Goal: Task Accomplishment & Management: Use online tool/utility

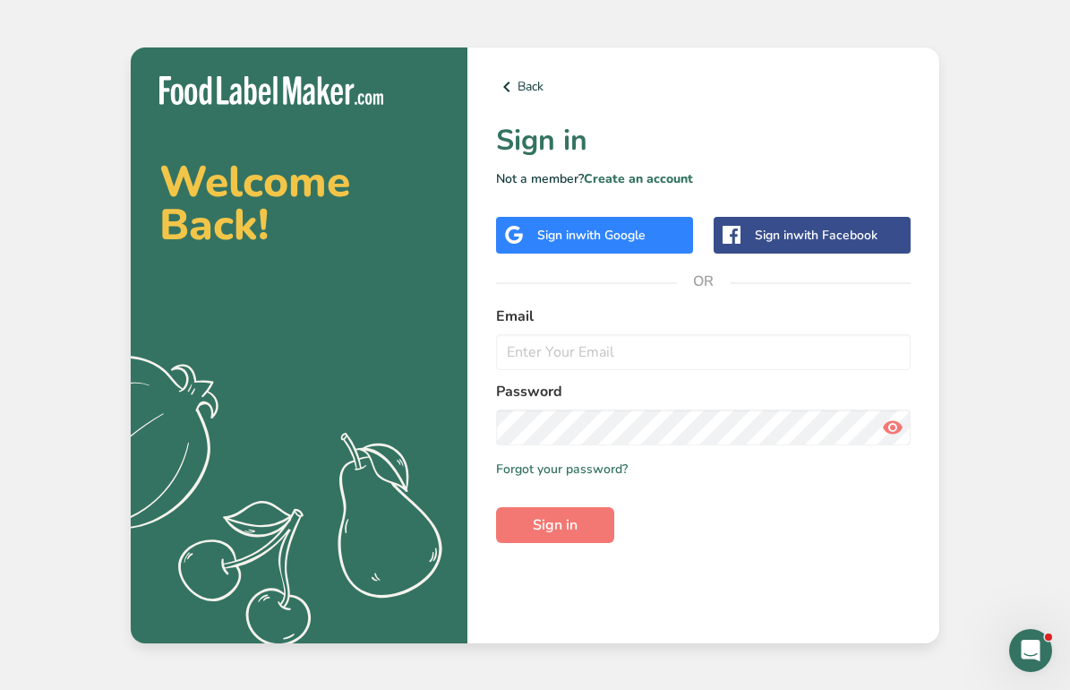
click at [558, 233] on div "Sign in with Google" at bounding box center [591, 235] width 108 height 19
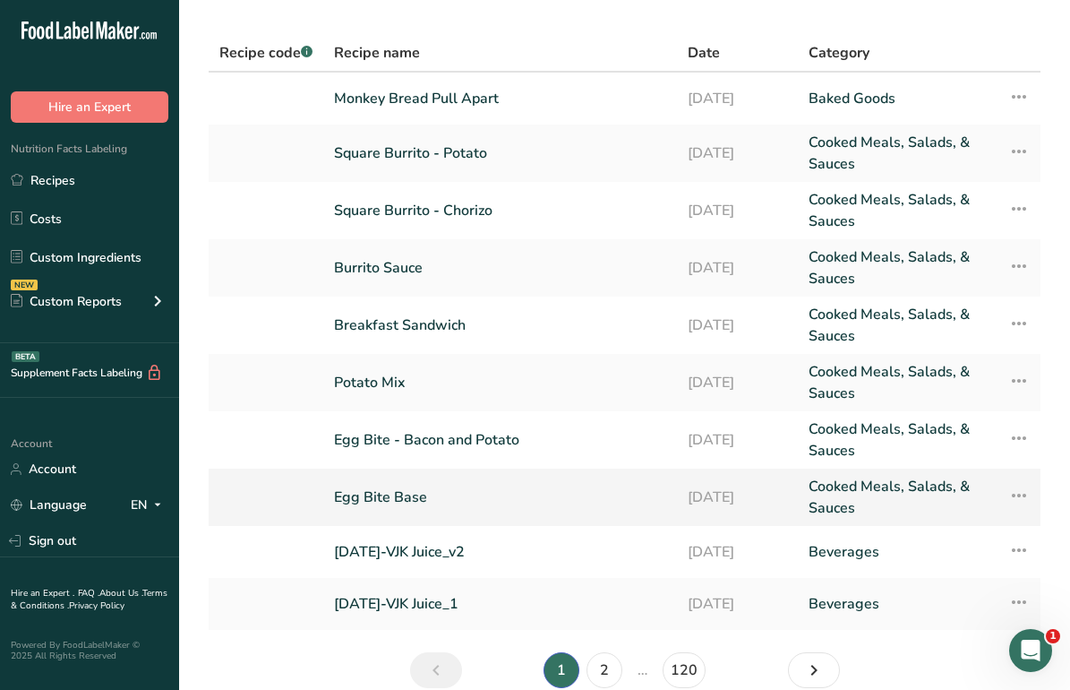
scroll to position [133, 0]
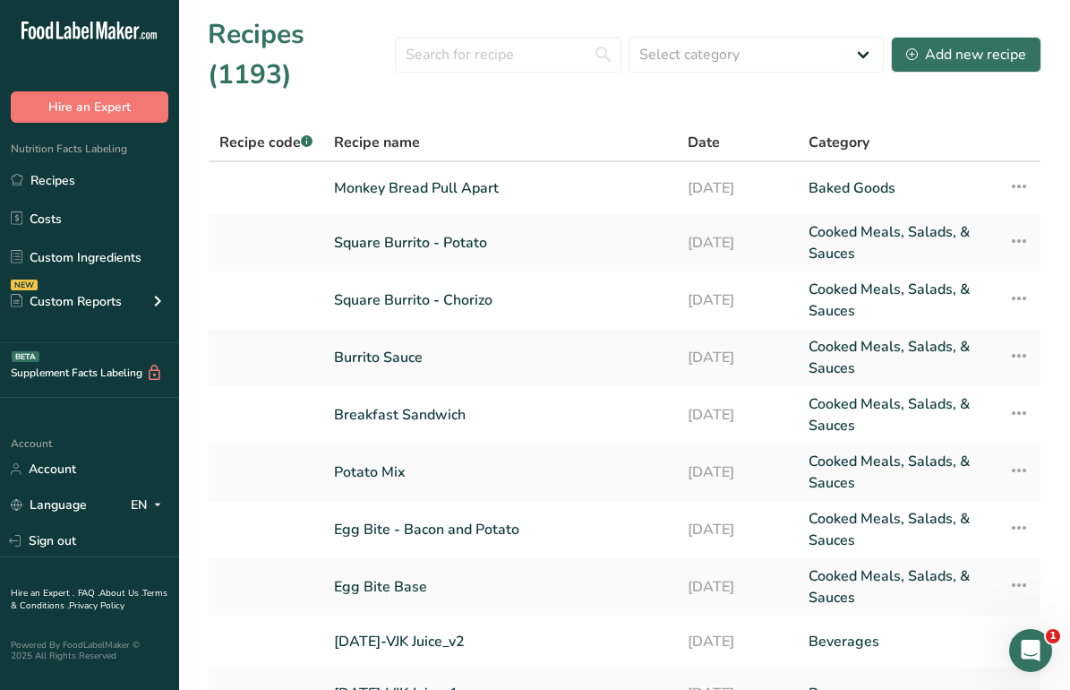
scroll to position [133, 0]
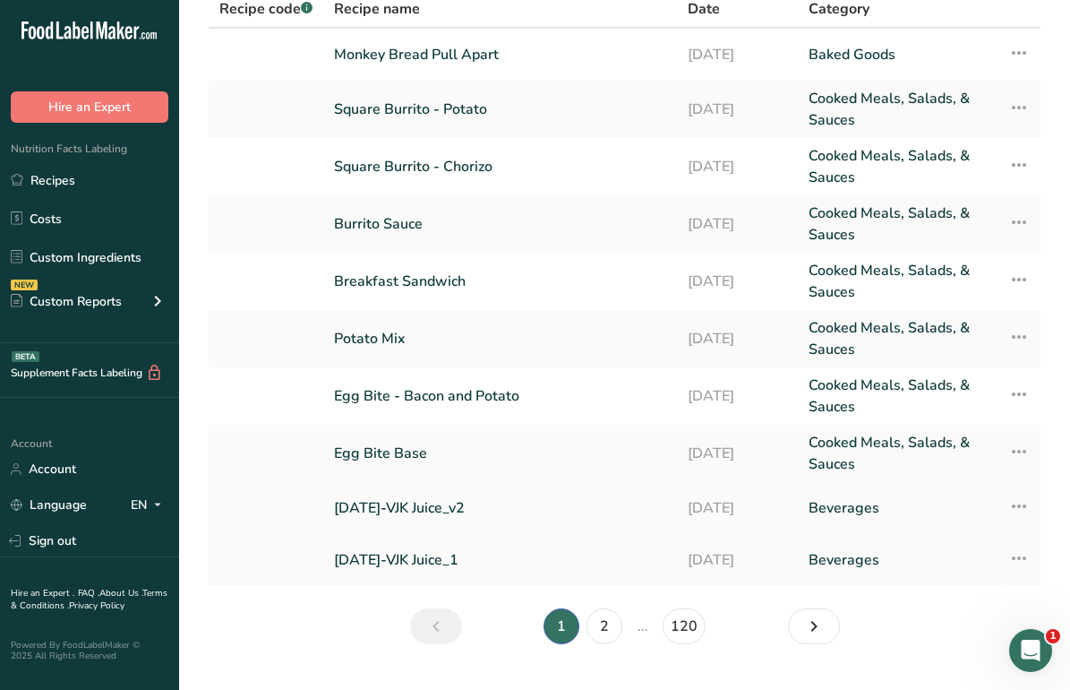
click at [398, 489] on link "[DATE]-VJK Juice_v2" at bounding box center [500, 508] width 332 height 38
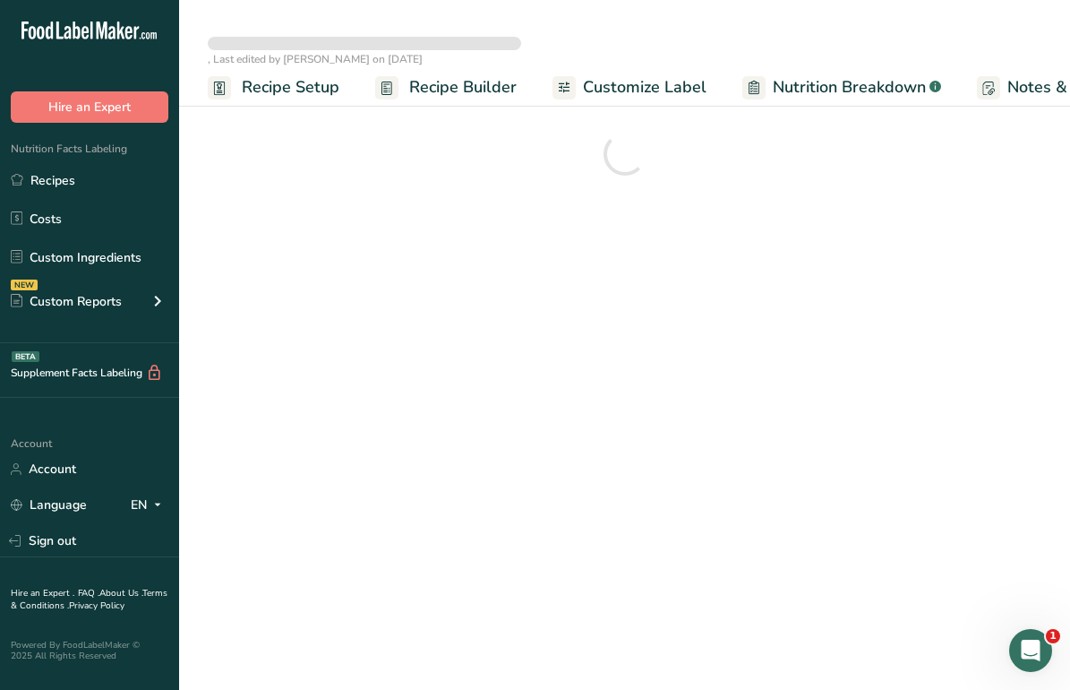
click at [783, 90] on span "Nutrition Breakdown" at bounding box center [849, 87] width 153 height 24
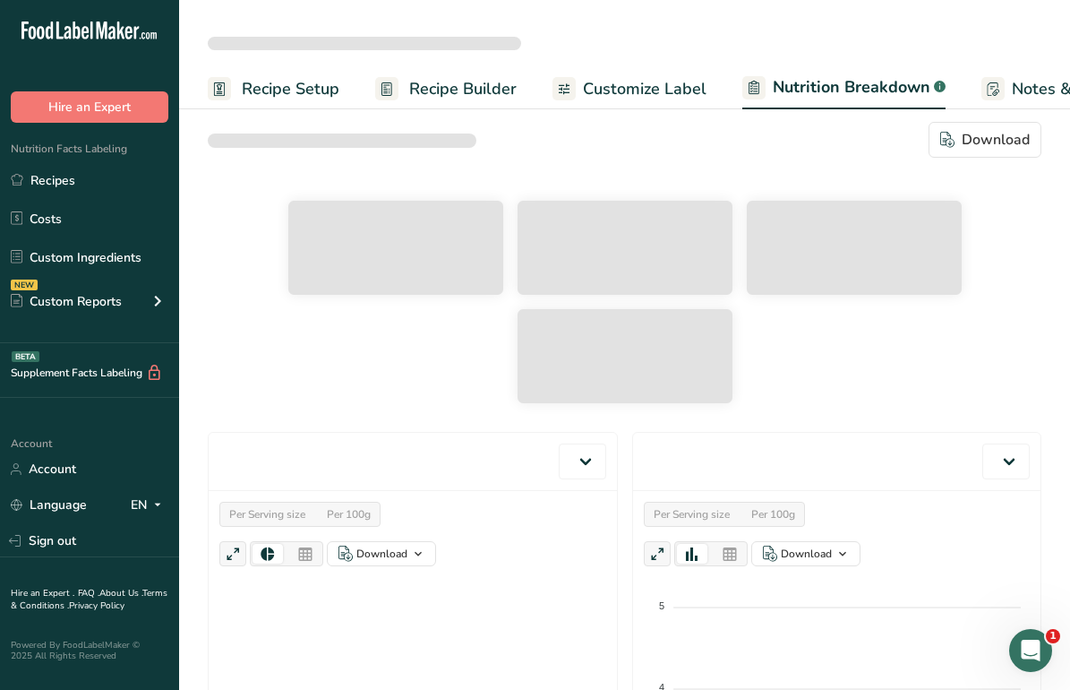
select select "Calories"
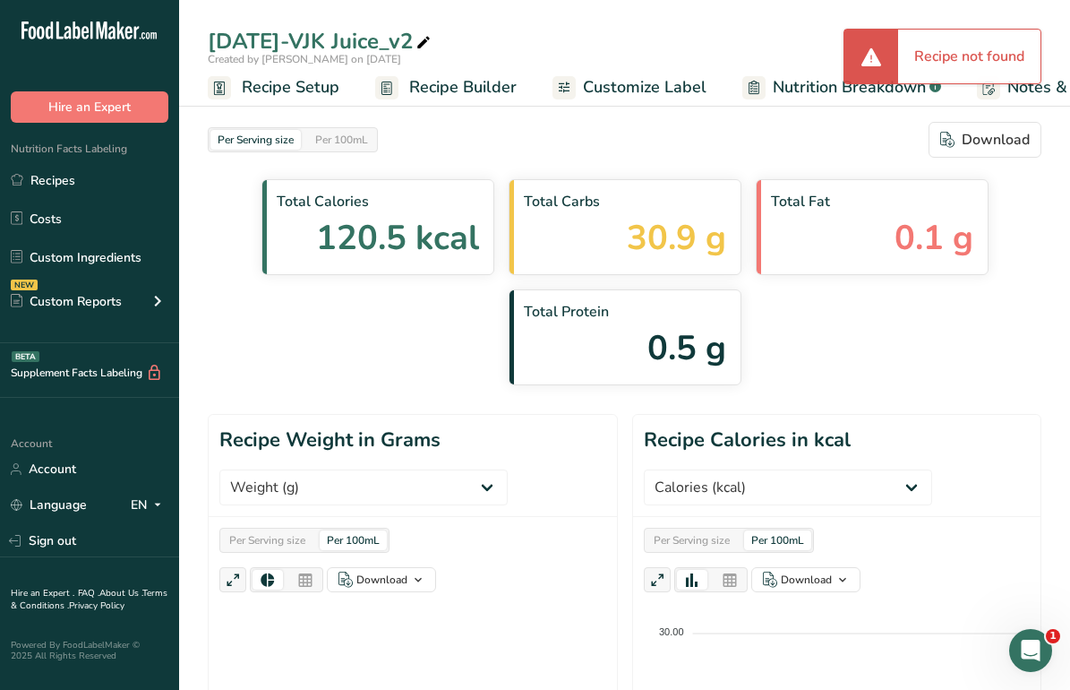
click at [783, 90] on span "Nutrition Breakdown" at bounding box center [849, 87] width 153 height 24
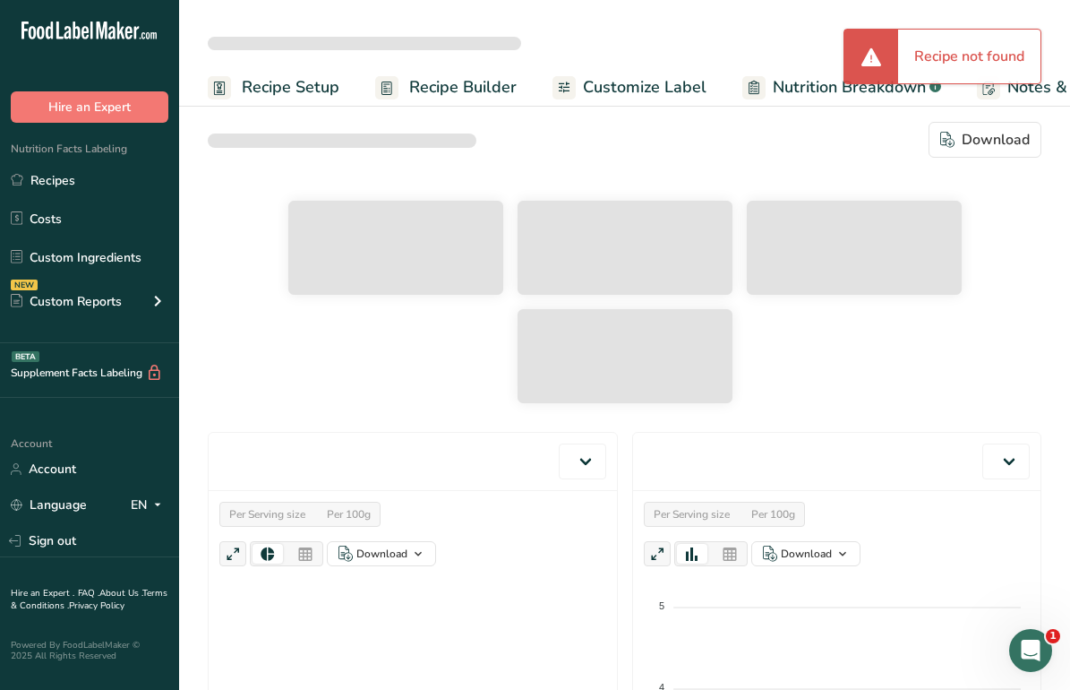
click at [783, 90] on span "Nutrition Breakdown" at bounding box center [849, 87] width 153 height 24
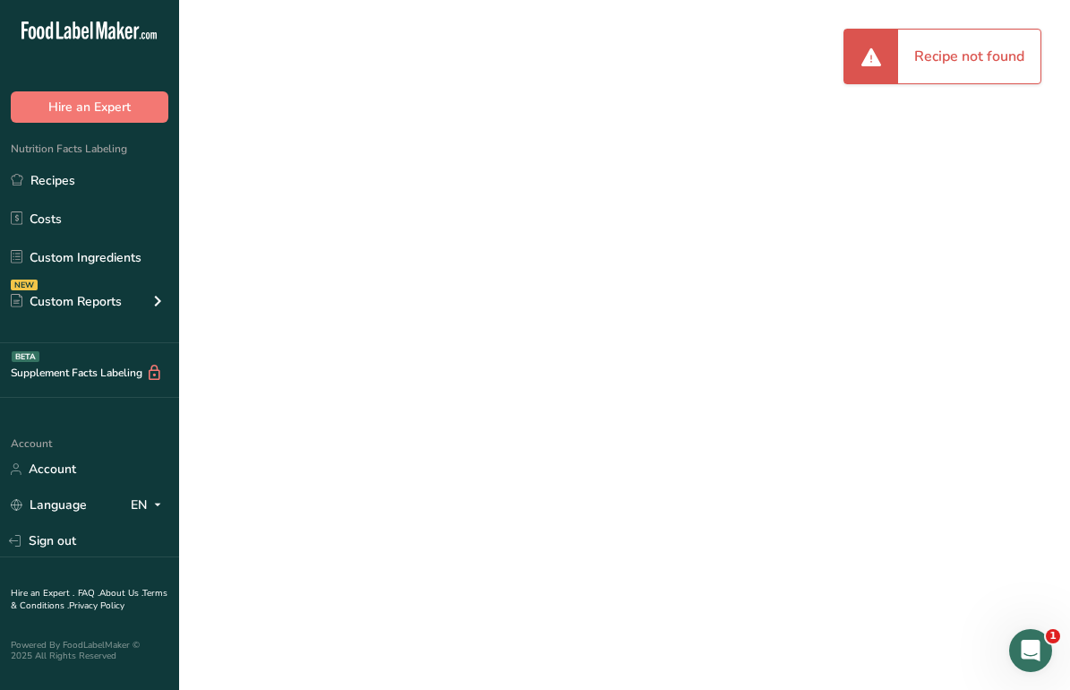
scroll to position [0, 120]
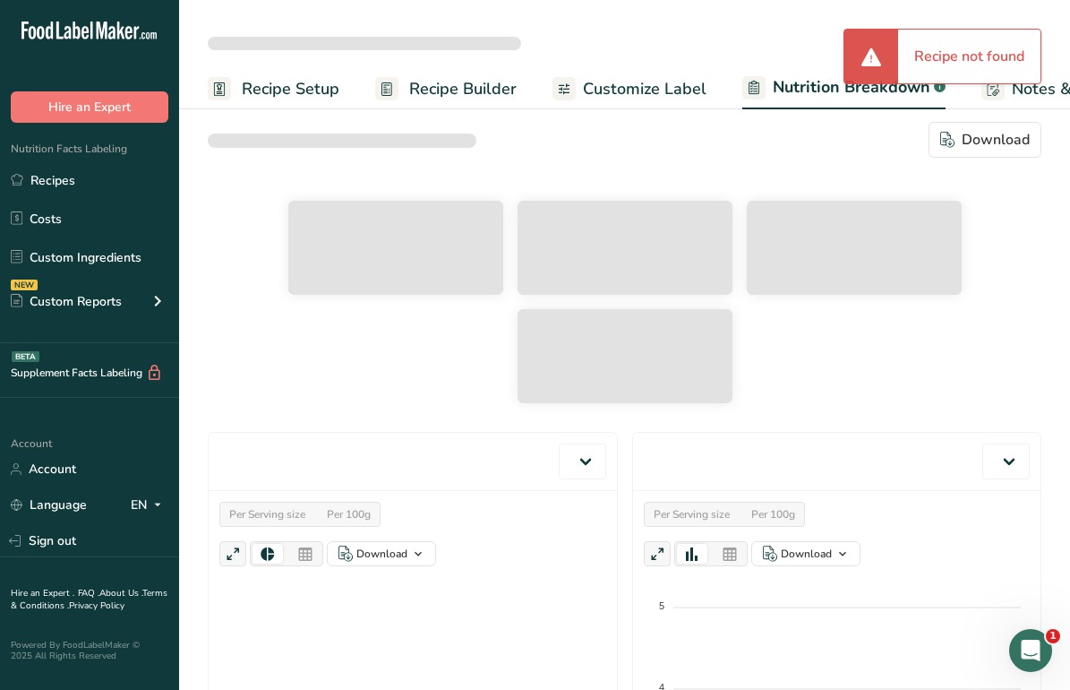
select select "Calories"
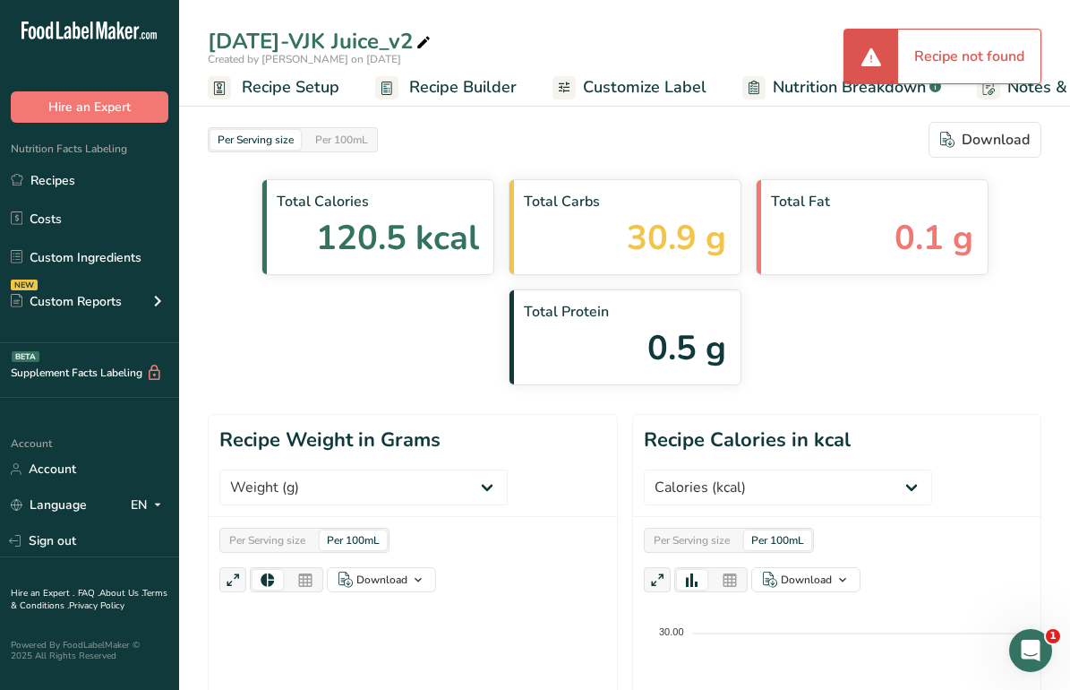
click at [781, 75] on span "Nutrition Breakdown" at bounding box center [849, 87] width 153 height 24
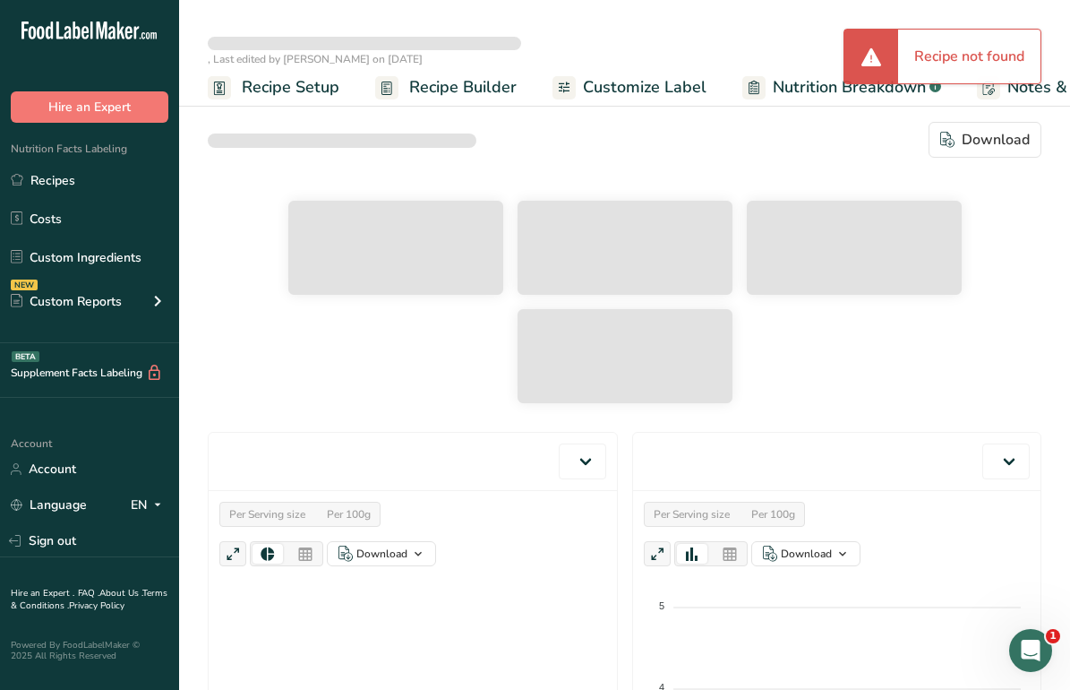
select select "Calories"
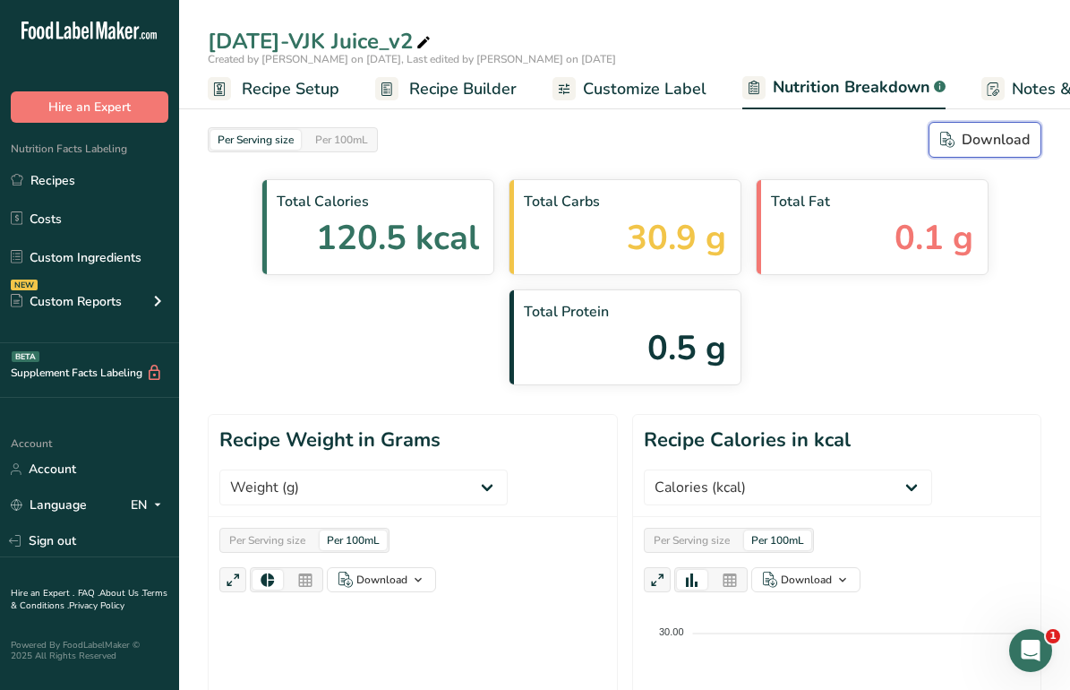
click at [967, 151] on button "Download" at bounding box center [985, 140] width 113 height 36
click at [300, 107] on div "Show in 100mL" at bounding box center [344, 111] width 90 height 19
click at [303, 99] on div "Show in 100mL" at bounding box center [343, 112] width 107 height 28
click at [305, 93] on span "Recipe Setup" at bounding box center [291, 89] width 98 height 24
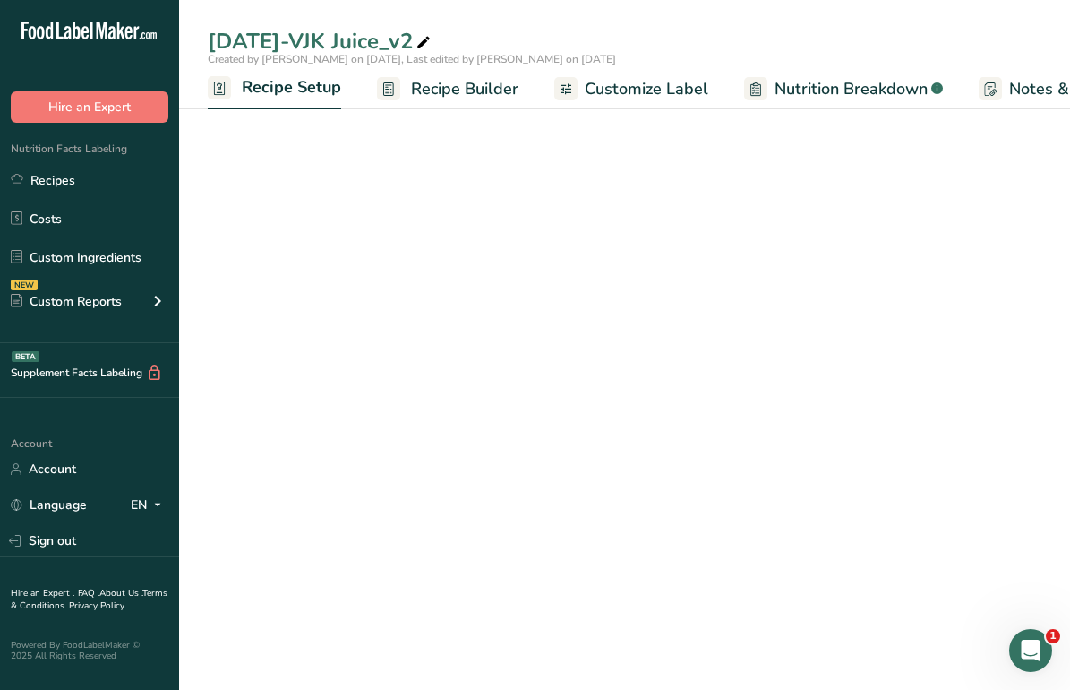
scroll to position [0, 6]
select select "5"
select select "22"
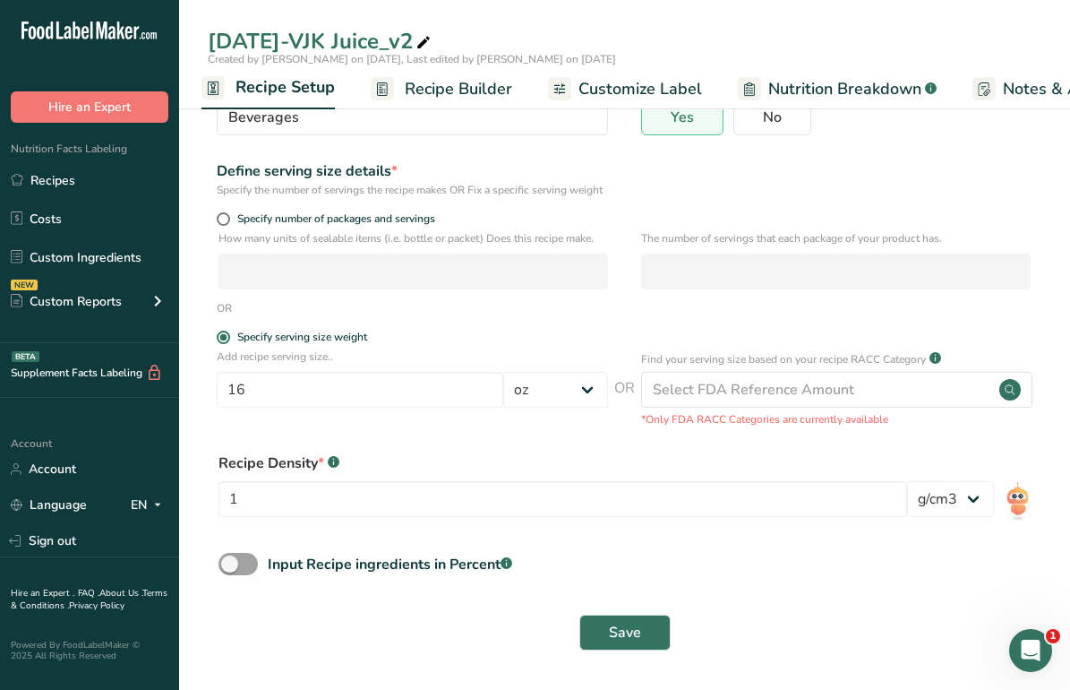
scroll to position [0, 0]
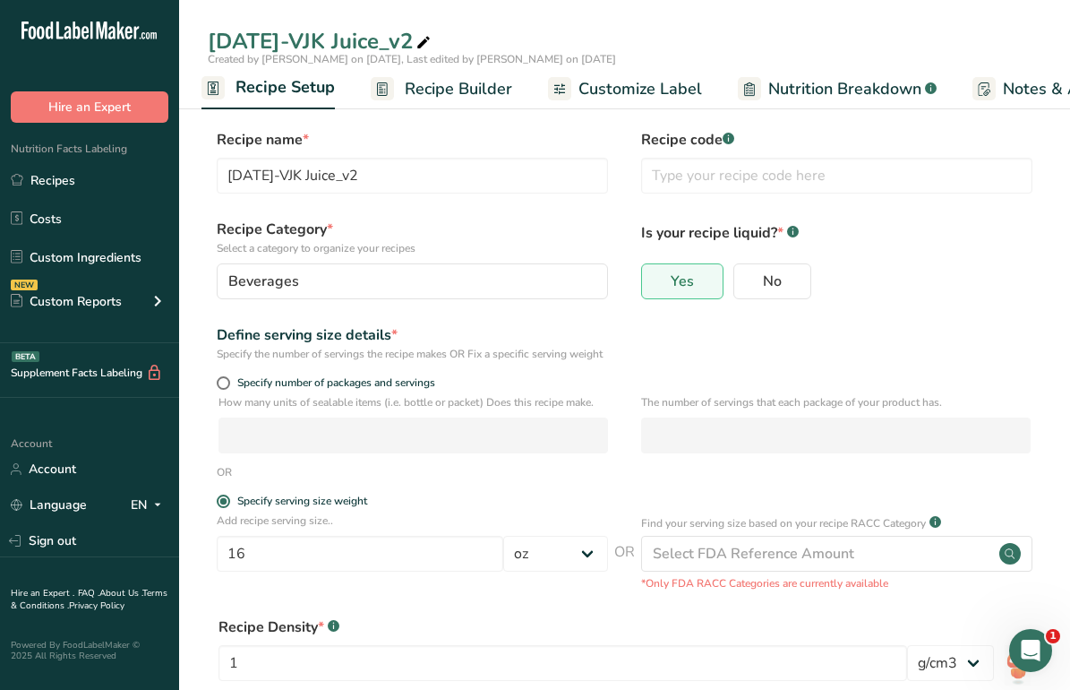
click at [416, 84] on span "Recipe Builder" at bounding box center [458, 89] width 107 height 24
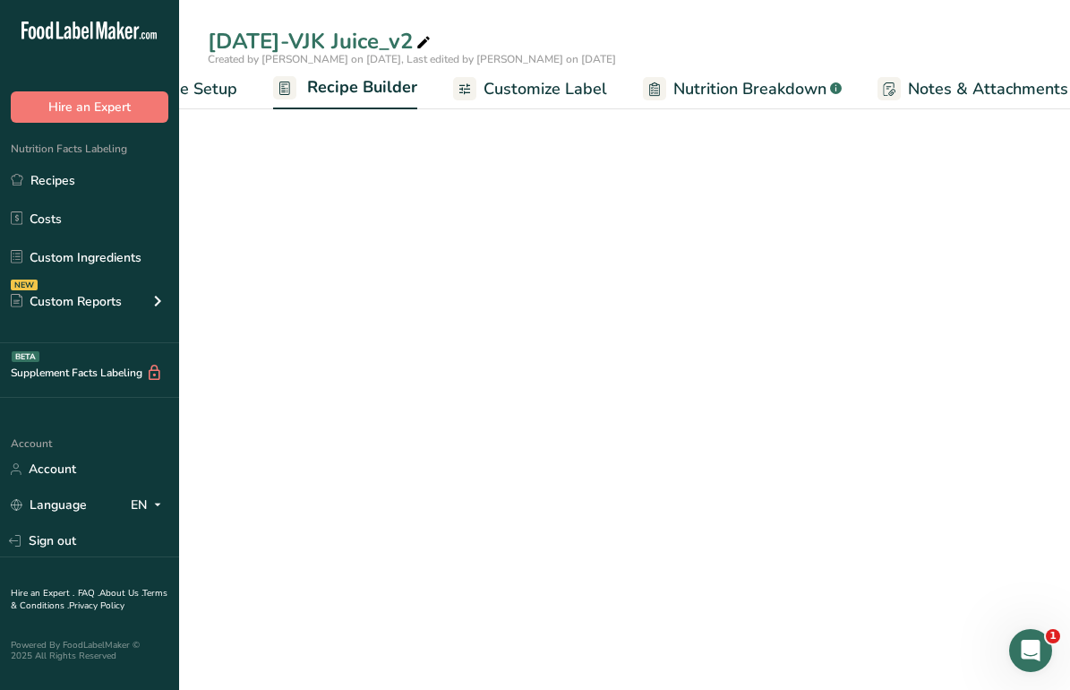
scroll to position [0, 173]
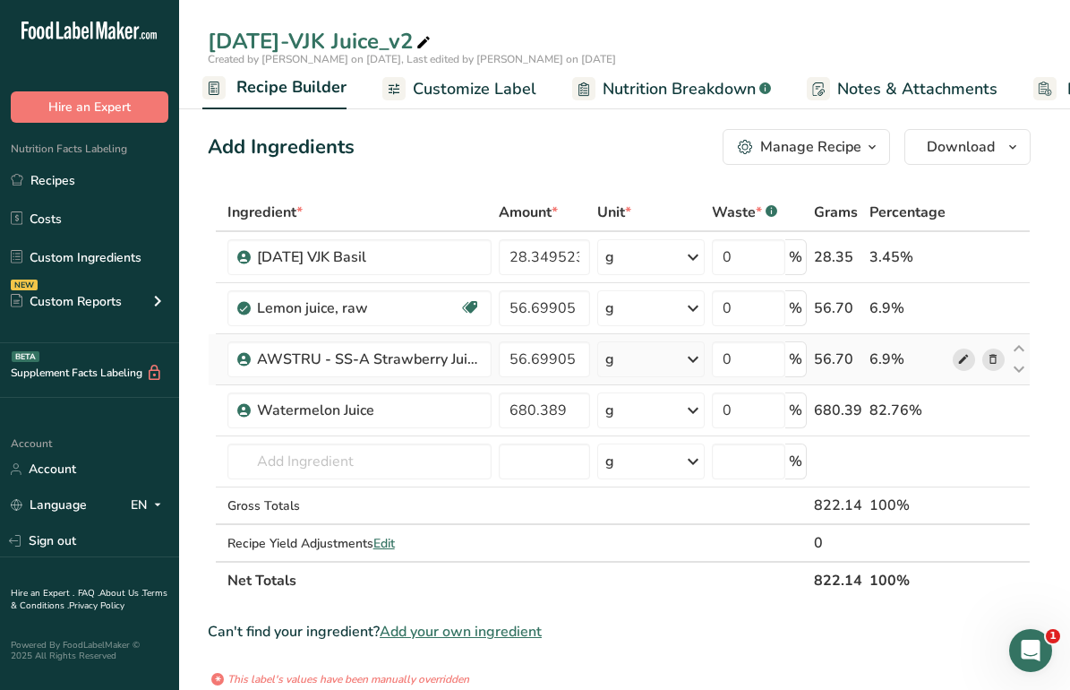
click at [963, 356] on icon at bounding box center [963, 359] width 13 height 19
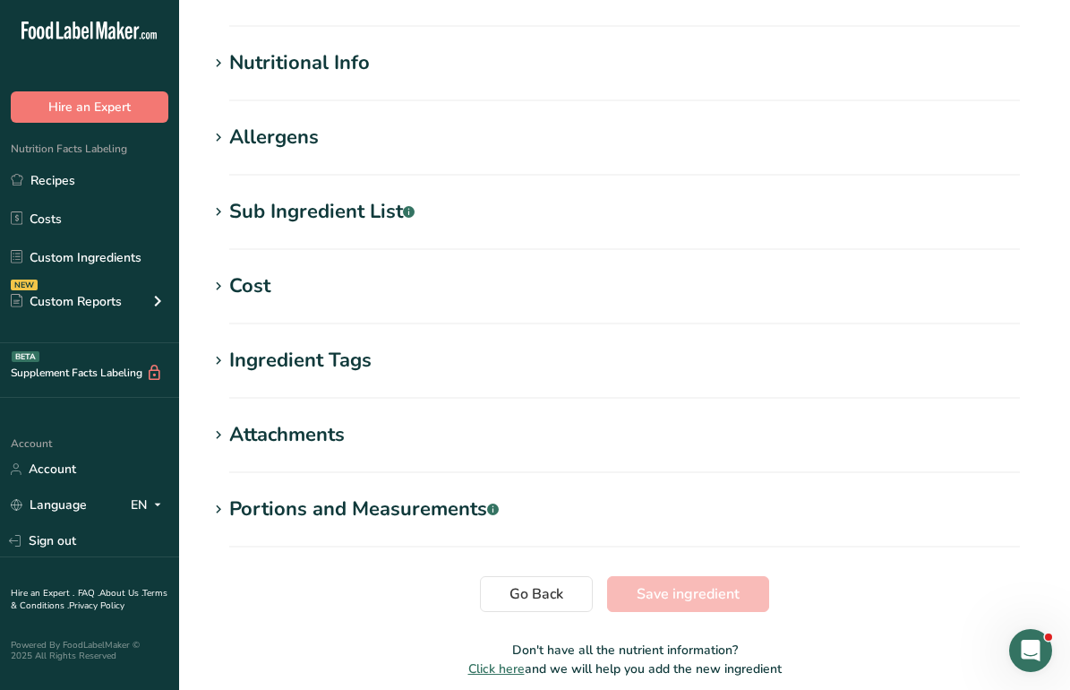
scroll to position [579, 0]
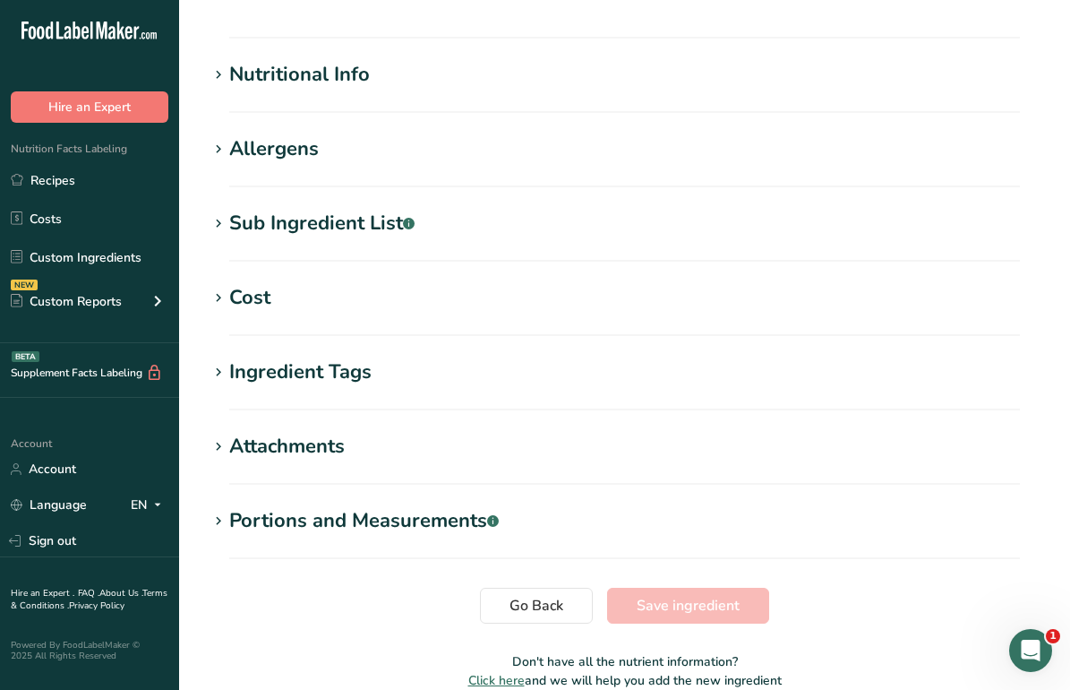
type input "AWSTRU - SS-A Strawberry Juice ColdPress-Avg-USDA-C"
type input "Organic Cold Pressed Strawberry Juice"
type input "100"
type input "13.21"
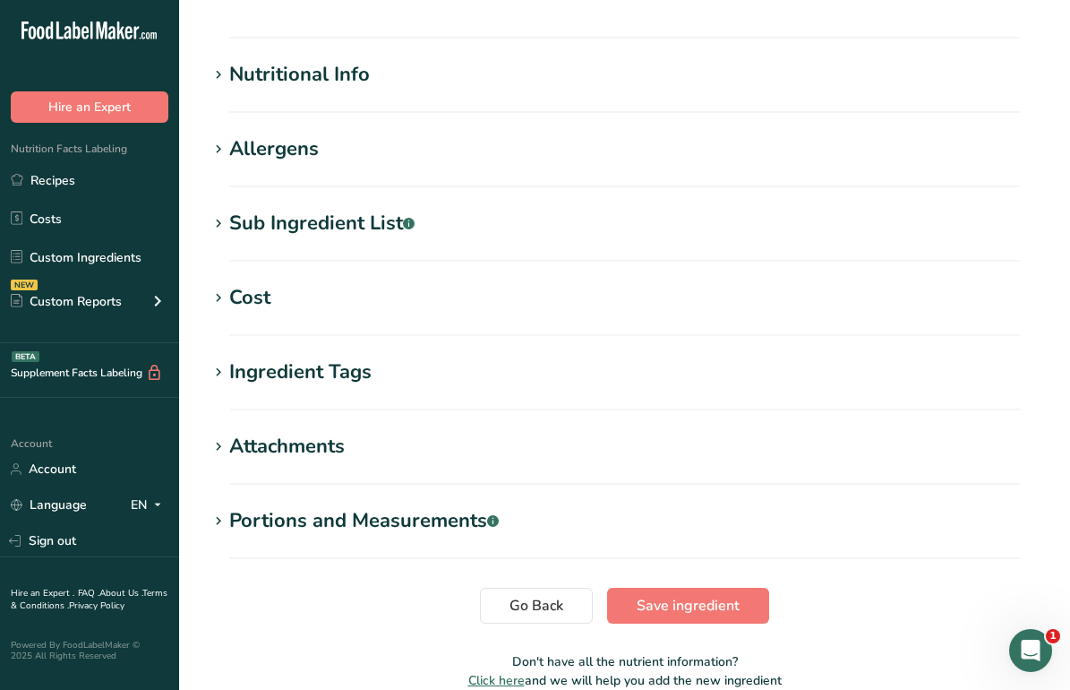
type KJ "55.271"
type input "0.92"
type Carbohydrates "1.953"
type Sugars "2.49"
type input "1.35"
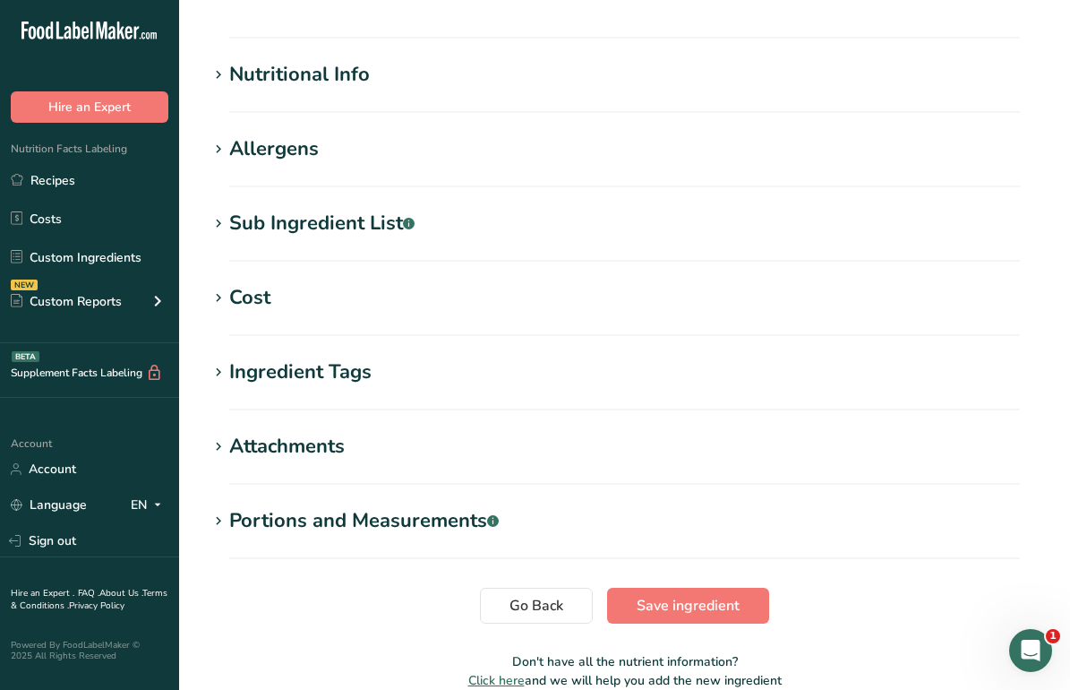
click at [315, 156] on div "Allergens" at bounding box center [274, 149] width 90 height 30
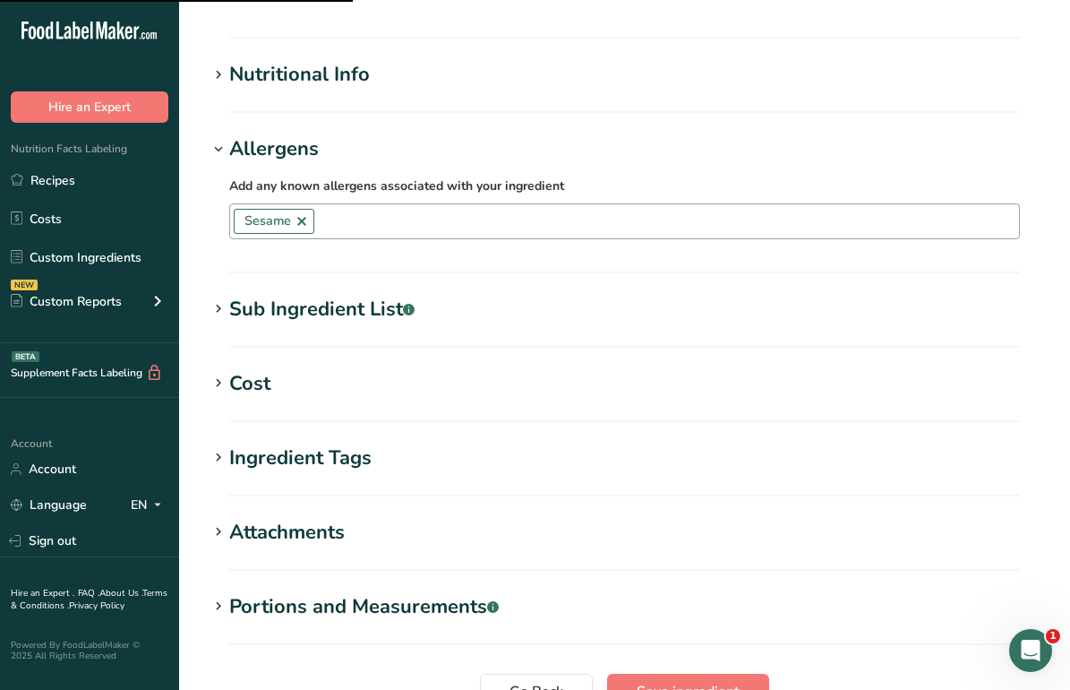
drag, startPoint x: 304, startPoint y: 220, endPoint x: 369, endPoint y: 261, distance: 76.8
click at [304, 220] on link at bounding box center [302, 221] width 14 height 14
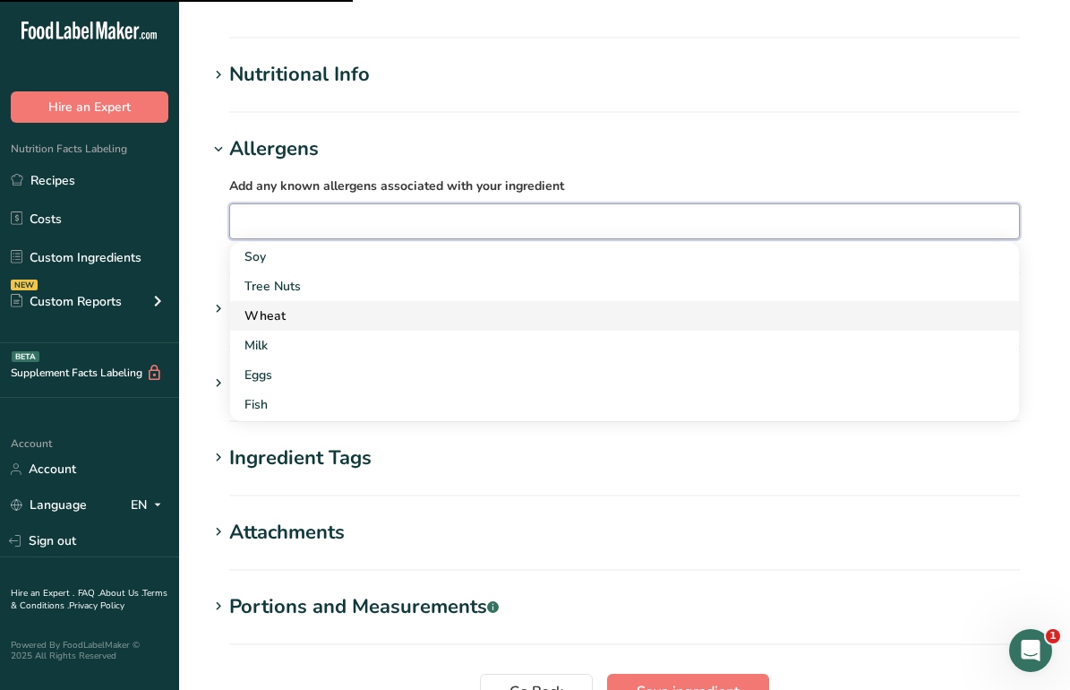
scroll to position [244, 0]
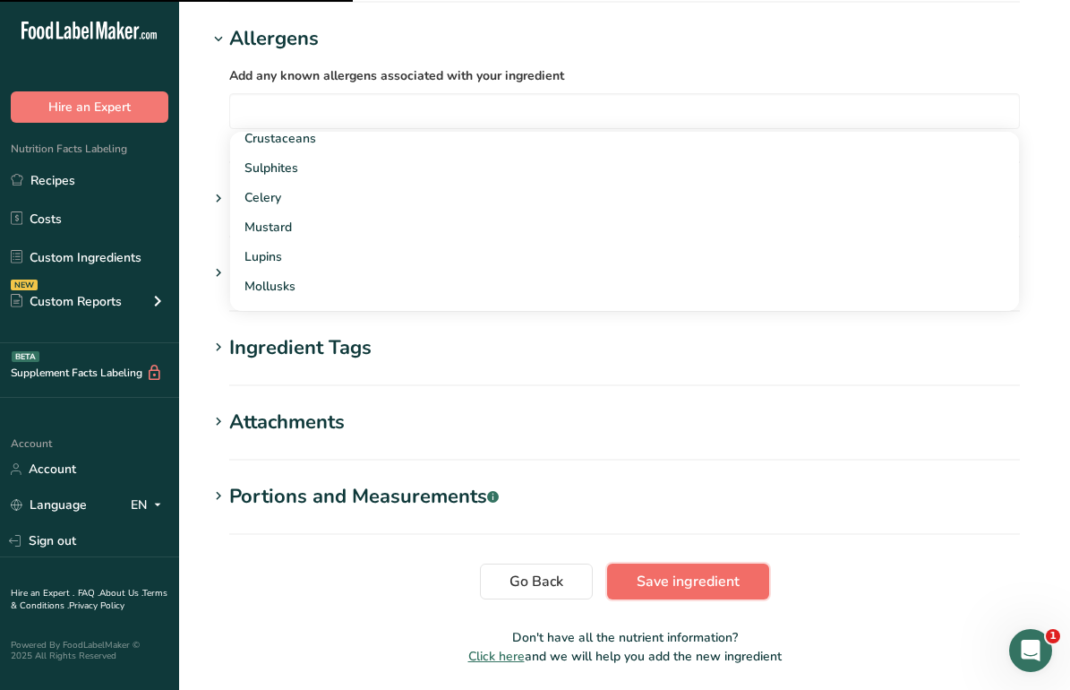
click at [685, 592] on button "Save ingredient" at bounding box center [688, 581] width 162 height 36
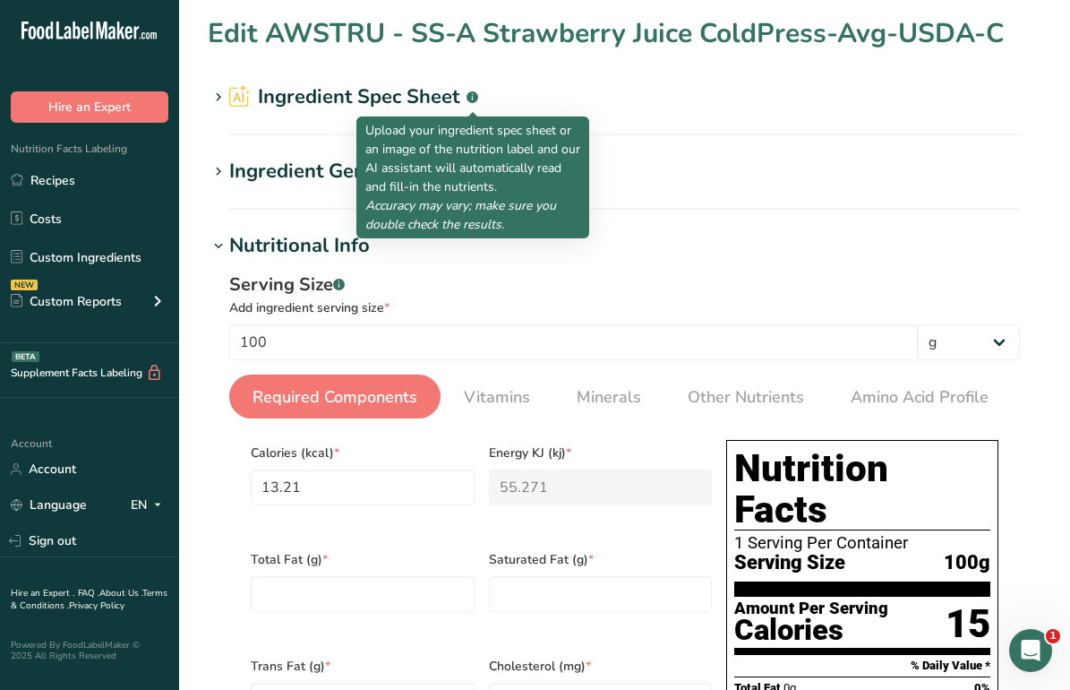
scroll to position [4, 0]
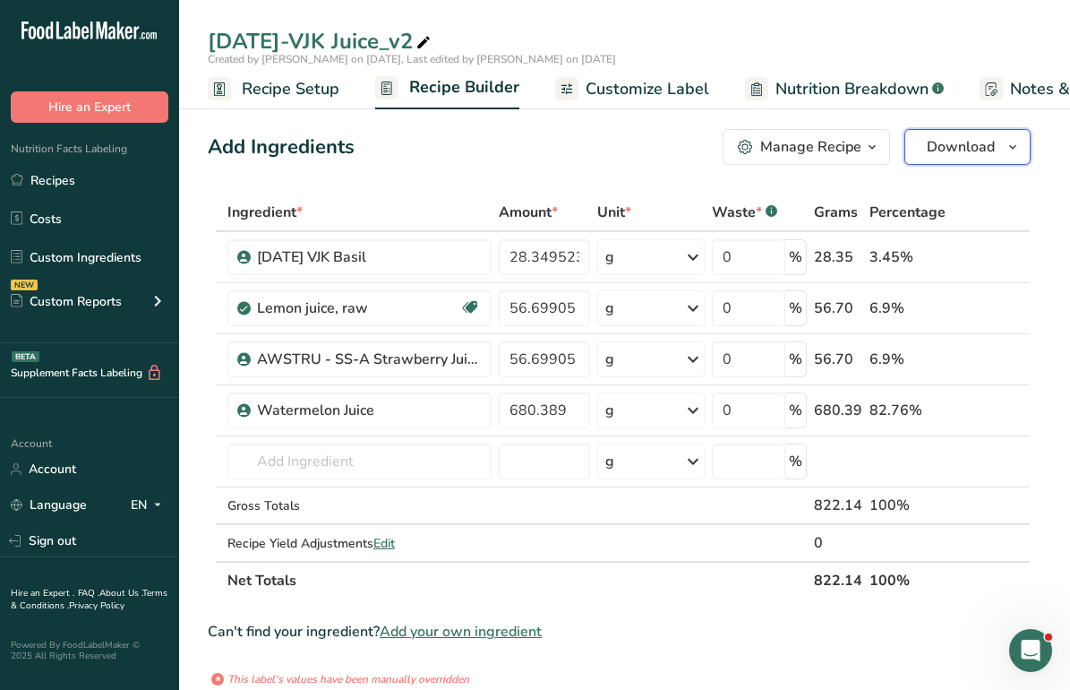
click at [927, 146] on button "Download" at bounding box center [968, 147] width 126 height 36
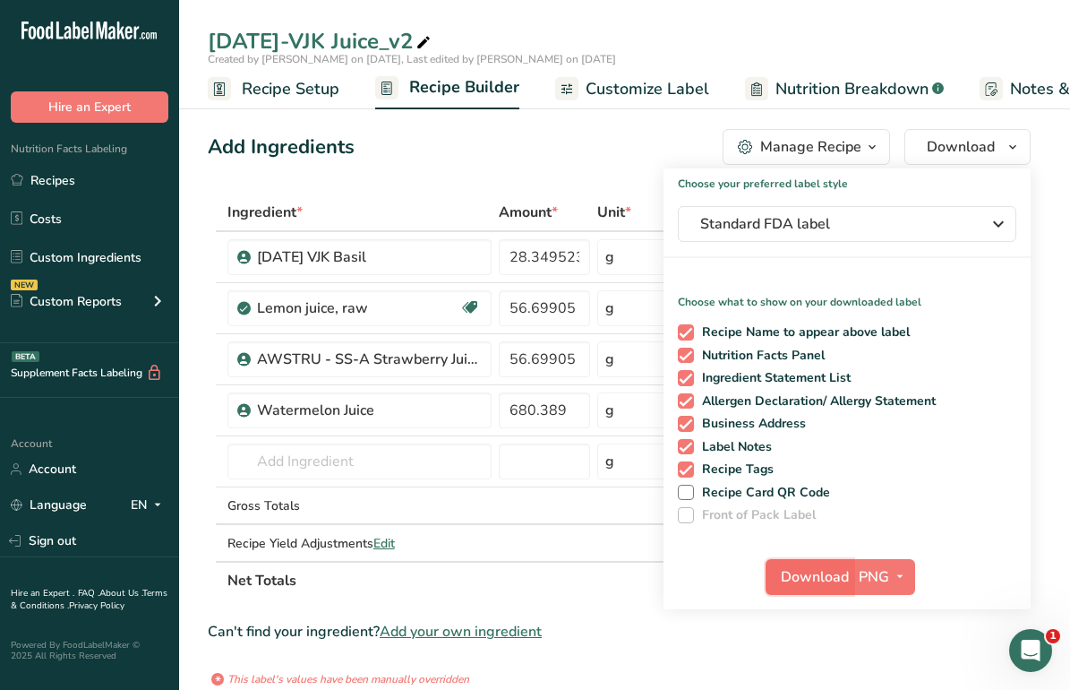
click at [812, 568] on span "Download" at bounding box center [815, 576] width 68 height 21
click at [675, 35] on div "8.6.25-VJK Juice_v2" at bounding box center [624, 41] width 891 height 32
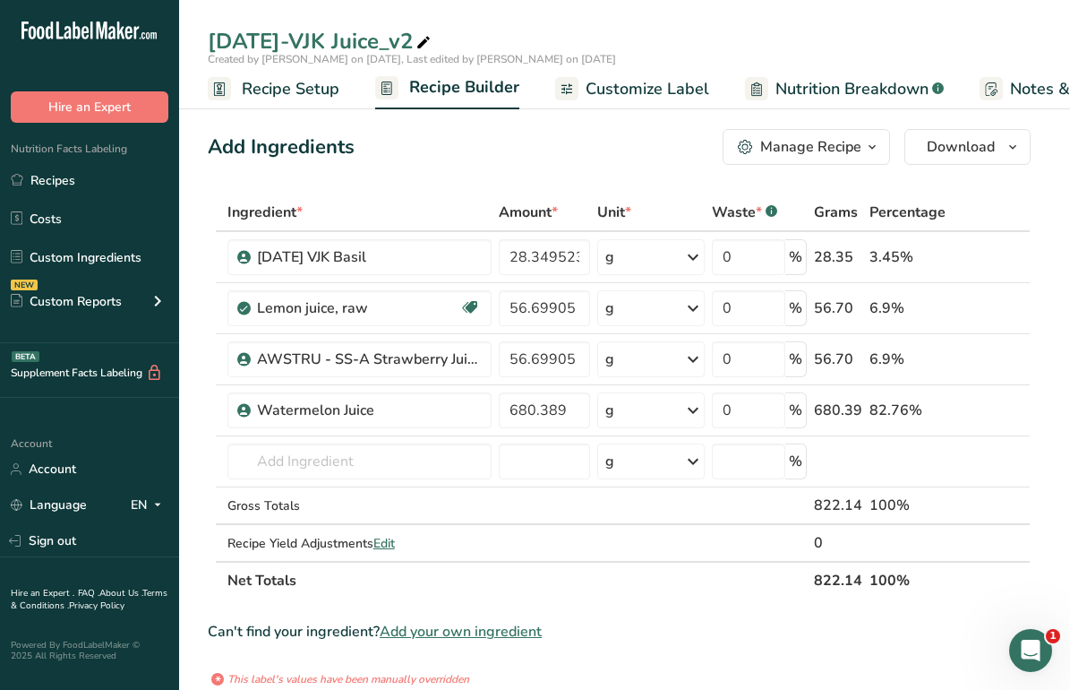
click at [793, 71] on link "Nutrition Breakdown .a-a{fill:#347362;}.b-a{fill:#fff;}" at bounding box center [844, 89] width 199 height 40
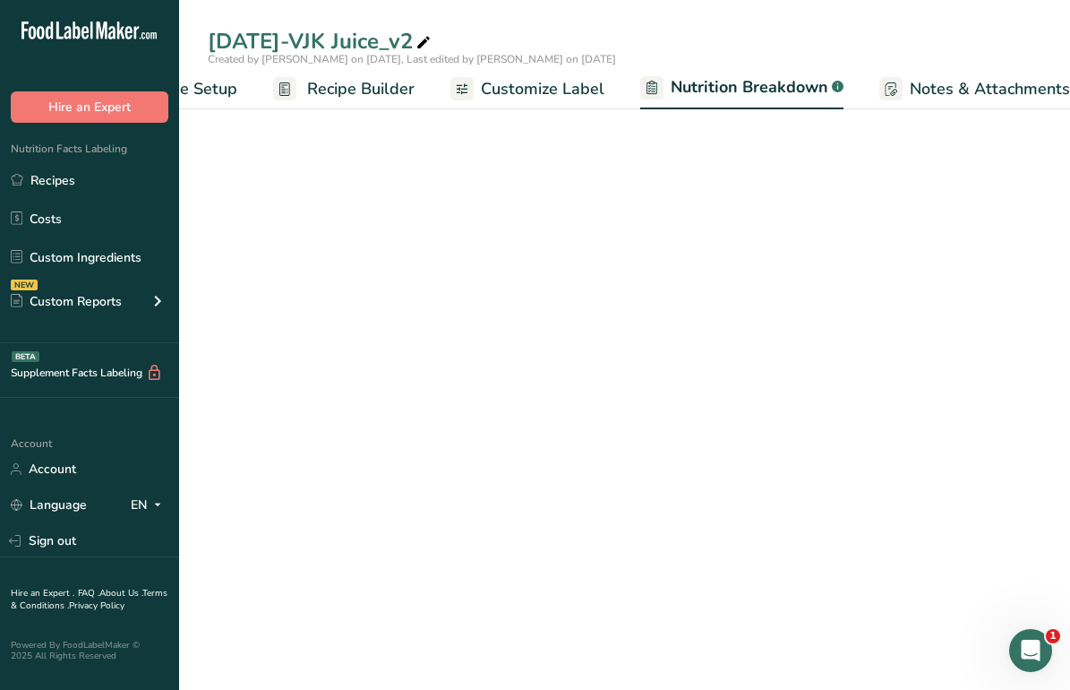
select select "Calories"
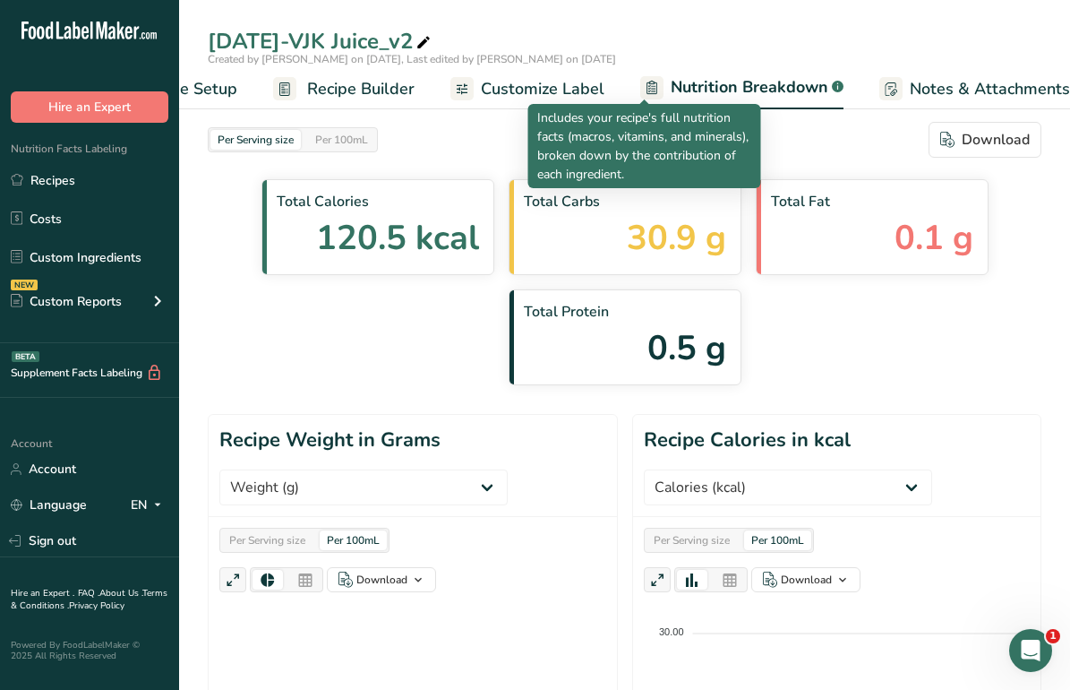
scroll to position [0, 309]
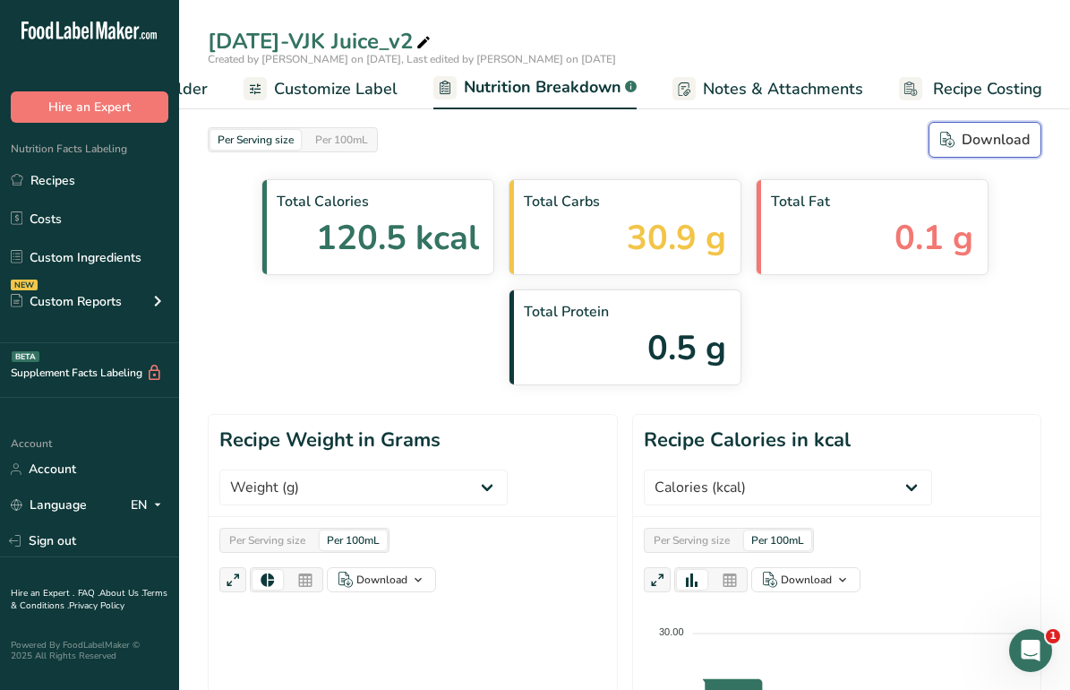
click at [982, 137] on div "Download" at bounding box center [985, 139] width 90 height 21
click at [896, 364] on div "Total Calories 120.5 kcal Total Carbs 30.9 g Total Fat 0.1 g Total Protein 0.5 g" at bounding box center [625, 282] width 834 height 206
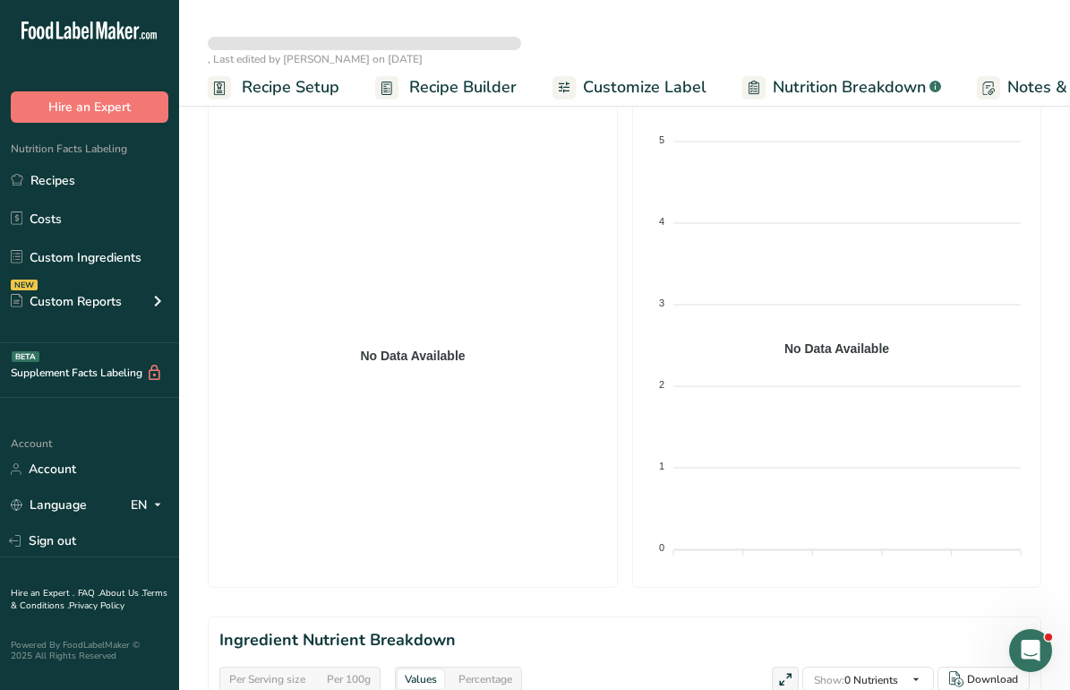
scroll to position [751, 0]
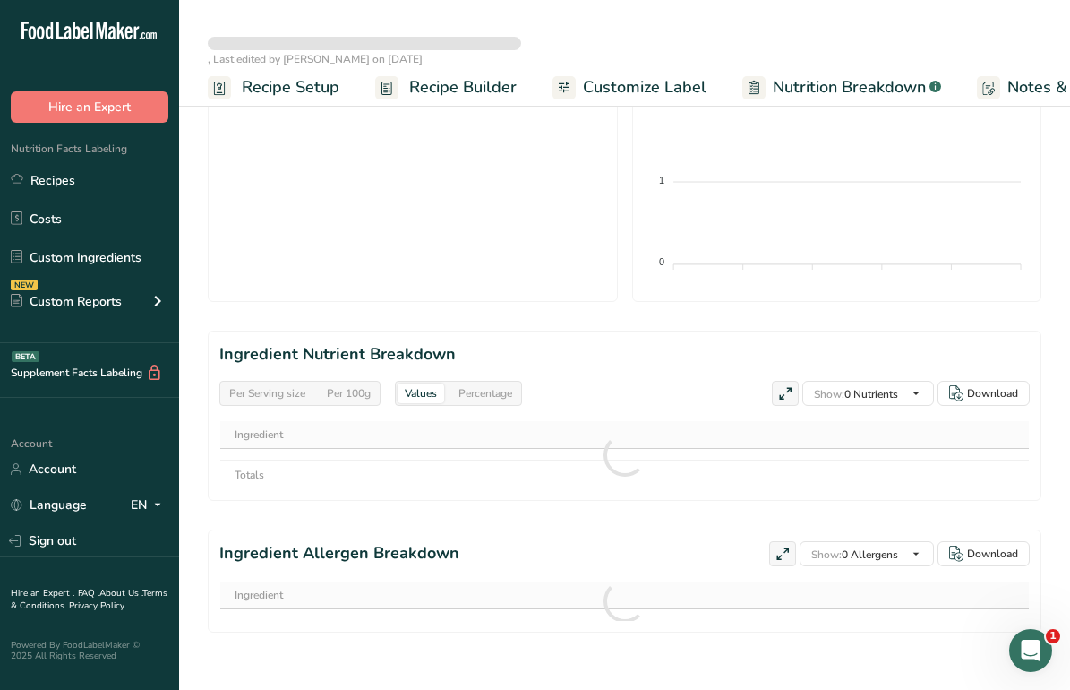
select select "Calories"
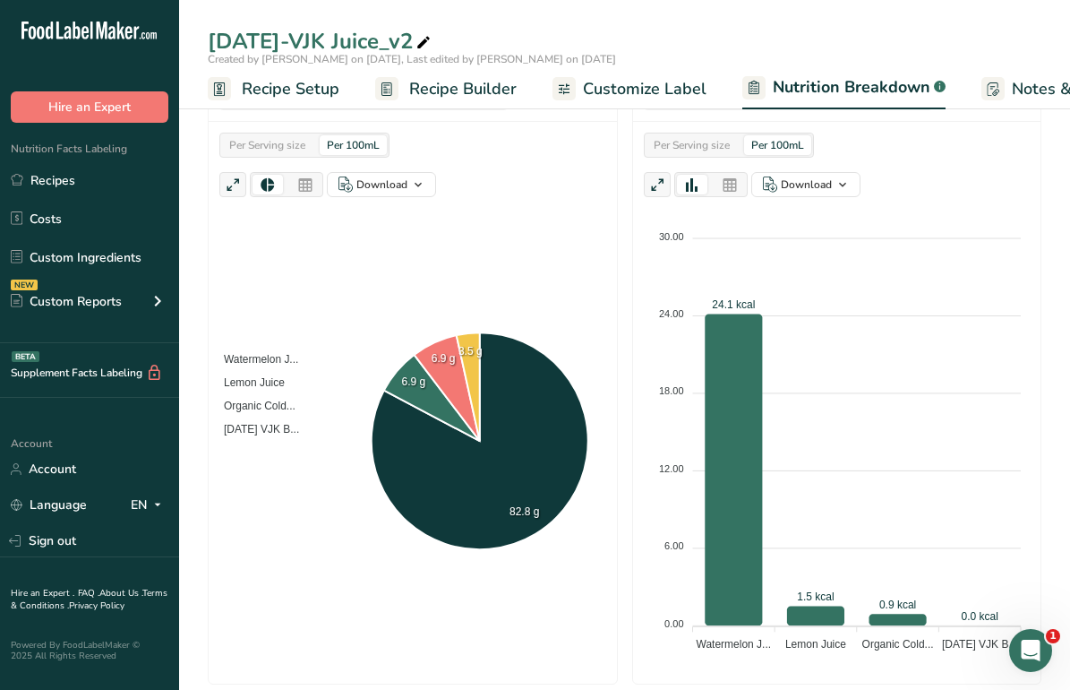
scroll to position [0, 0]
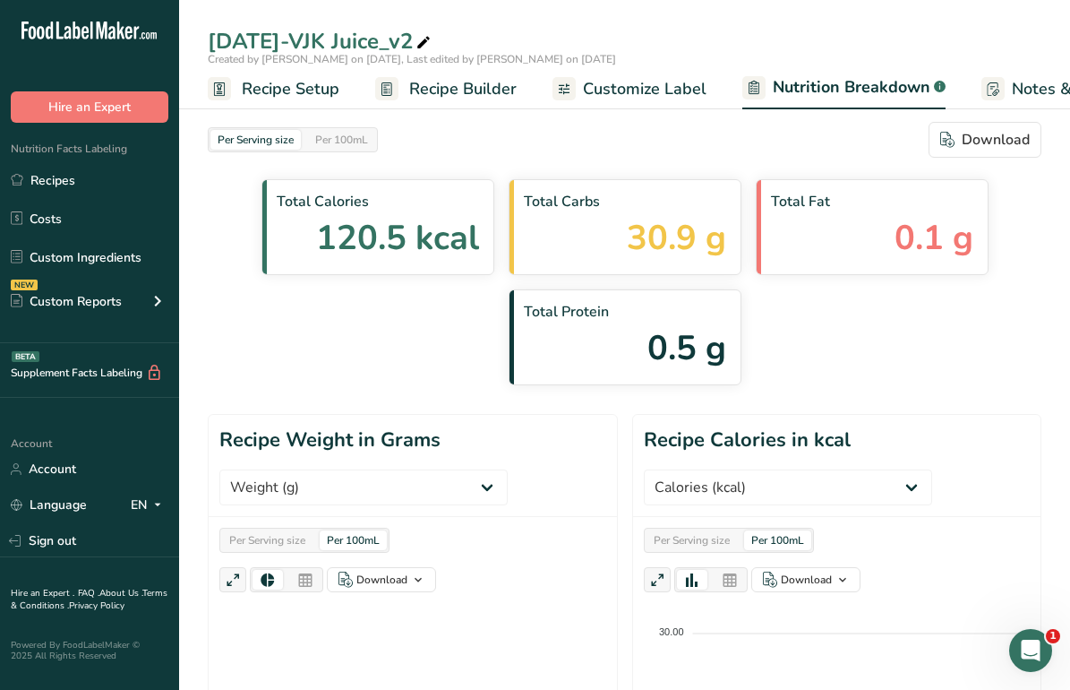
click at [318, 80] on span "Recipe Setup" at bounding box center [291, 89] width 98 height 24
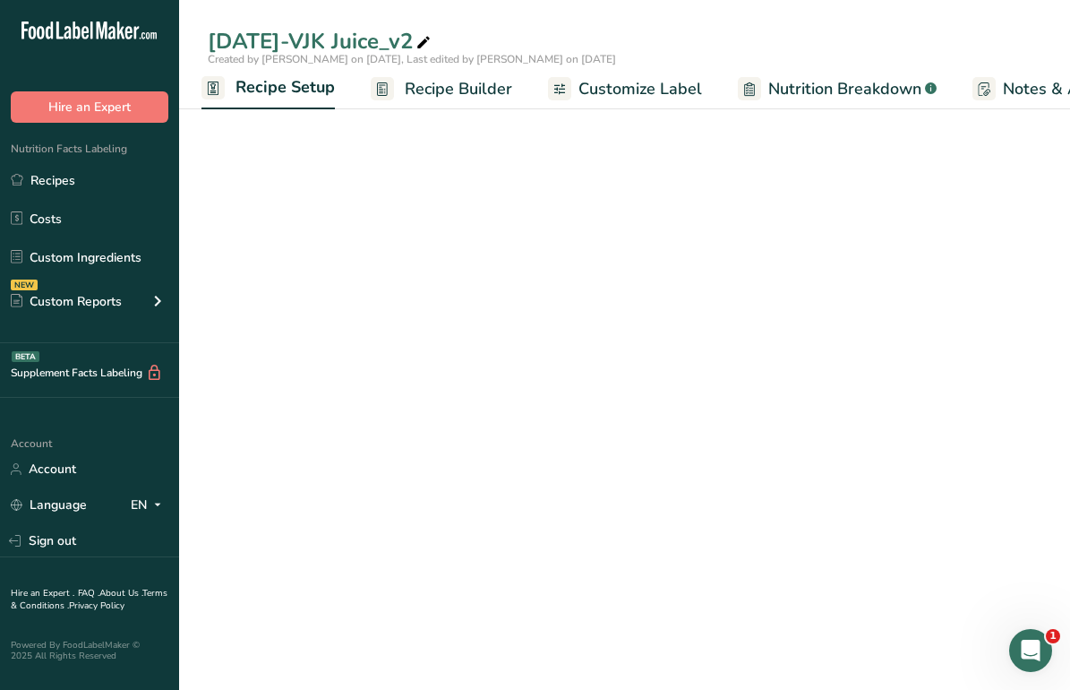
select select "5"
select select "22"
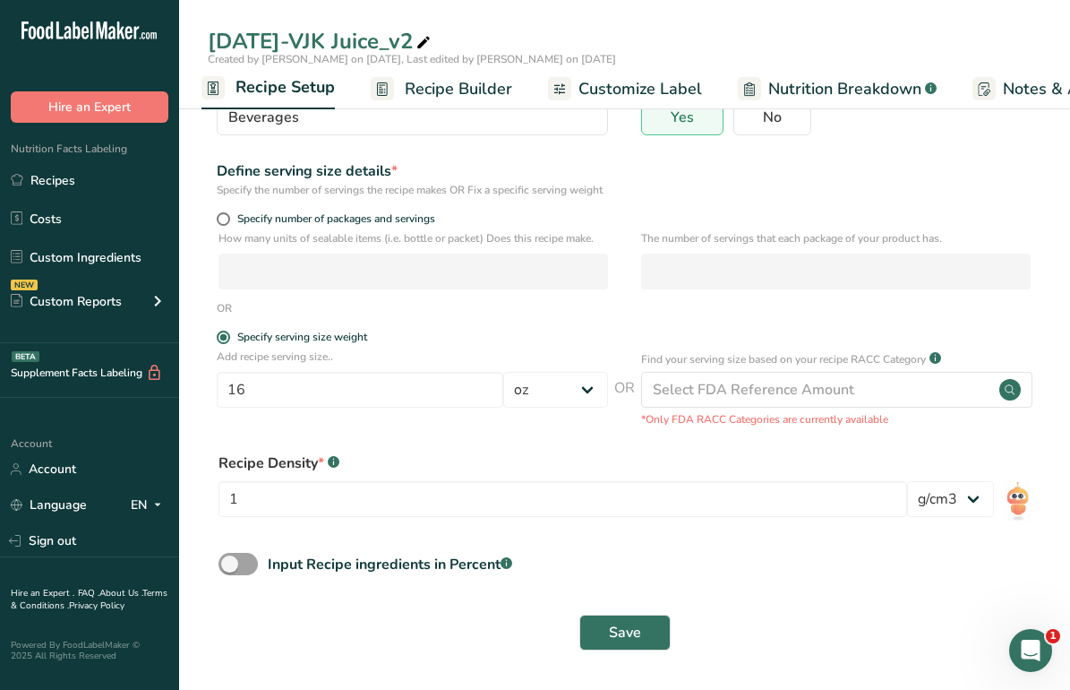
scroll to position [0, 0]
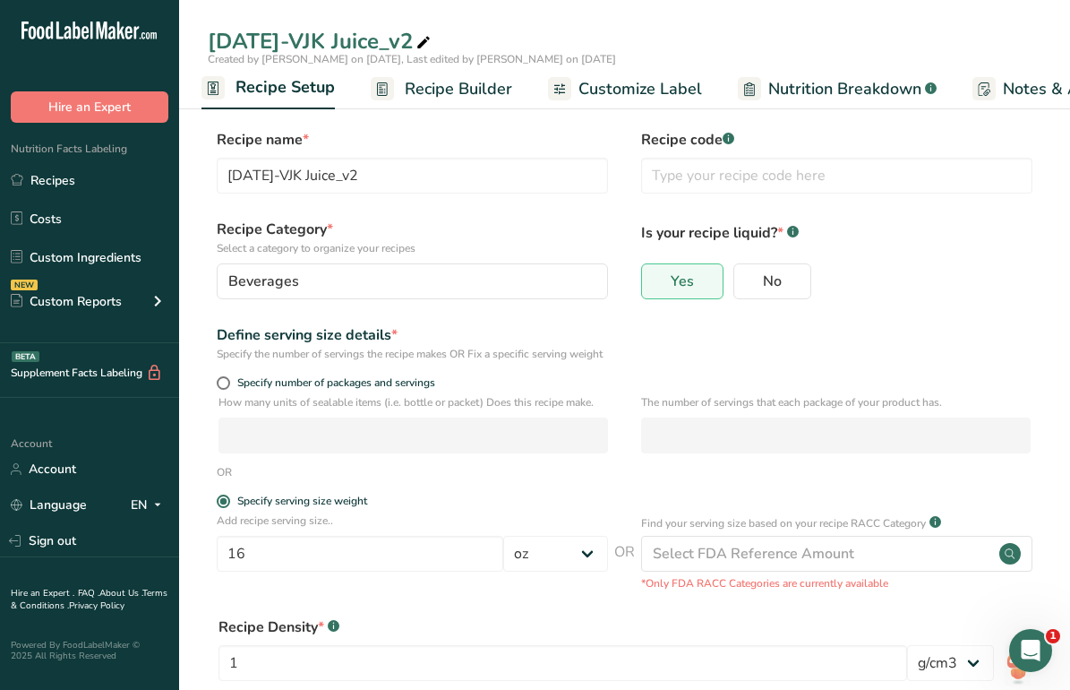
click at [439, 86] on span "Recipe Builder" at bounding box center [458, 89] width 107 height 24
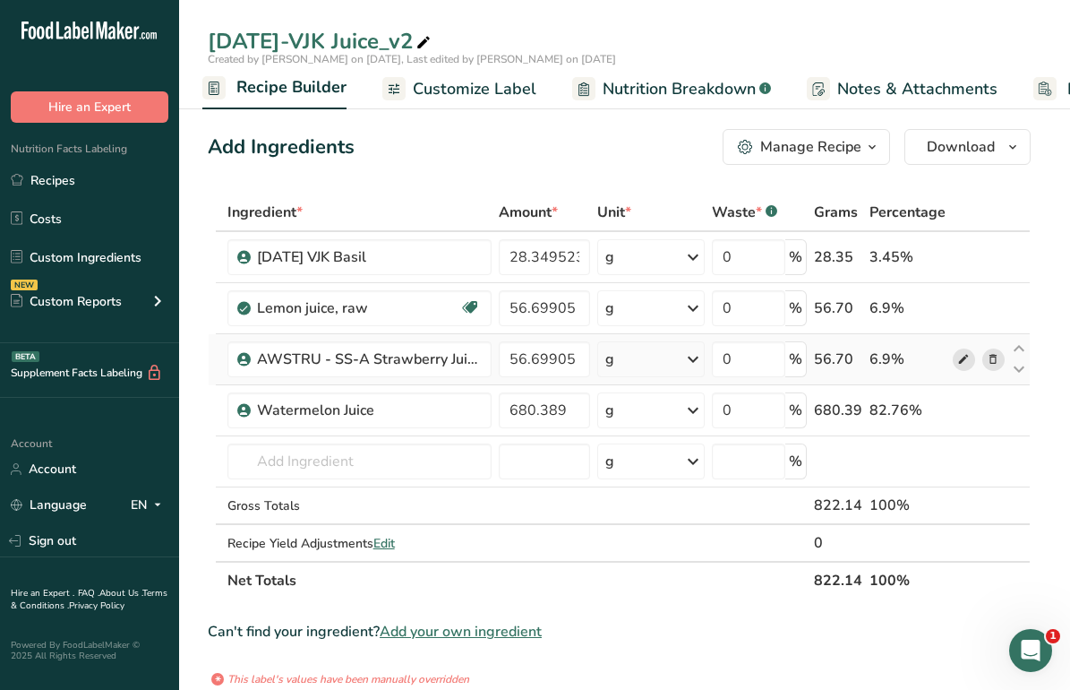
click at [957, 364] on icon at bounding box center [963, 359] width 13 height 19
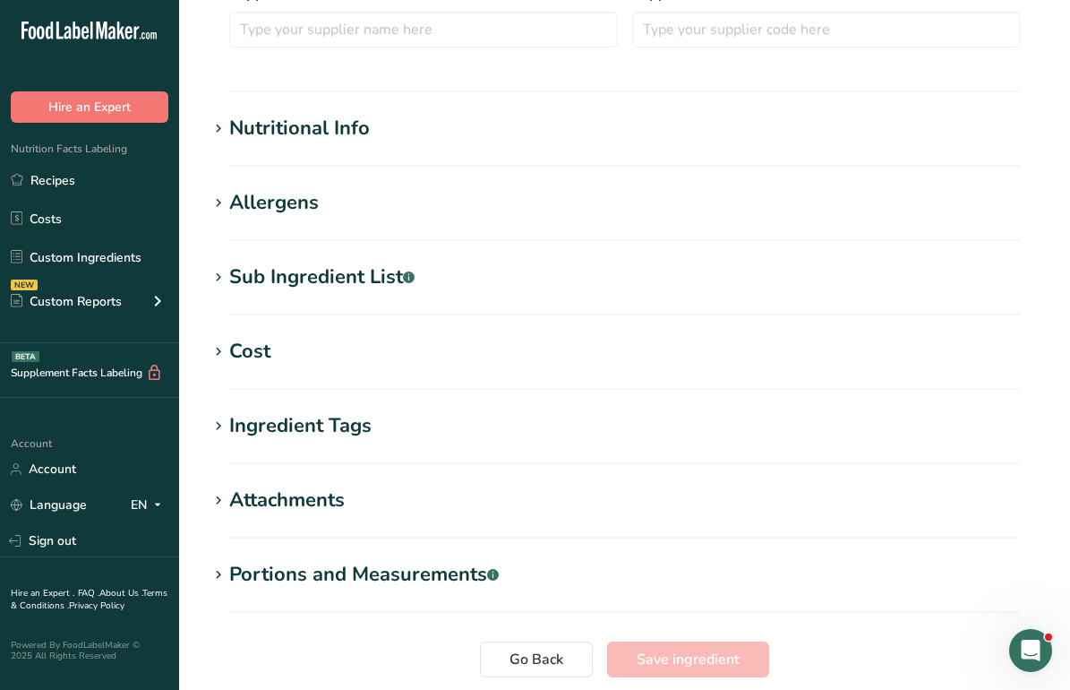
scroll to position [665, 0]
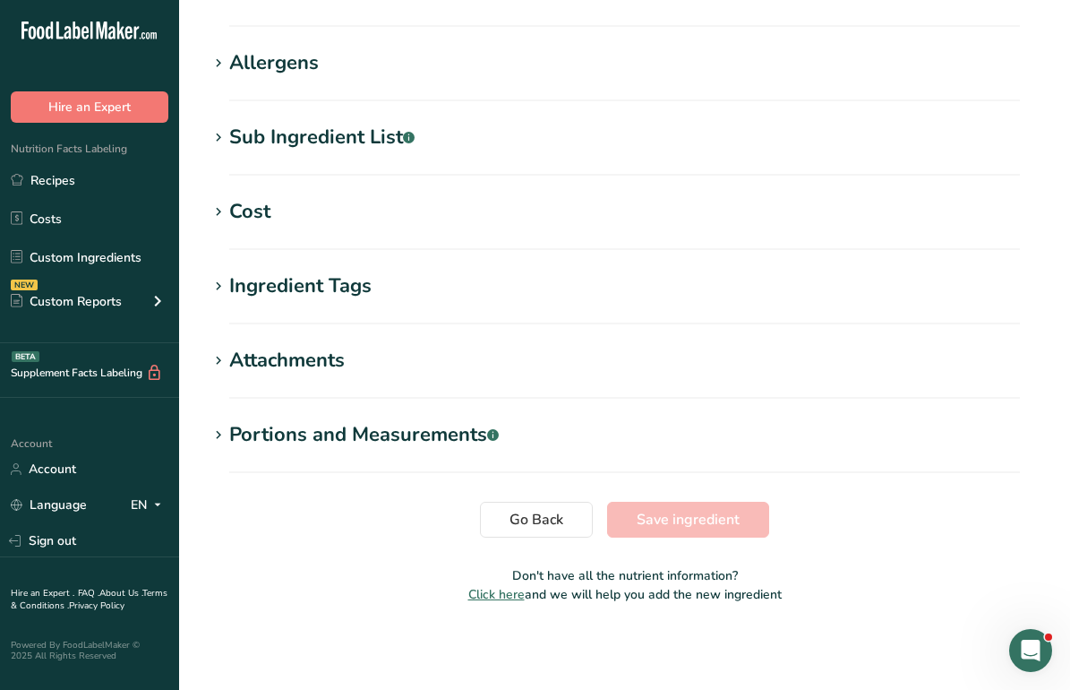
click at [281, 63] on div "Allergens" at bounding box center [274, 63] width 90 height 30
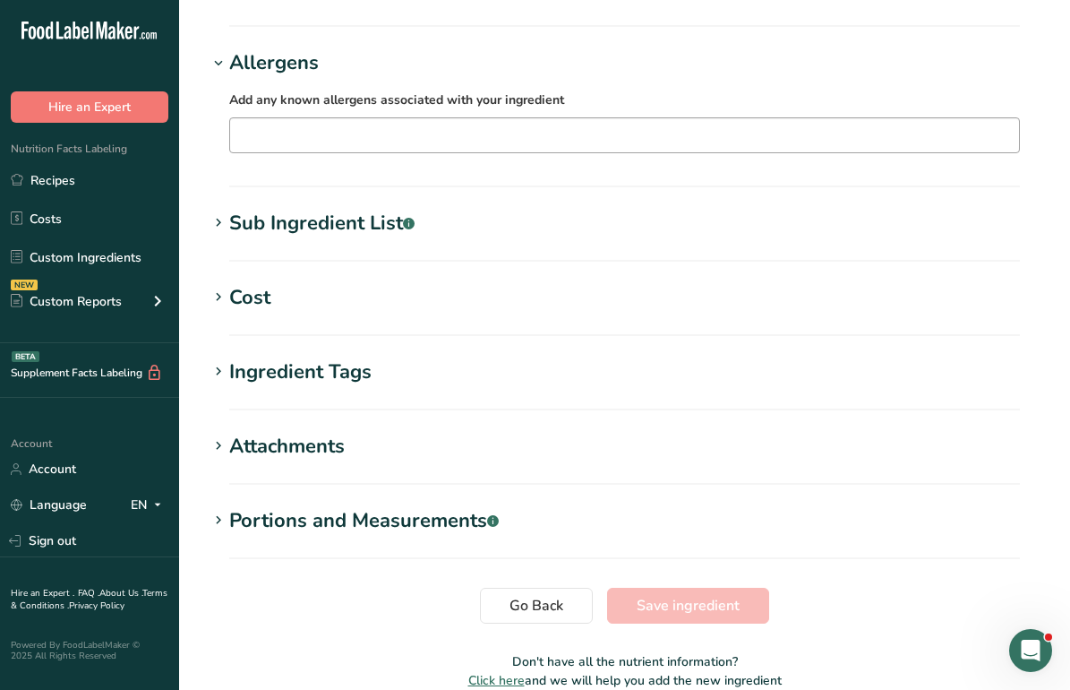
type input "AWSTRU - SS-A Strawberry Juice ColdPress-Avg-USDA-C"
type input "Organic Cold Pressed Strawberry Juice"
type input "100"
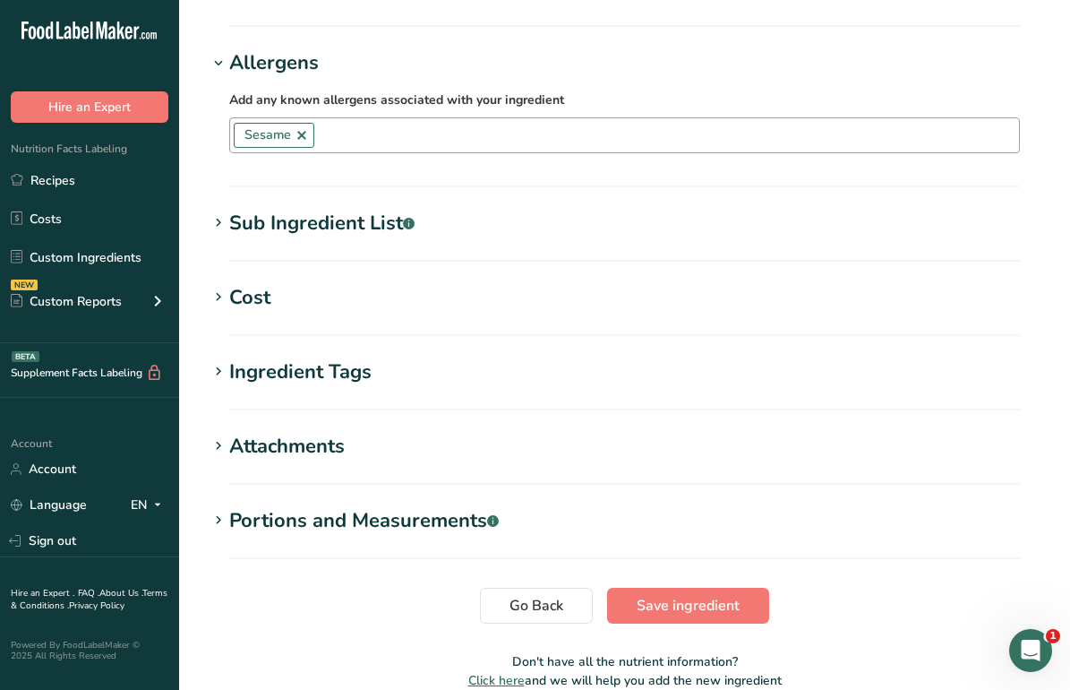
type input "13.21"
type KJ "55.271"
type input "0.92"
type Carbohydrates "1.953"
type Sugars "2.49"
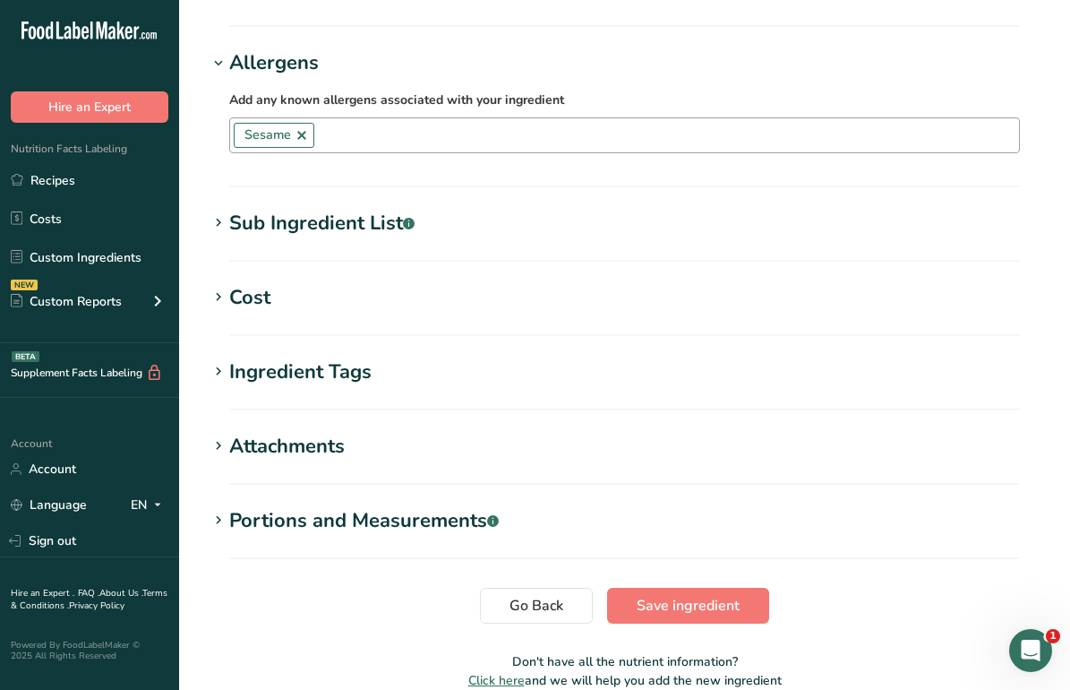
type input "1.35"
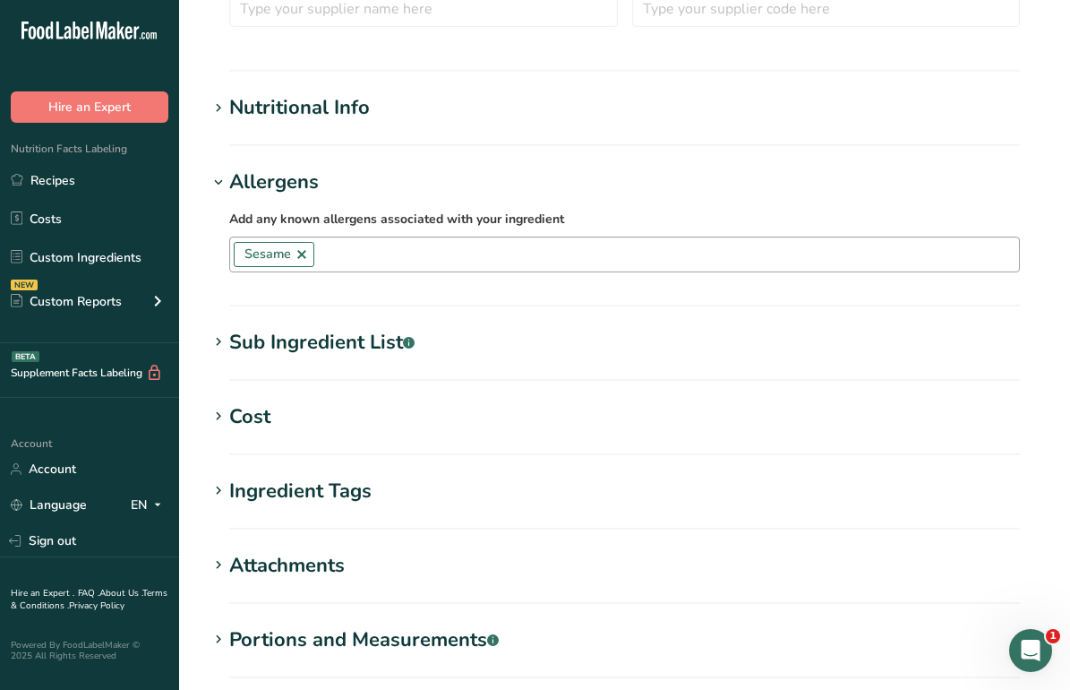
scroll to position [470, 0]
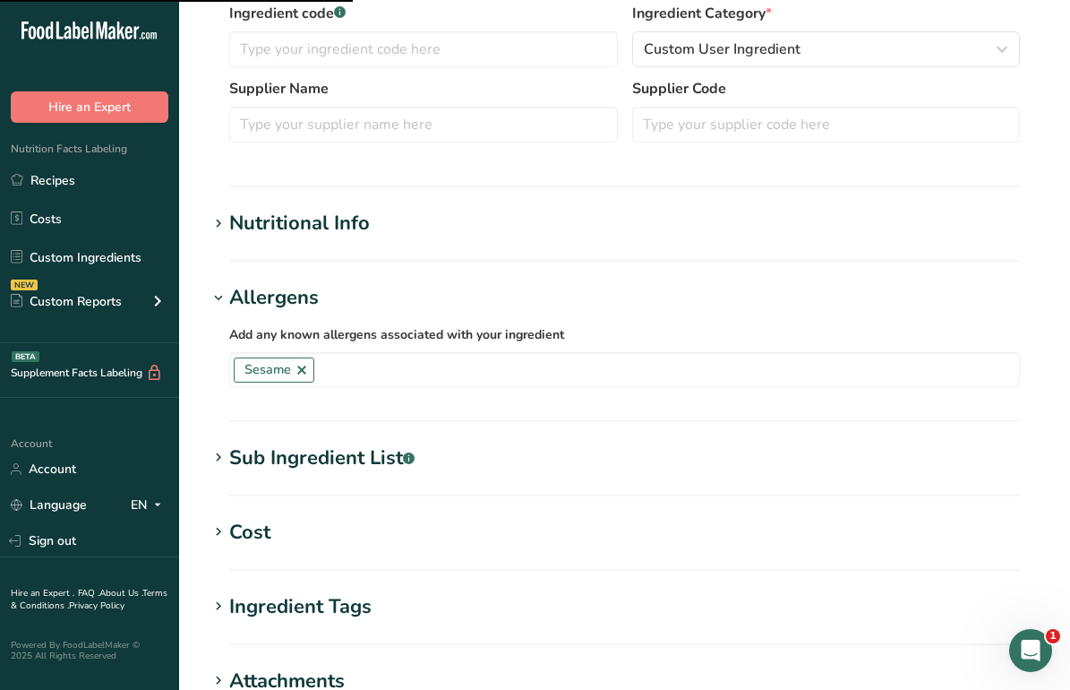
click at [404, 229] on h1 "Nutritional Info" at bounding box center [625, 224] width 834 height 30
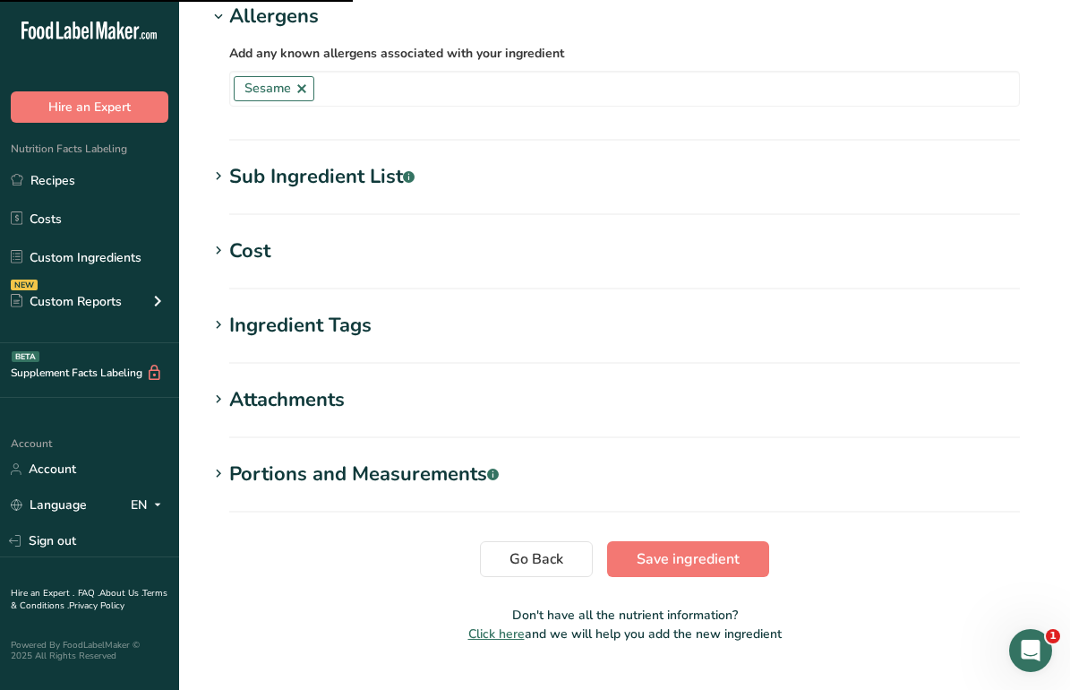
scroll to position [1407, 0]
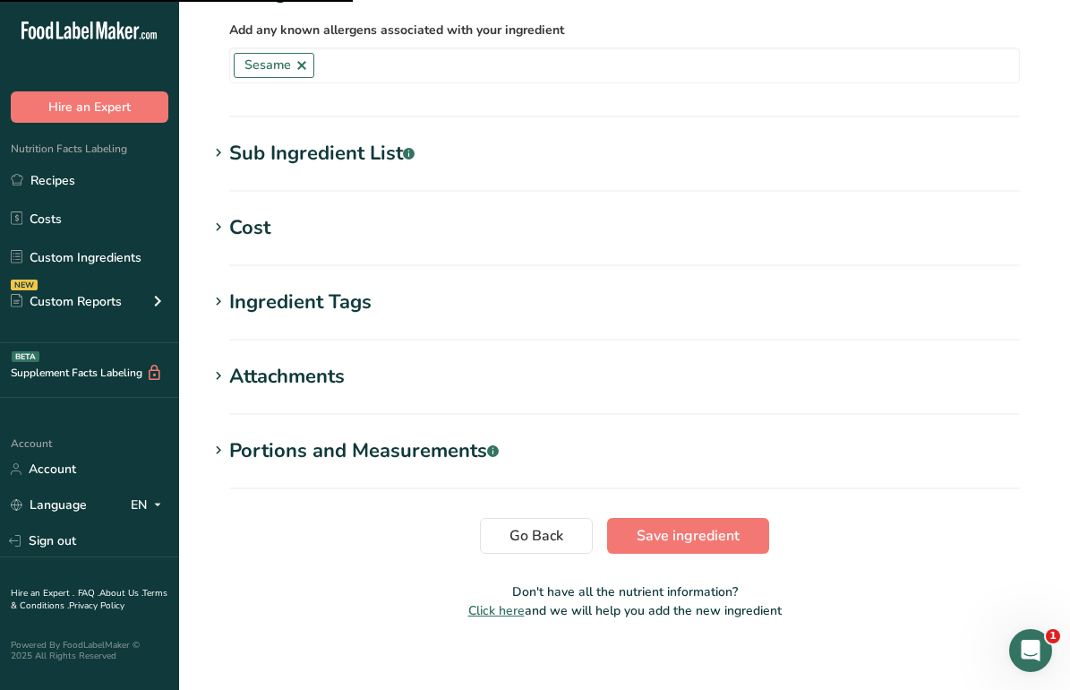
click at [355, 294] on div "Ingredient Tags" at bounding box center [300, 302] width 142 height 30
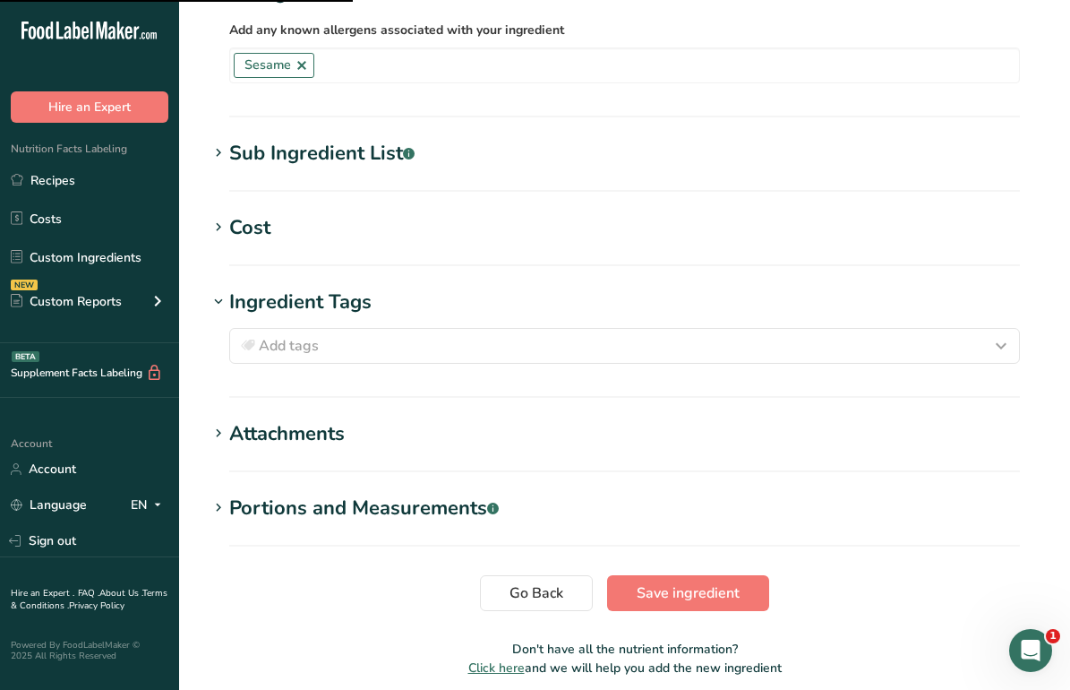
click at [347, 227] on h1 "Cost" at bounding box center [625, 228] width 834 height 30
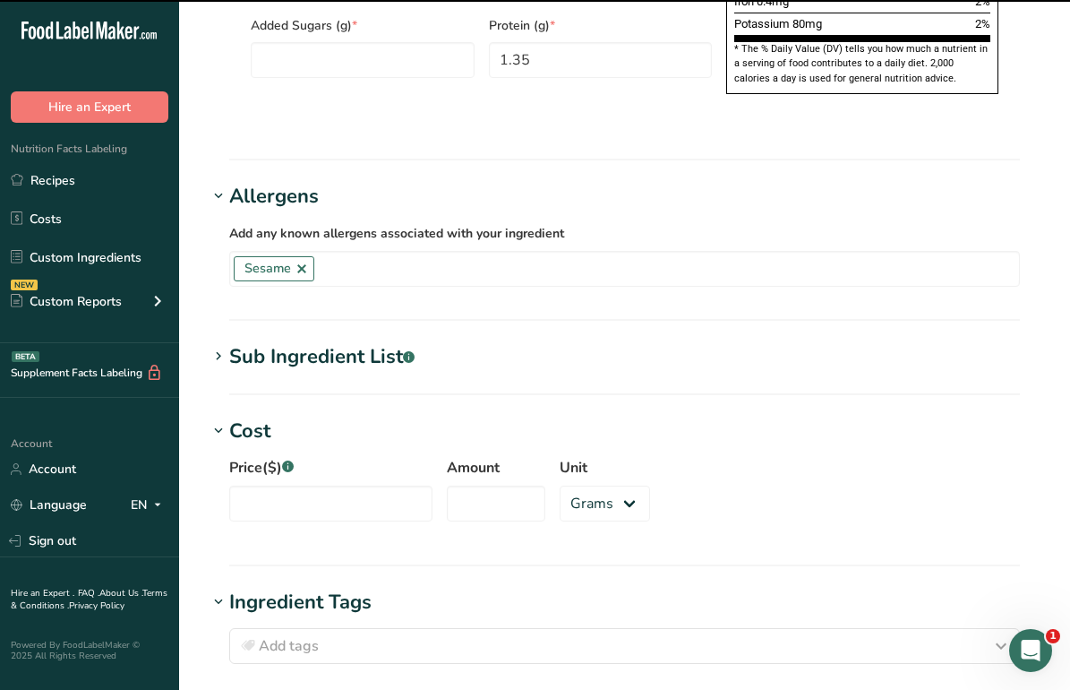
scroll to position [1569, 0]
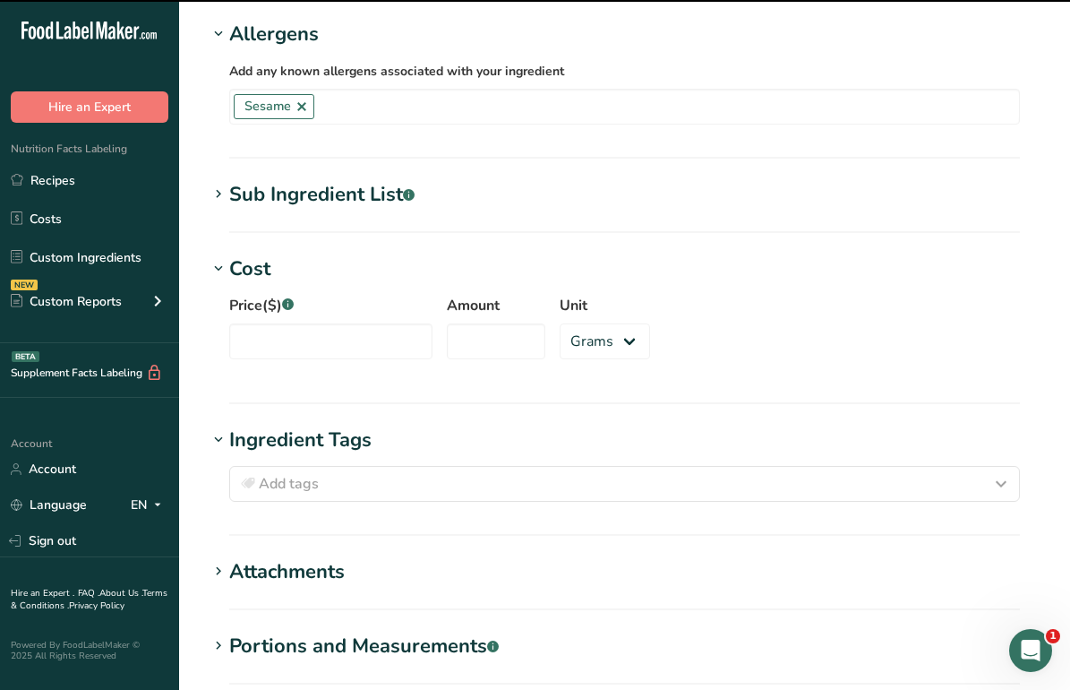
click at [489, 180] on section "Sub Ingredient List .a-a{fill:#347362;}.b-a{fill:#fff;} Translate" at bounding box center [625, 206] width 834 height 53
click at [416, 180] on section "Sub Ingredient List .a-a{fill:#347362;}.b-a{fill:#fff;} Translate" at bounding box center [625, 206] width 834 height 53
click at [372, 180] on div "Sub Ingredient List .a-a{fill:#347362;}.b-a{fill:#fff;}" at bounding box center [321, 195] width 185 height 30
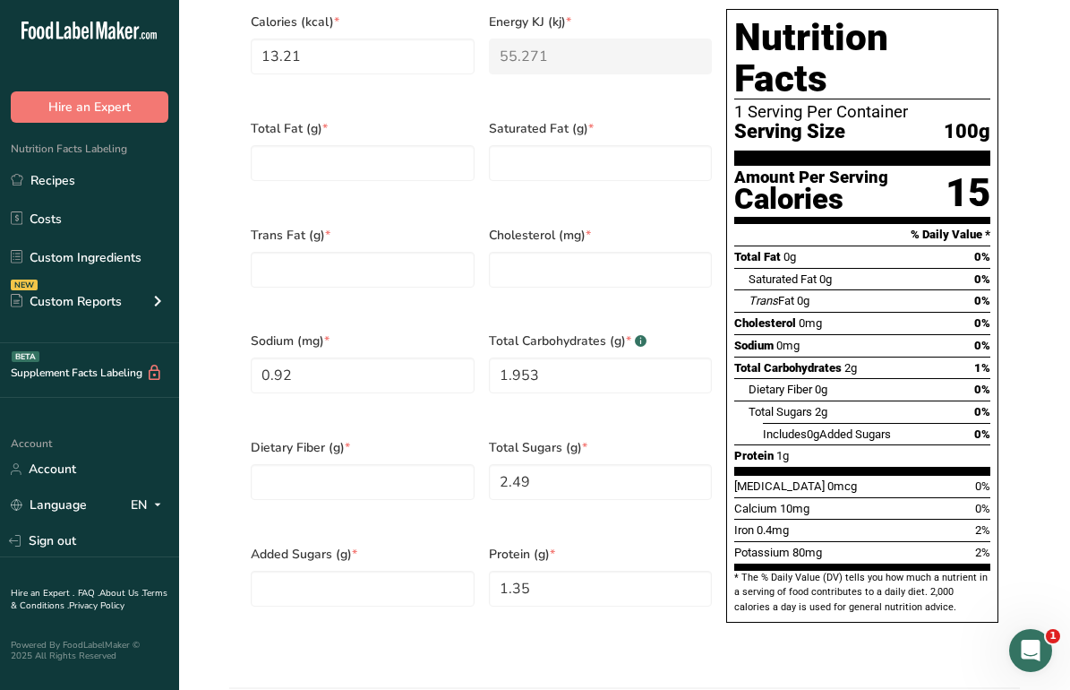
scroll to position [880, 0]
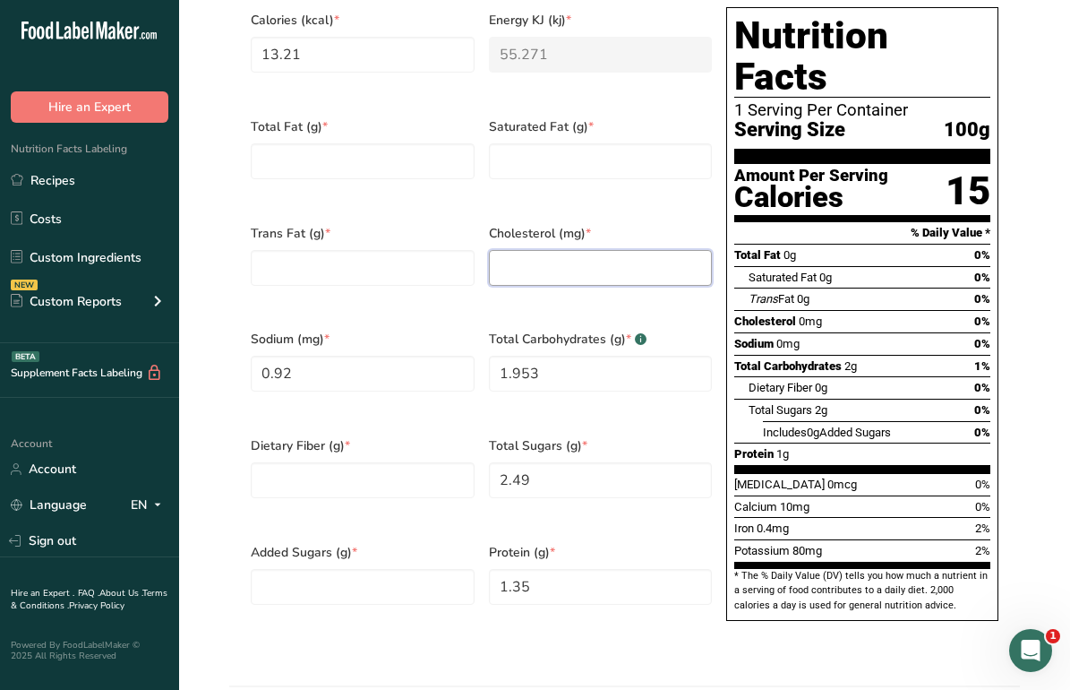
click at [516, 261] on input "number" at bounding box center [601, 268] width 224 height 36
type input "0"
click at [546, 152] on Fat "number" at bounding box center [601, 161] width 224 height 36
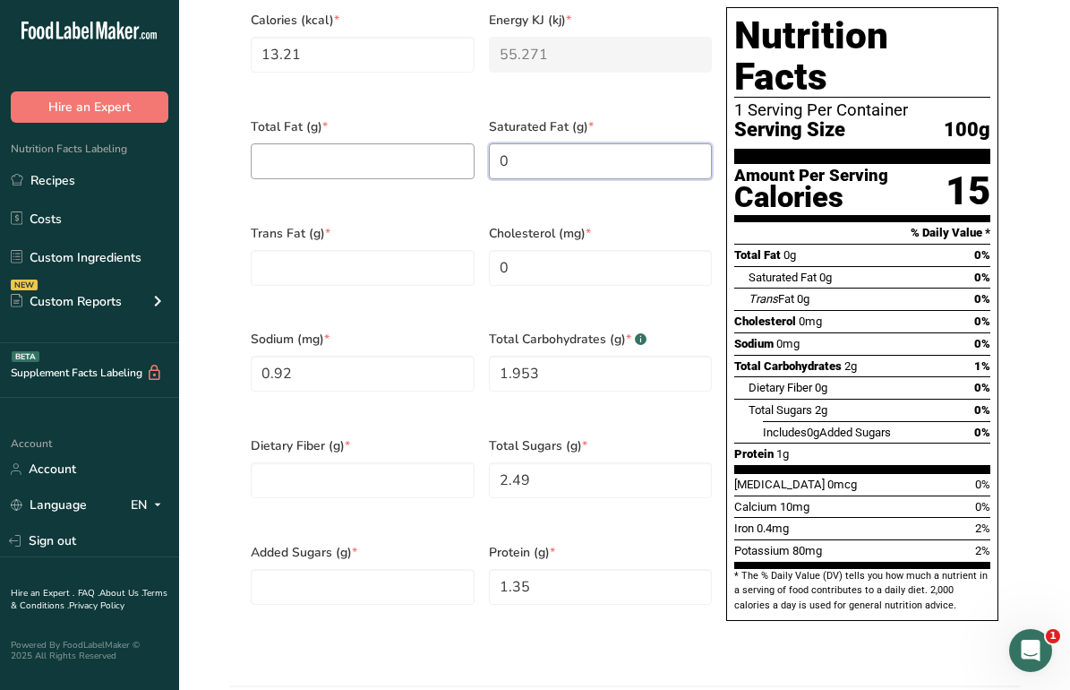
type Fat "0"
click at [364, 151] on Fat "number" at bounding box center [363, 161] width 224 height 36
type Fat "0"
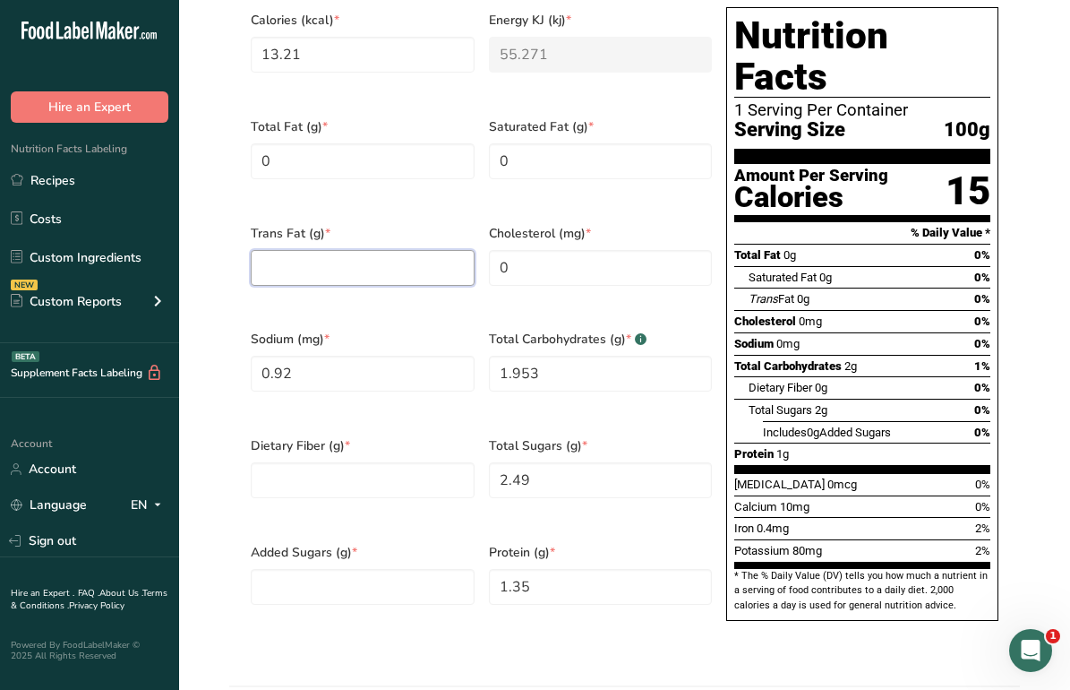
click at [361, 253] on Fat "number" at bounding box center [363, 268] width 224 height 36
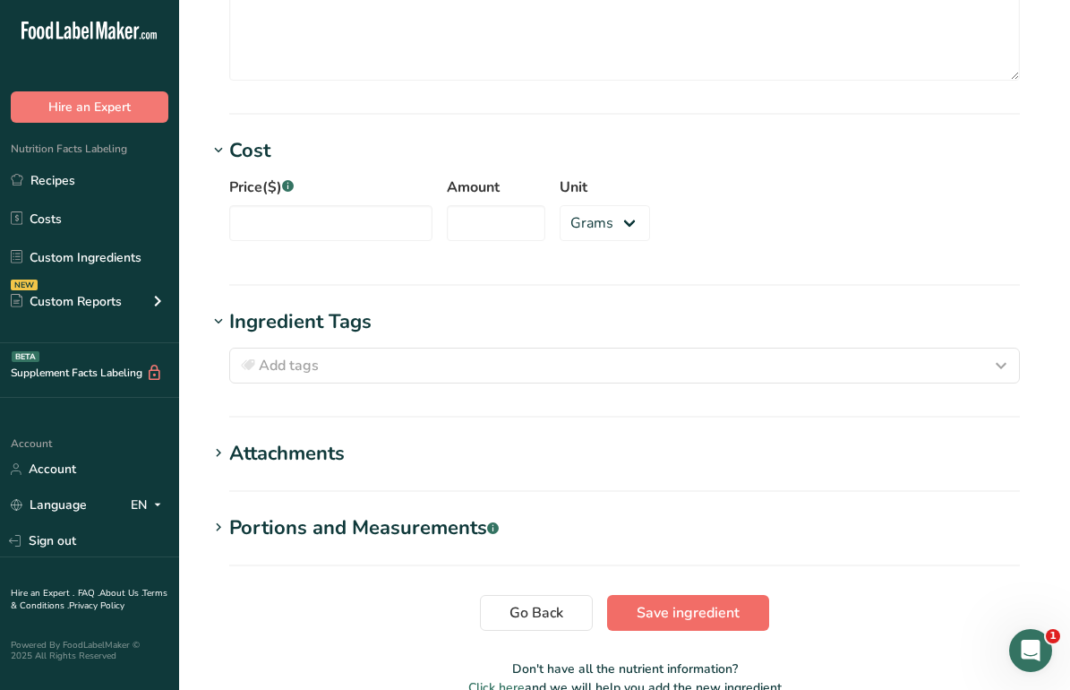
type Fat "0"
click at [716, 602] on span "Save ingredient" at bounding box center [688, 612] width 103 height 21
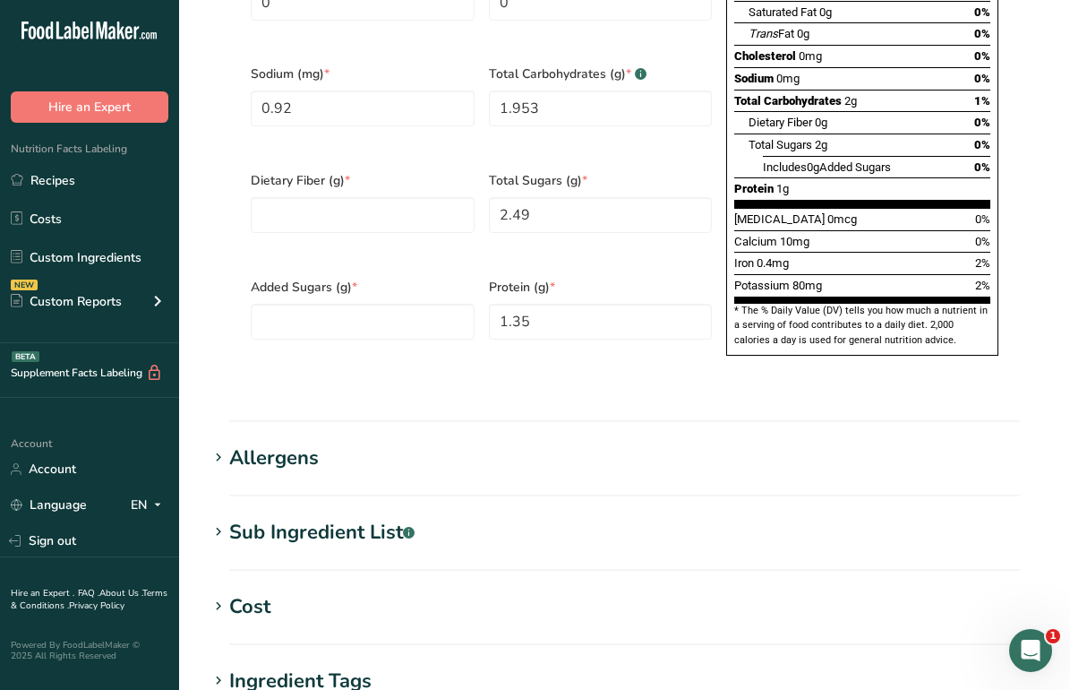
scroll to position [679, 0]
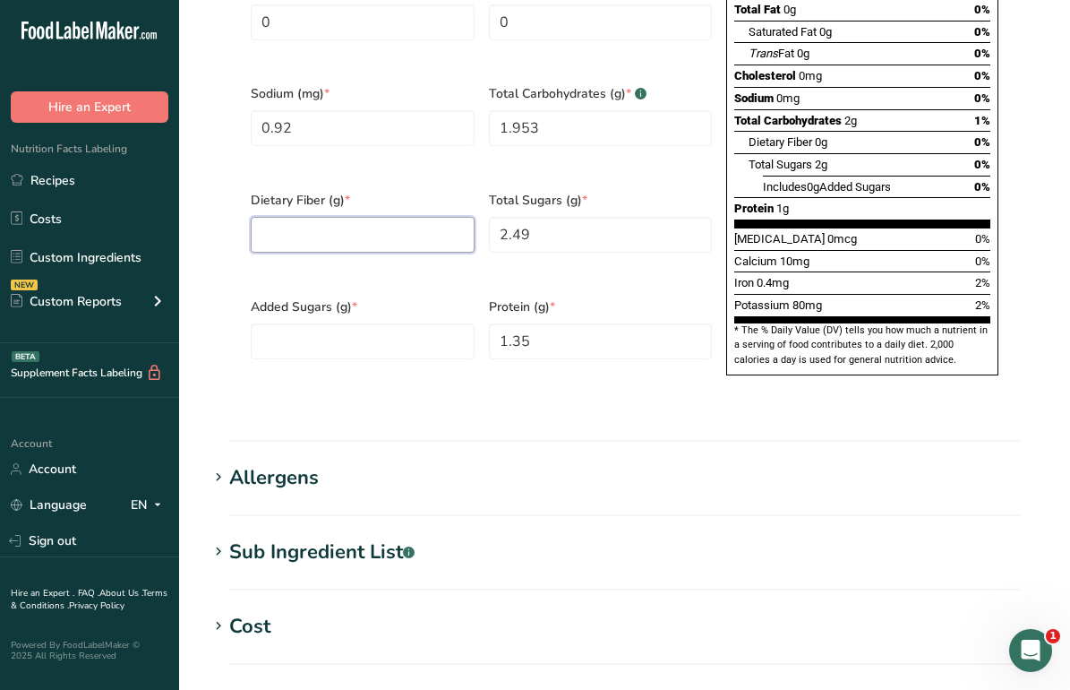
click at [391, 219] on Fiber "number" at bounding box center [363, 235] width 224 height 36
type Fiber "0"
click at [329, 287] on div "Added Sugars (g) *" at bounding box center [363, 340] width 238 height 107
click at [343, 323] on Sugars "number" at bounding box center [363, 341] width 224 height 36
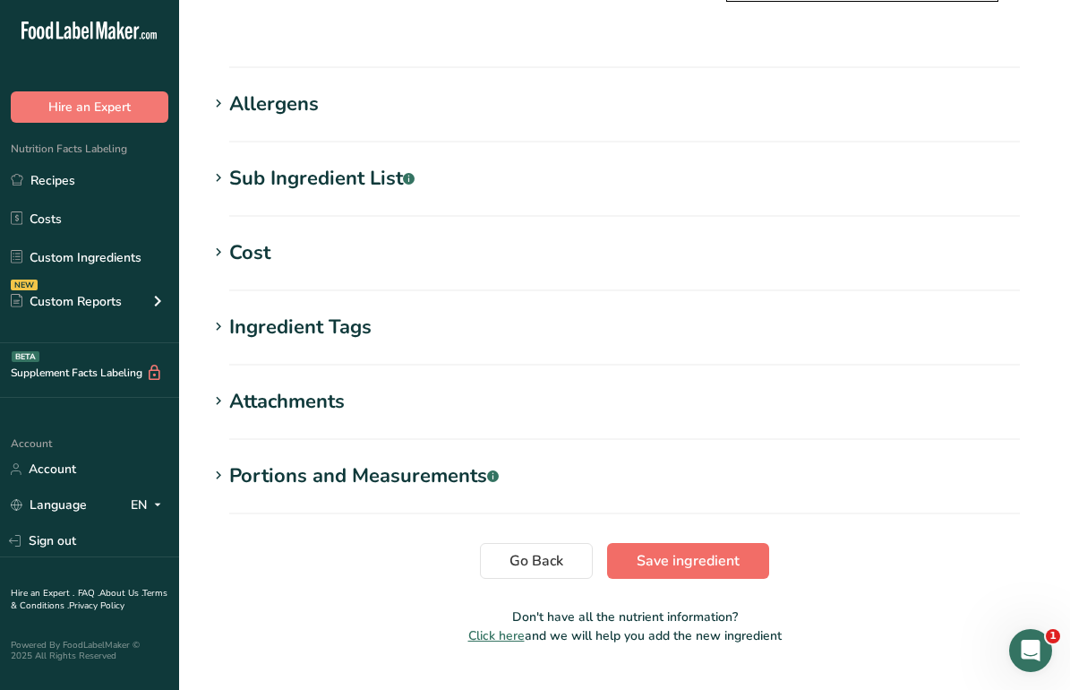
type Sugars "0"
click at [648, 550] on span "Save ingredient" at bounding box center [688, 560] width 103 height 21
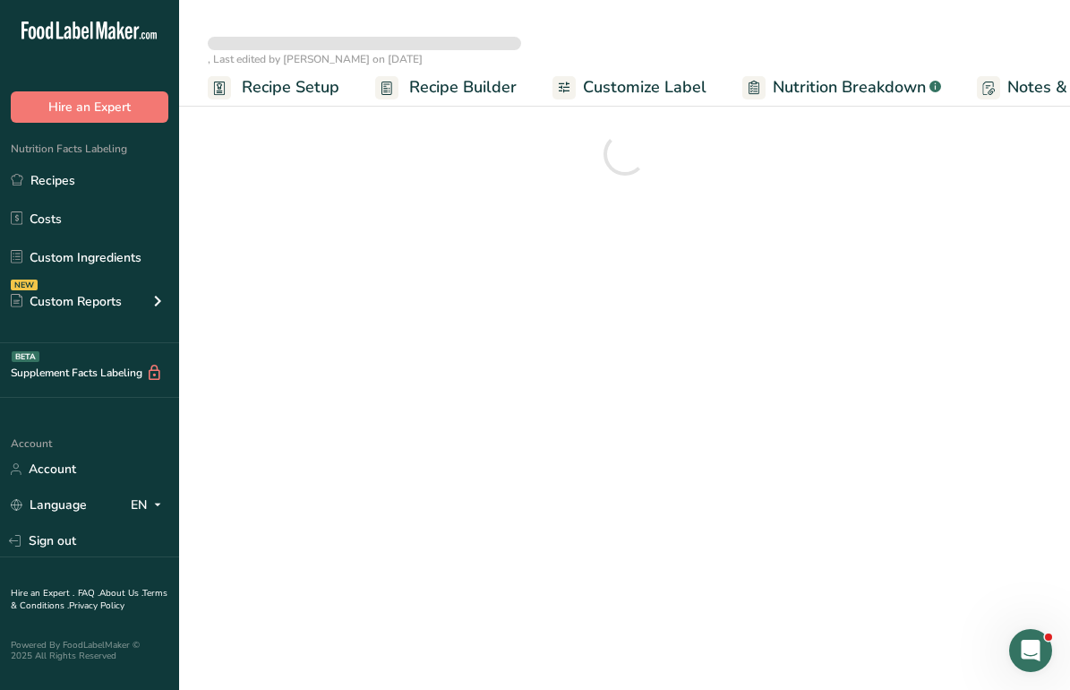
click at [776, 86] on span "Nutrition Breakdown" at bounding box center [849, 87] width 153 height 24
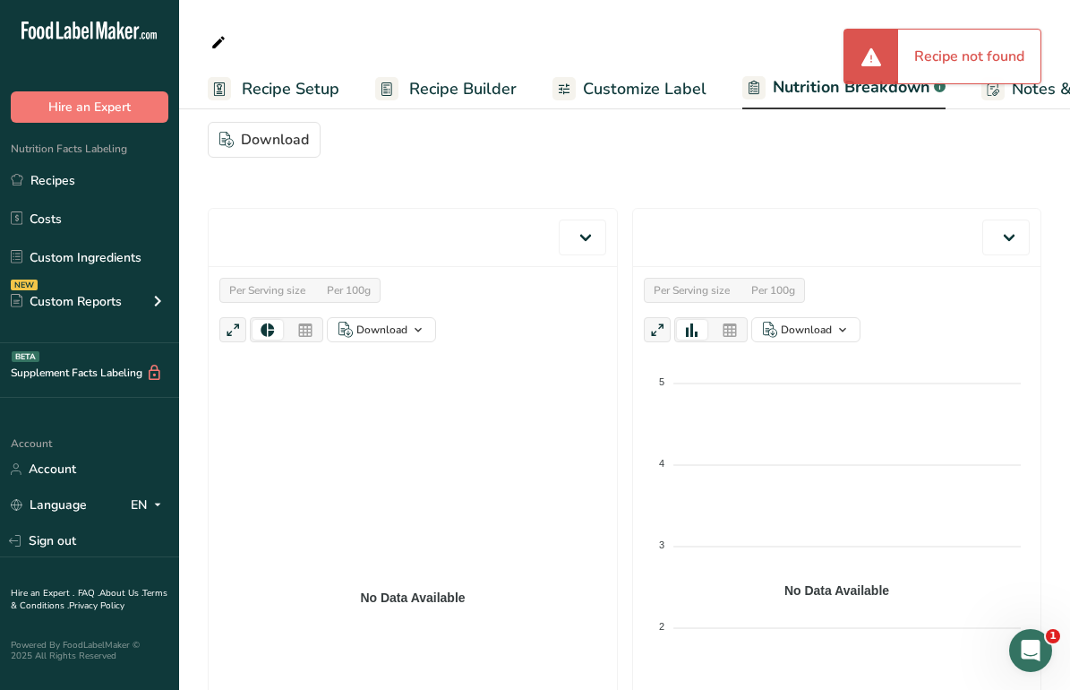
click at [789, 90] on span "Nutrition Breakdown" at bounding box center [852, 87] width 158 height 24
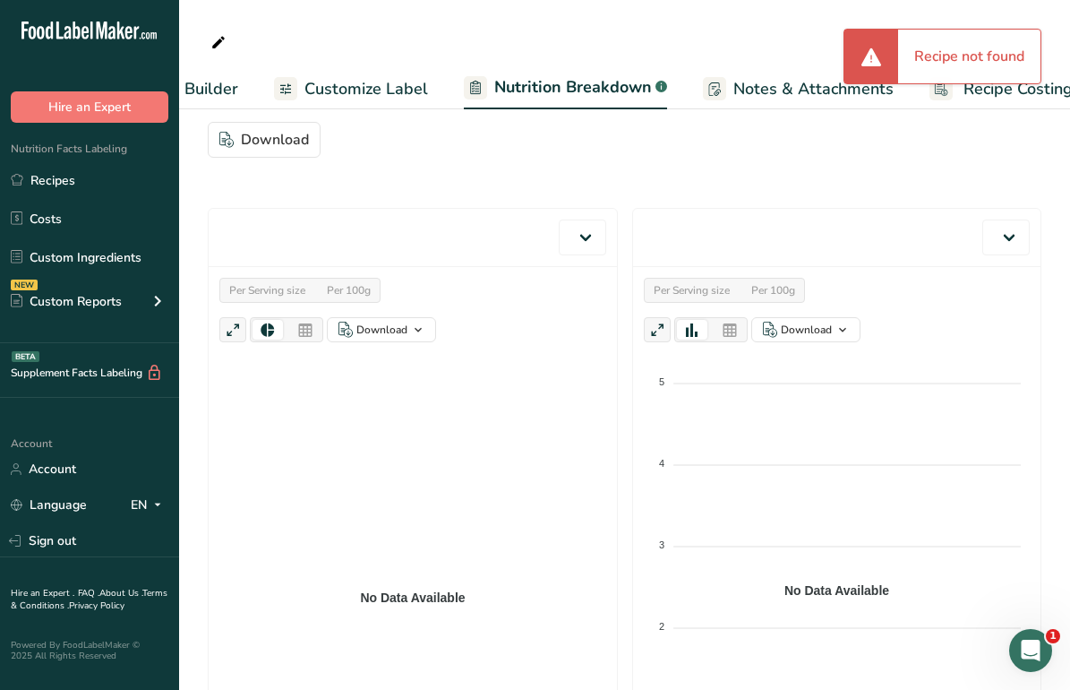
scroll to position [0, 309]
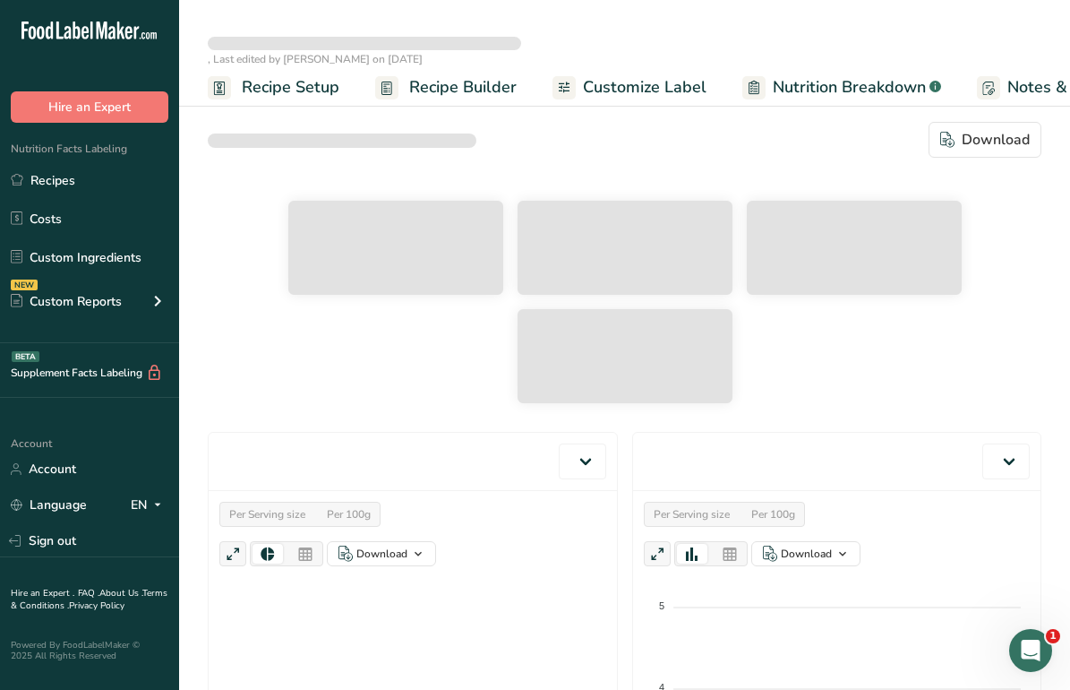
select select "Calories"
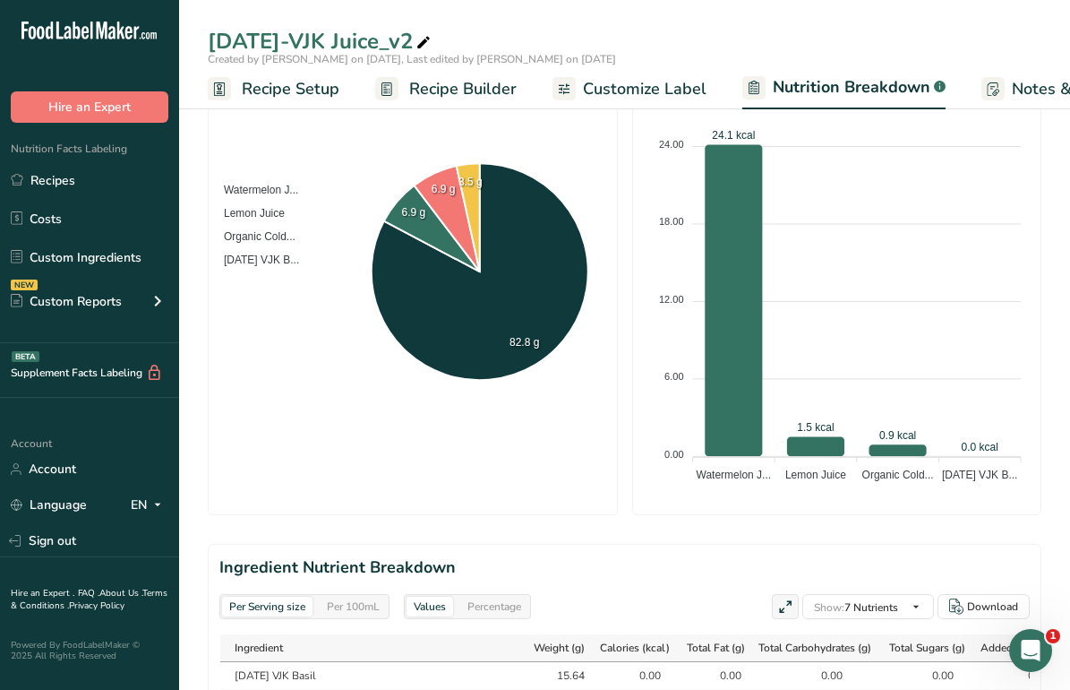
scroll to position [1001, 0]
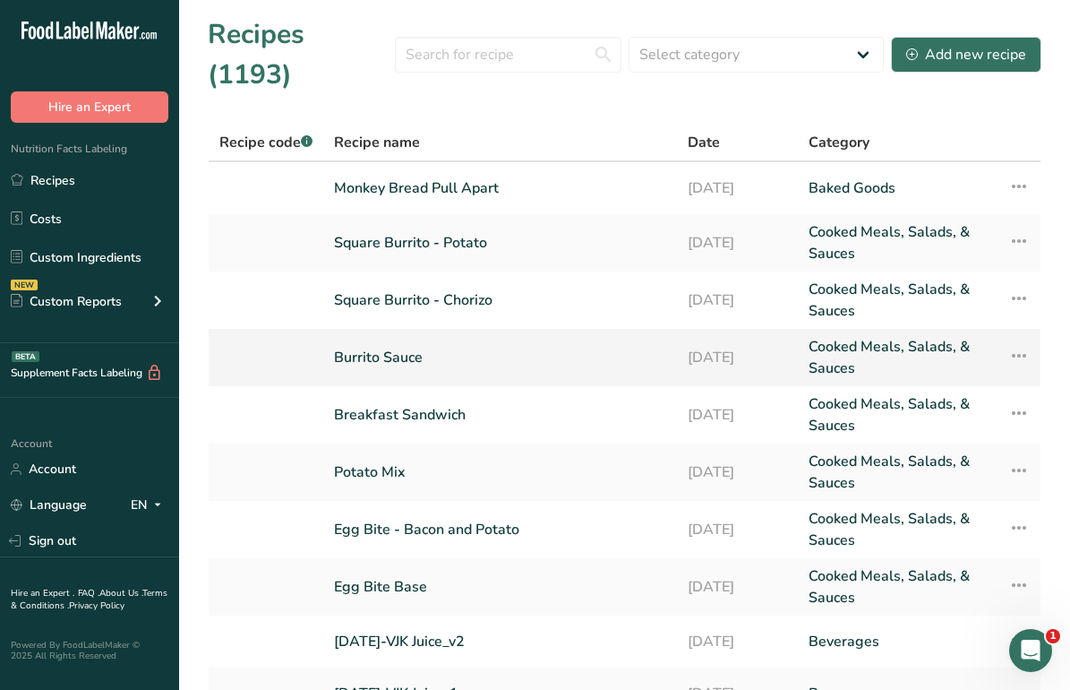
scroll to position [133, 0]
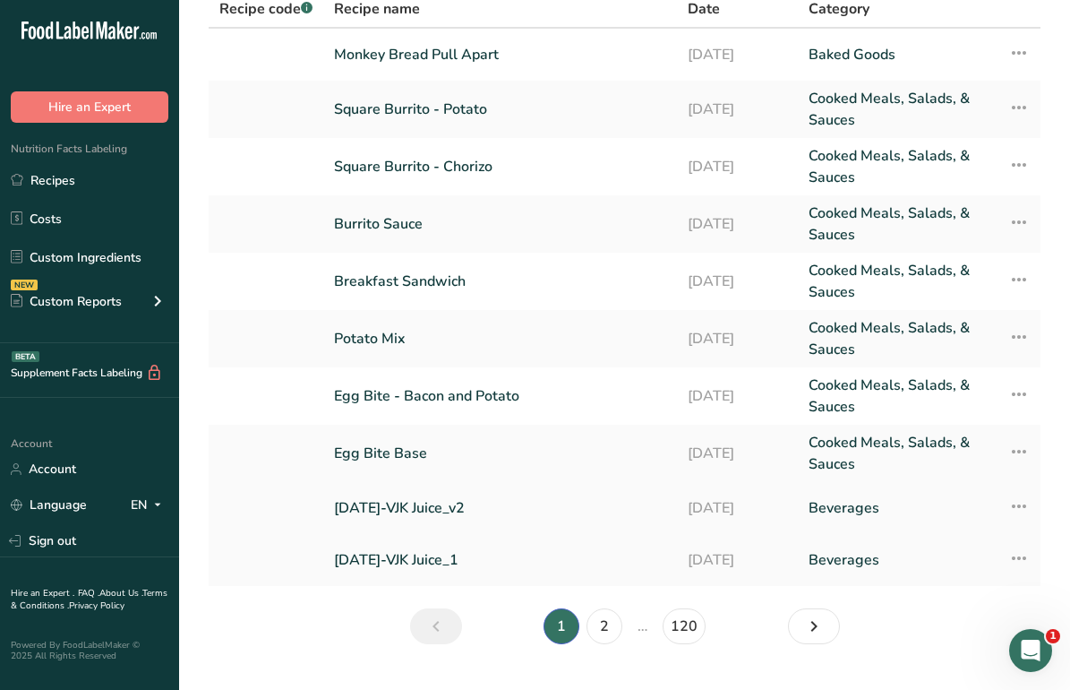
click at [450, 489] on link "[DATE]-VJK Juice_v2" at bounding box center [500, 508] width 332 height 38
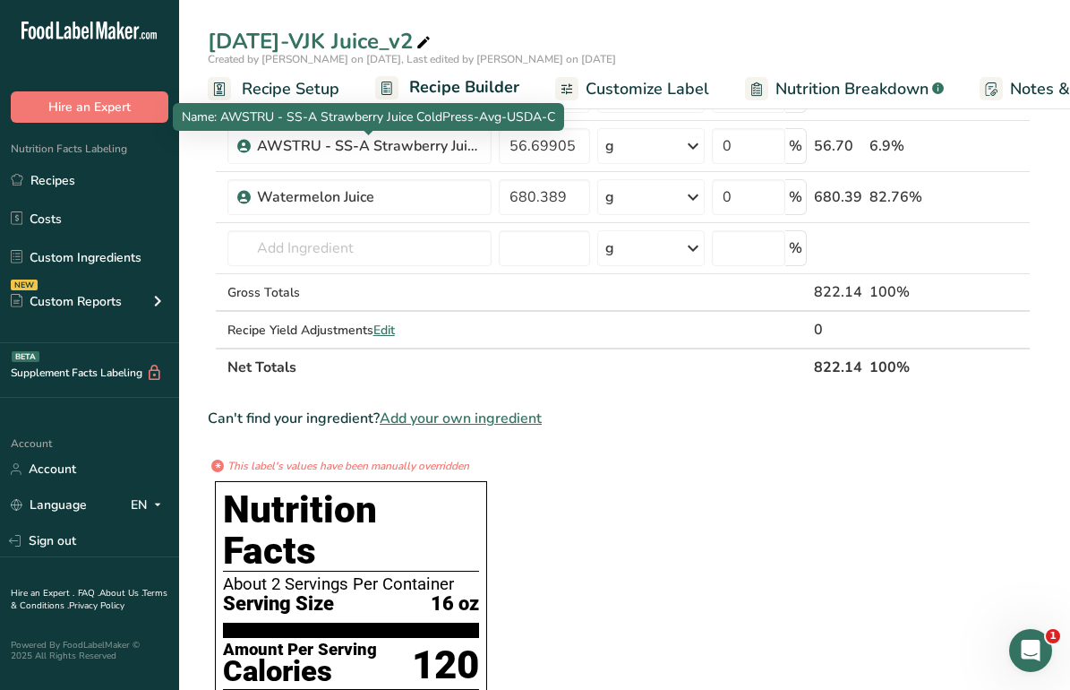
scroll to position [98, 0]
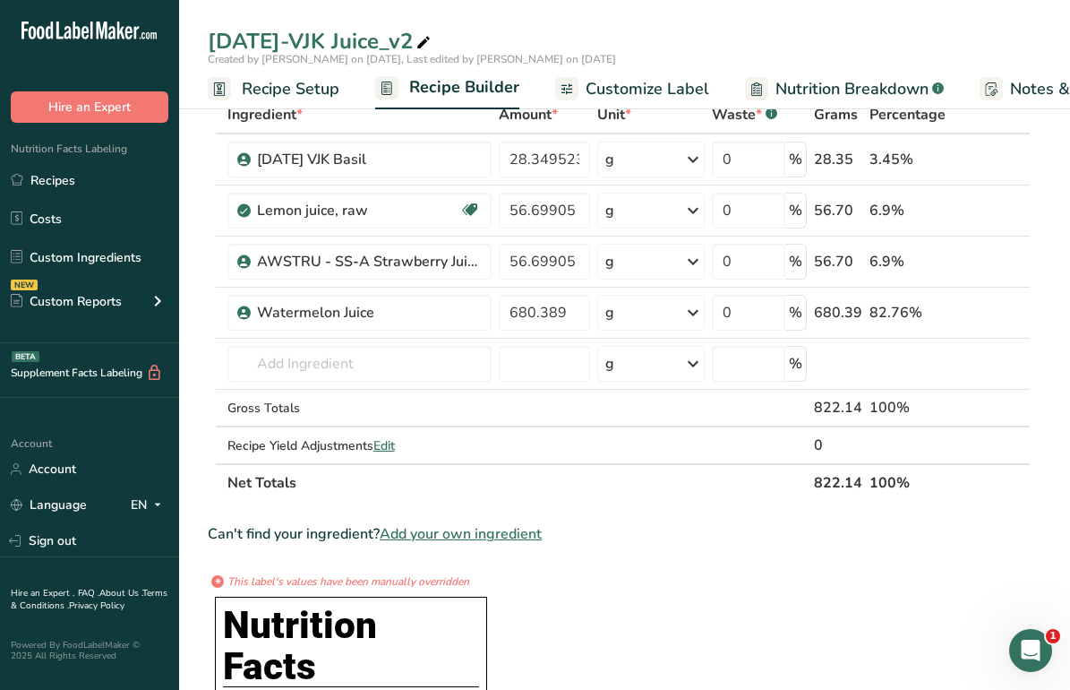
click at [776, 86] on span "Nutrition Breakdown" at bounding box center [852, 89] width 153 height 24
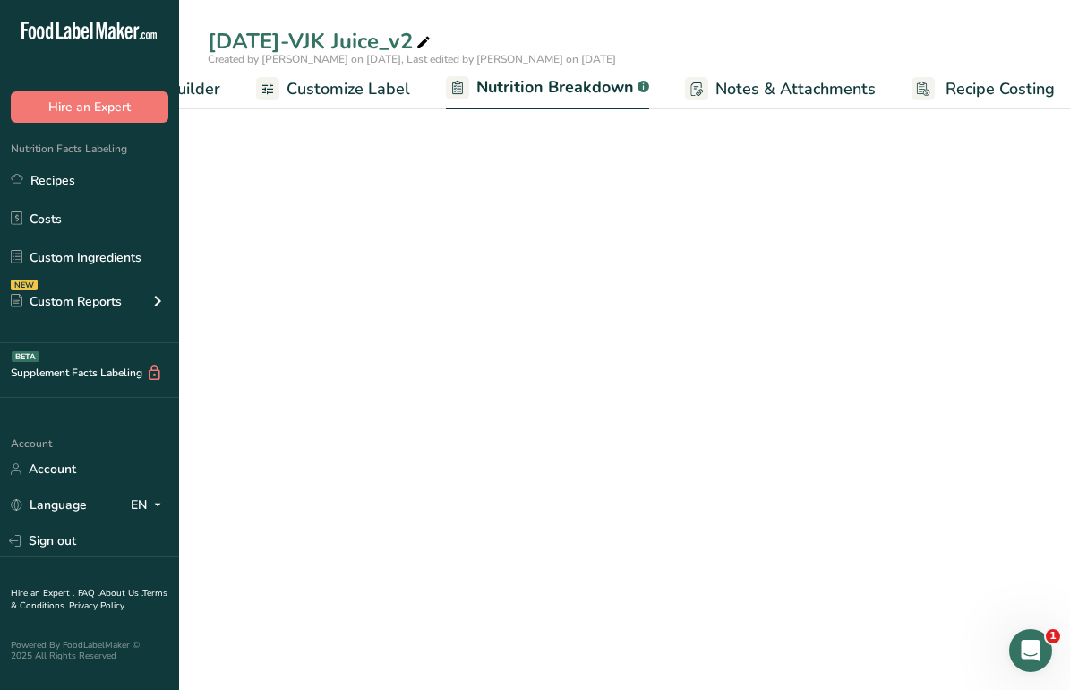
select select "Calories"
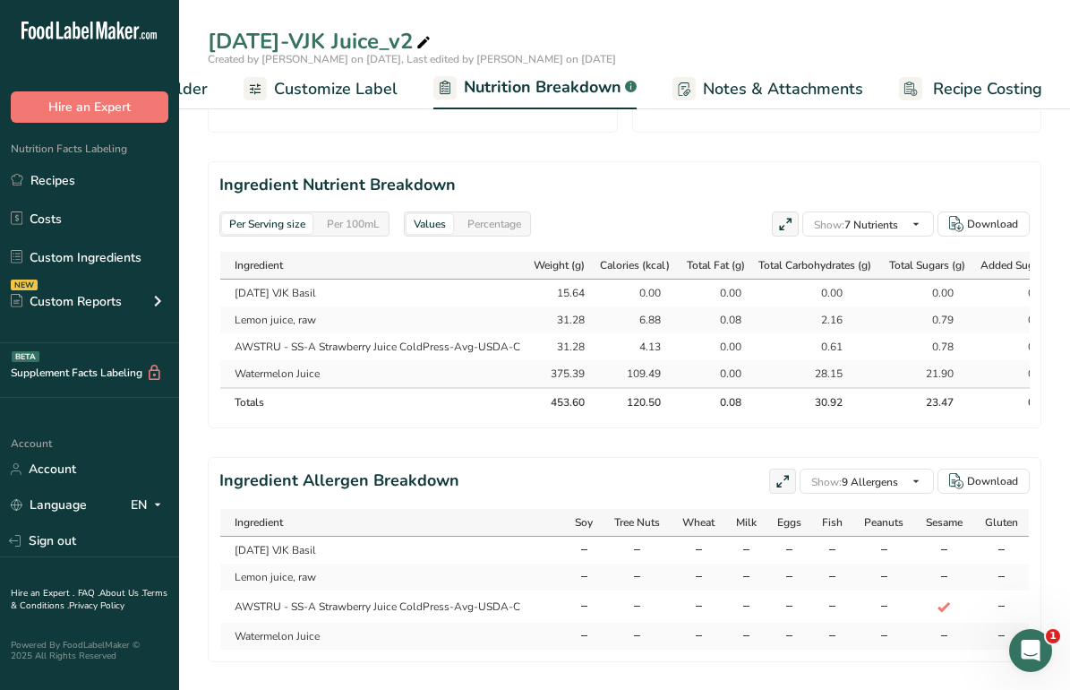
scroll to position [1001, 0]
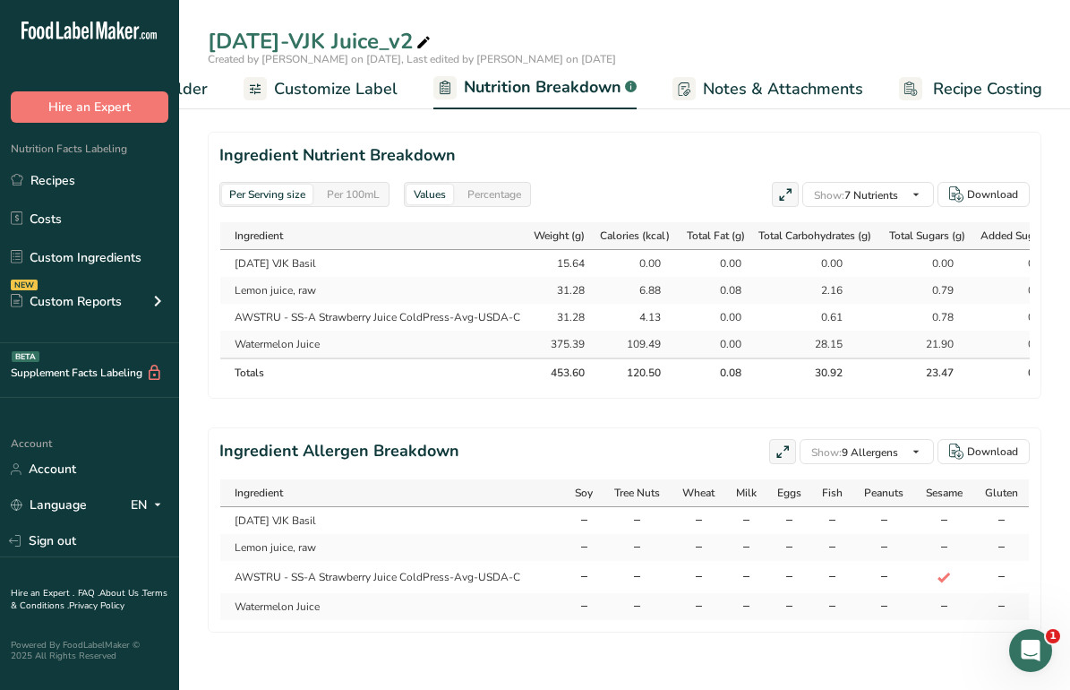
click at [947, 571] on icon at bounding box center [944, 577] width 16 height 24
click at [309, 571] on td "AWSTRU - SS-A Strawberry Juice ColdPress-Avg-USDA-C" at bounding box center [392, 577] width 344 height 32
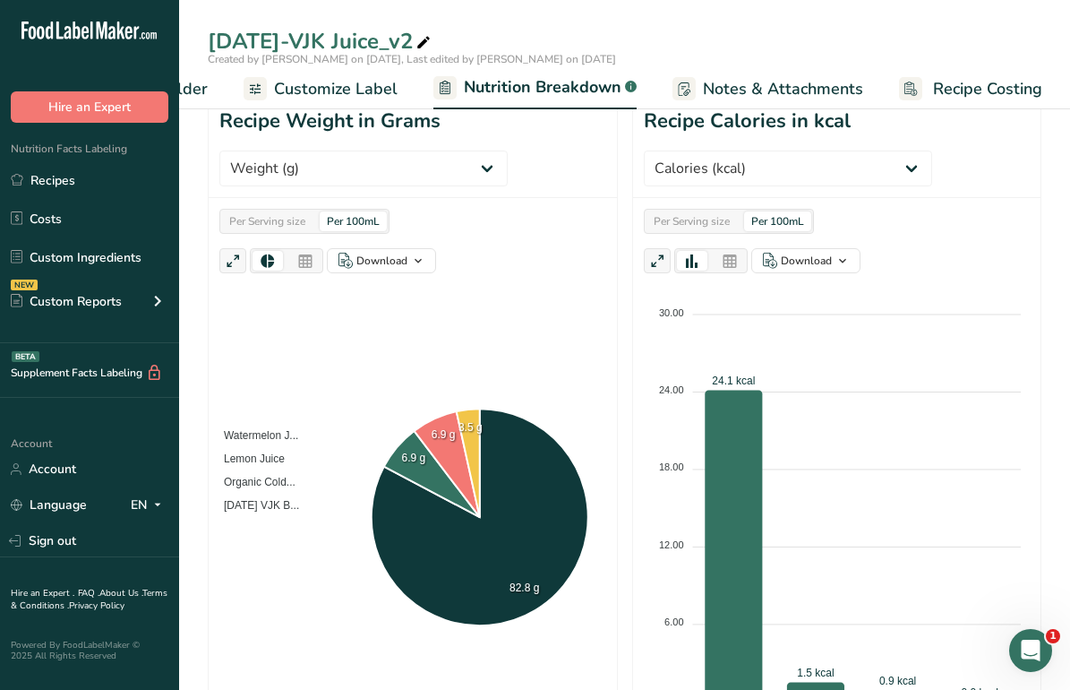
scroll to position [0, 0]
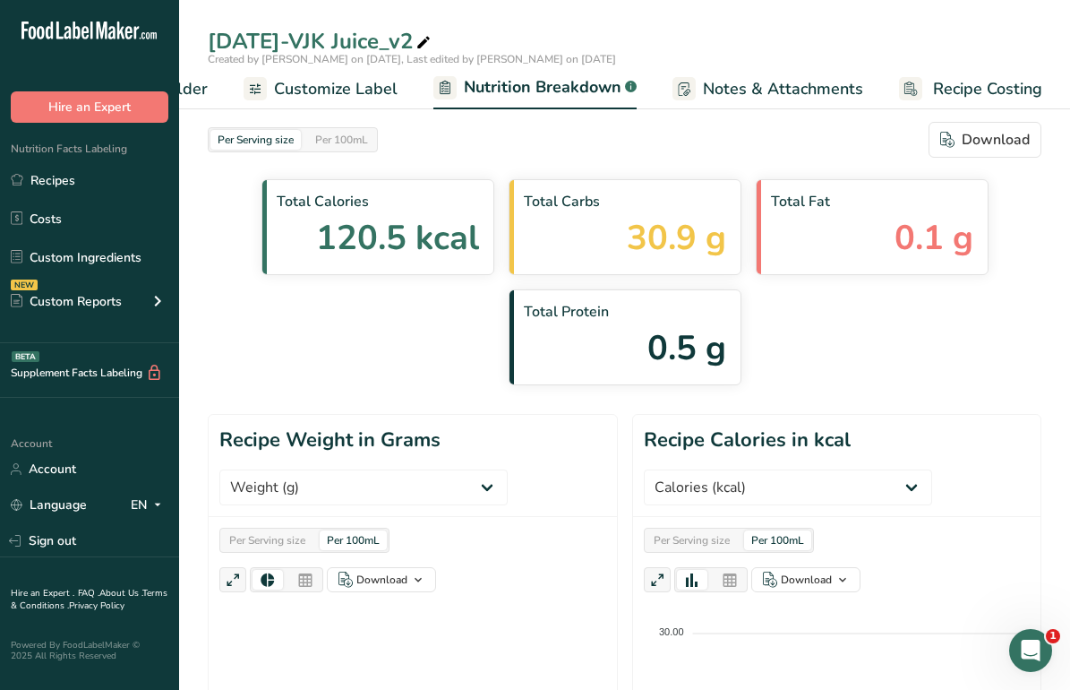
click at [303, 98] on span "Customize Label" at bounding box center [336, 89] width 124 height 24
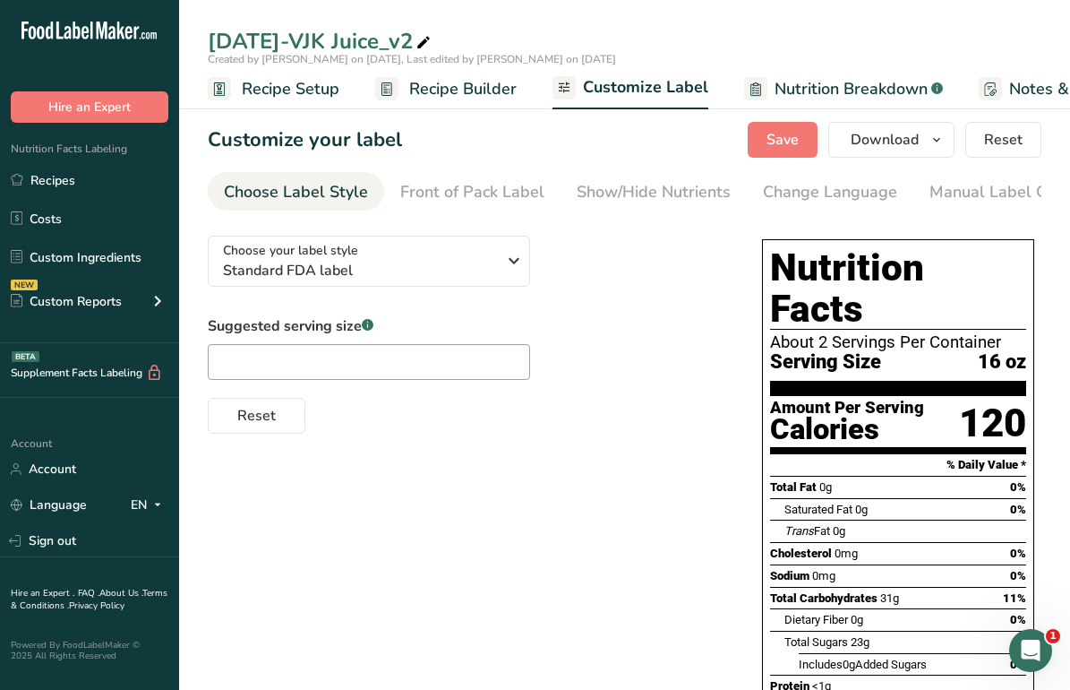
click at [335, 72] on link "Recipe Setup" at bounding box center [274, 89] width 132 height 40
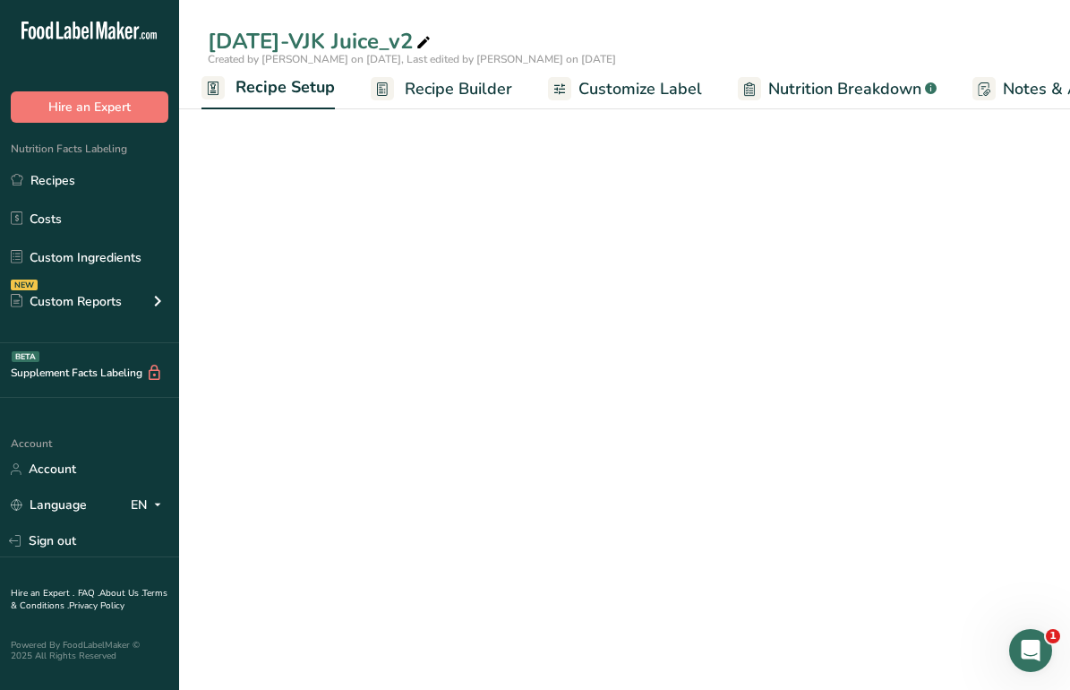
select select "5"
select select "22"
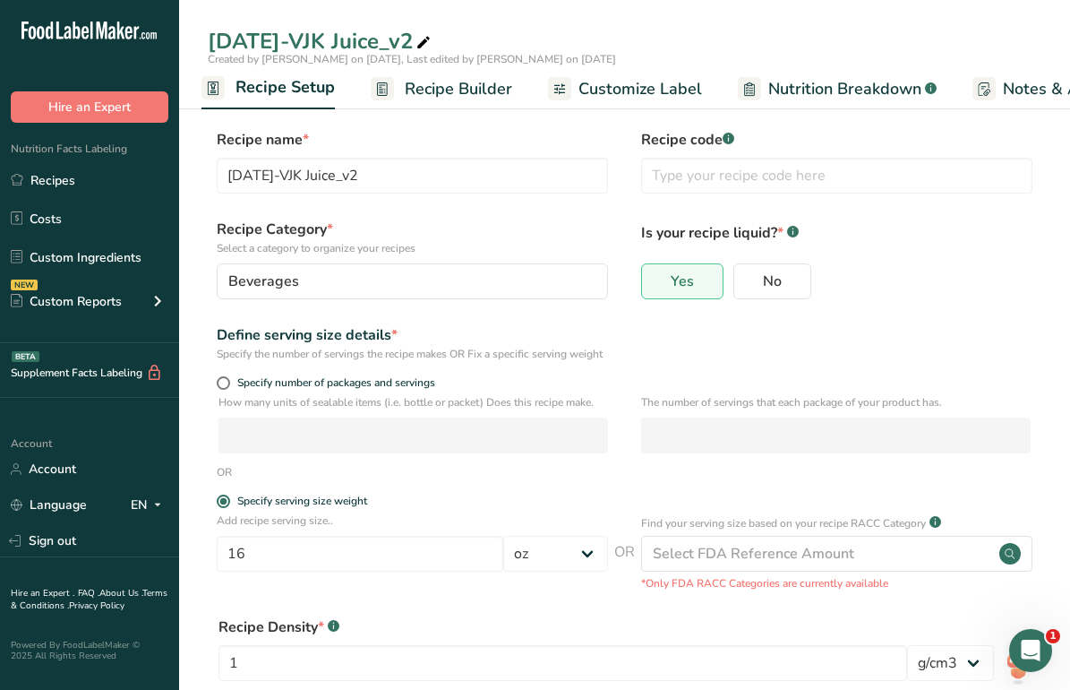
click at [436, 82] on span "Recipe Builder" at bounding box center [458, 89] width 107 height 24
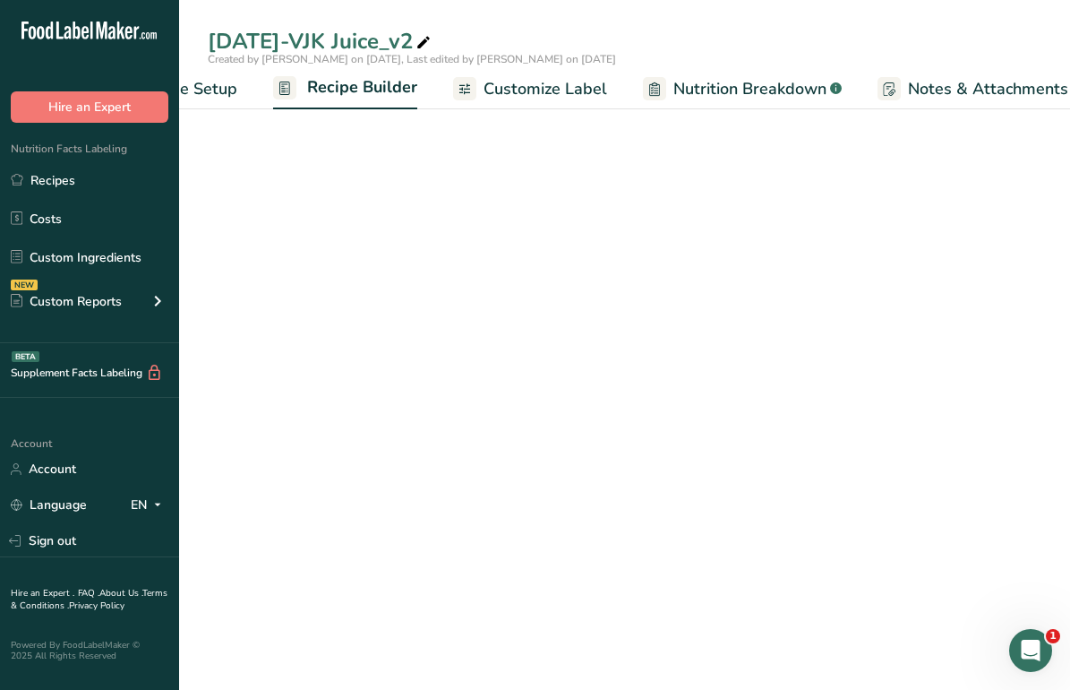
scroll to position [0, 173]
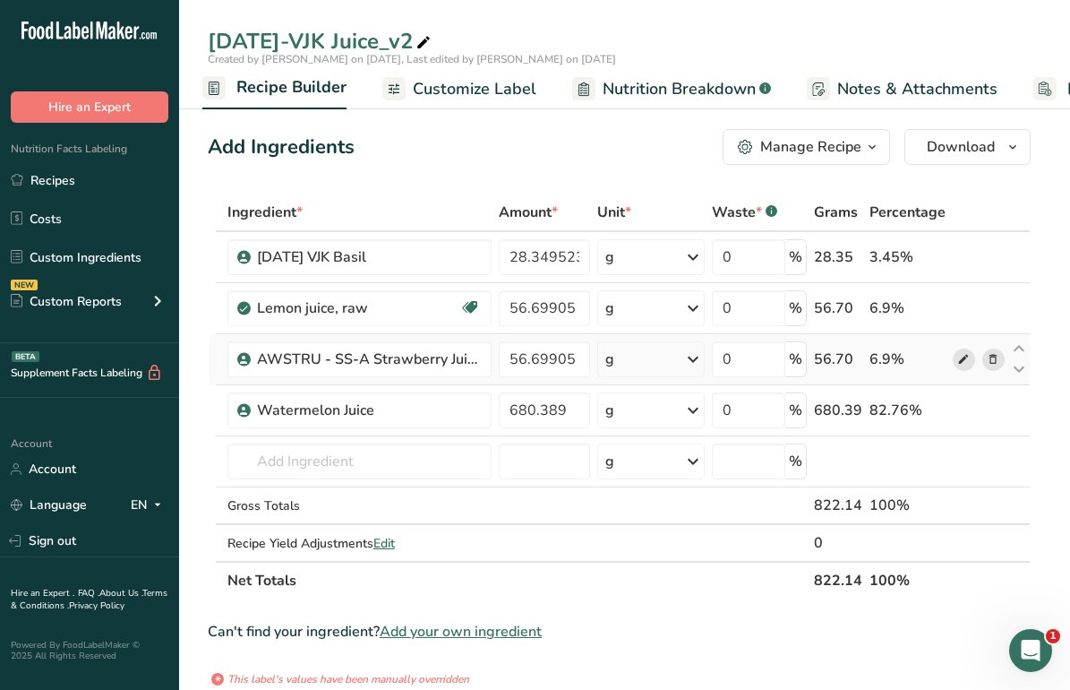
click at [969, 358] on icon at bounding box center [963, 359] width 13 height 19
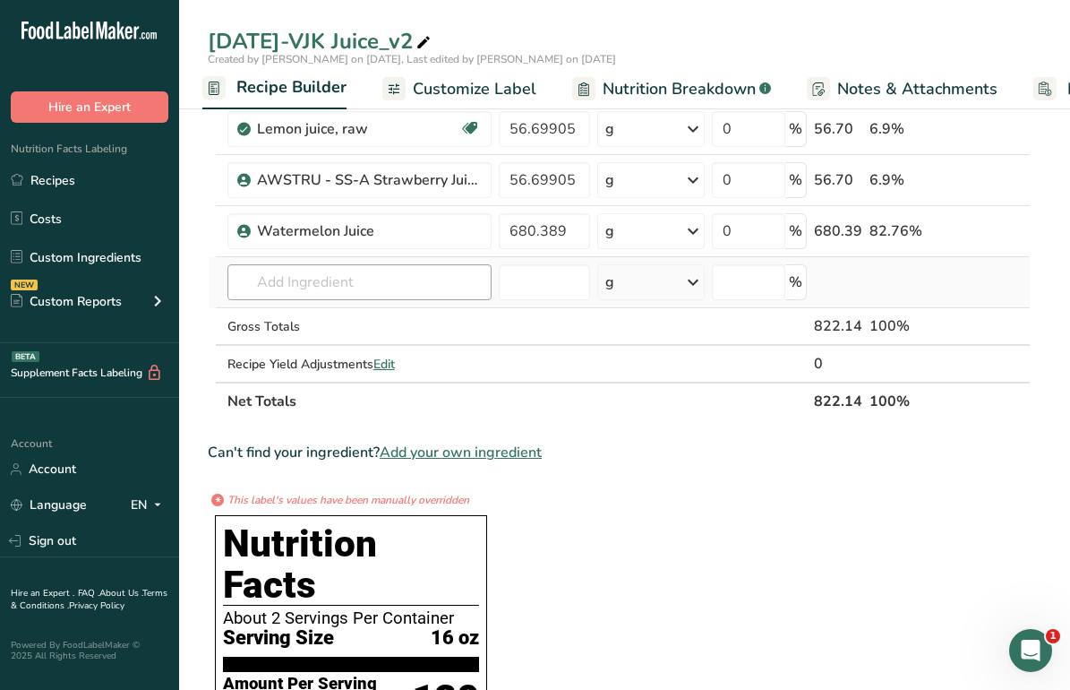
scroll to position [185, 0]
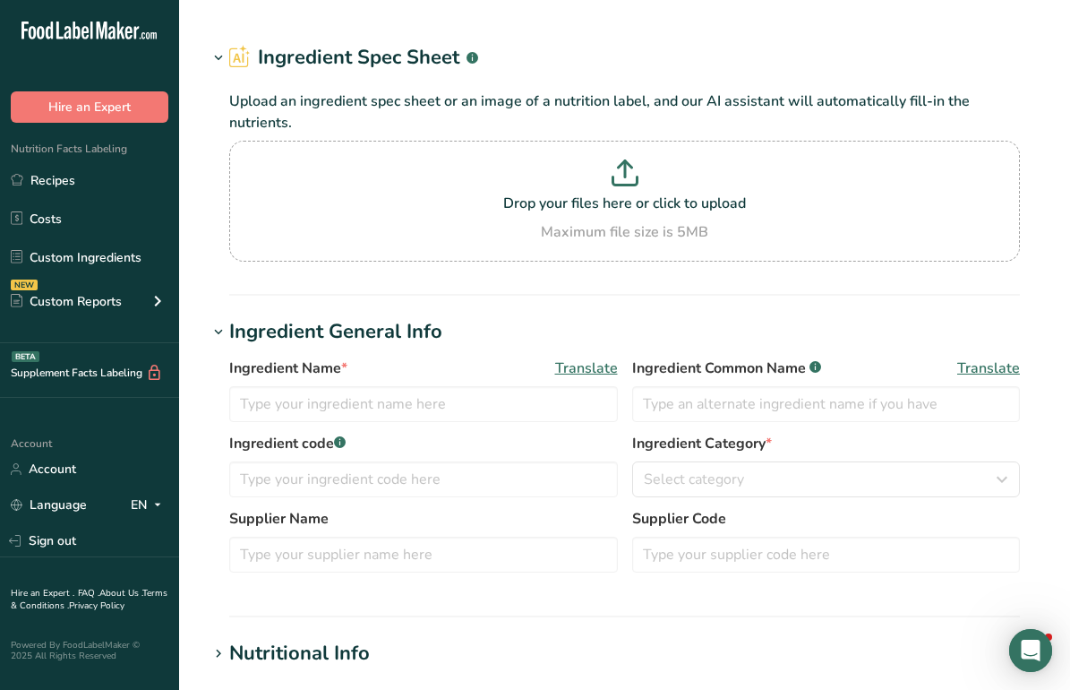
type input "AWSTRU - SS-A Strawberry Juice ColdPress-Avg-USDA-C"
type input "Organic Cold Pressed Strawberry Juice"
type input "100"
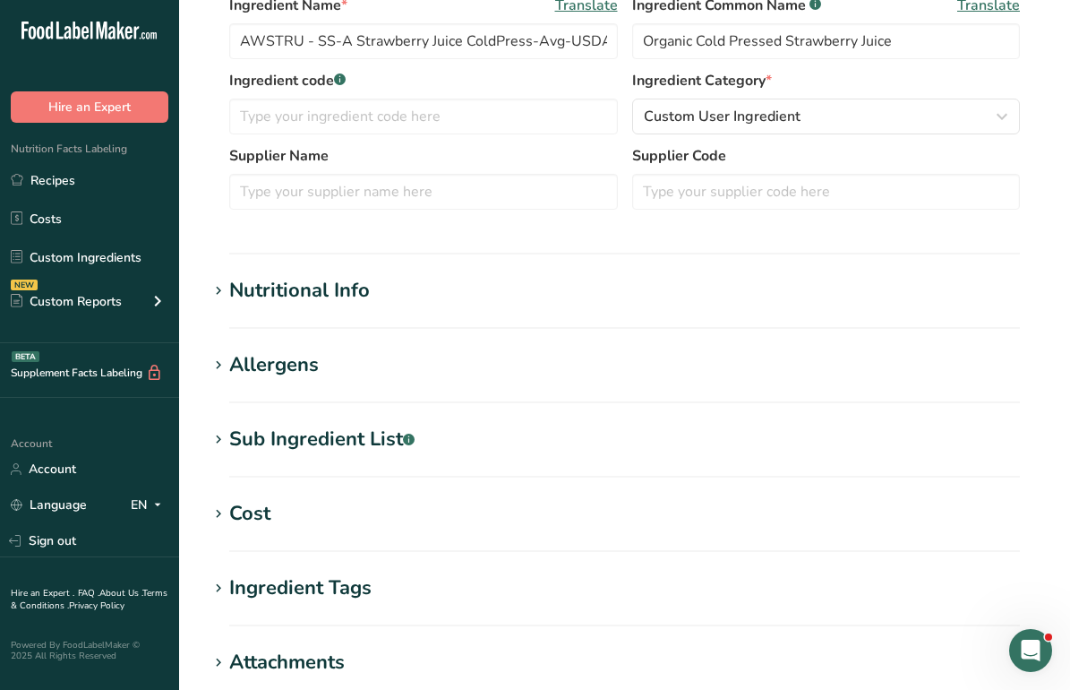
click at [309, 281] on div "Nutritional Info" at bounding box center [299, 291] width 141 height 30
type input "13.21"
type KJ "55.271"
type Fat "0"
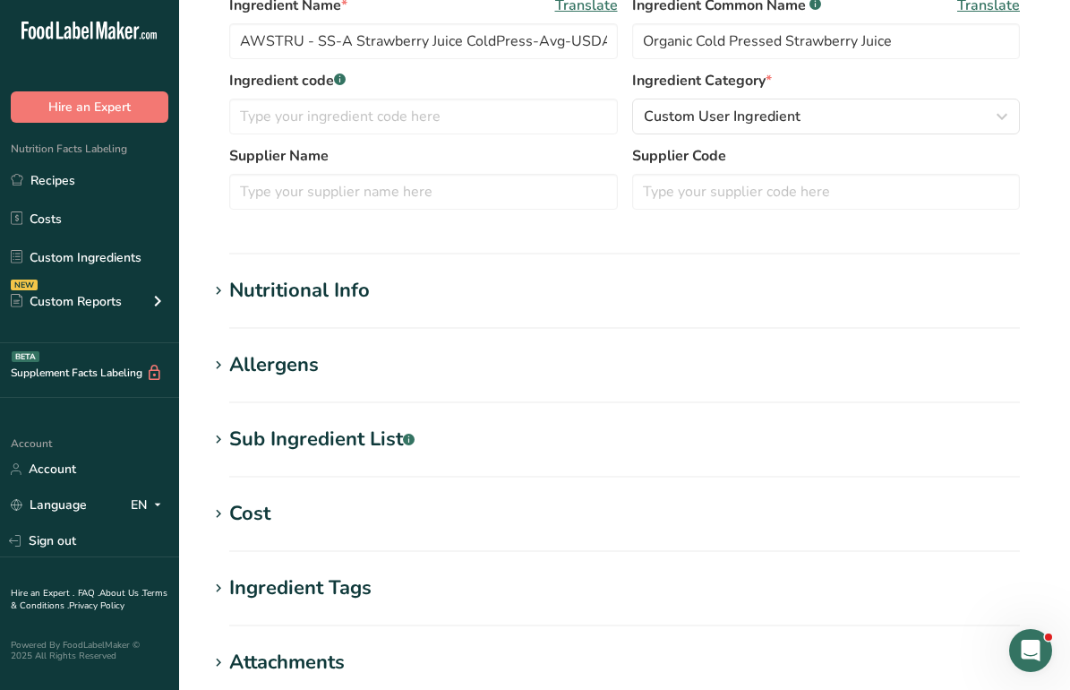
type Fat "0"
type input "0"
type input "0.92"
type Carbohydrates "1.953"
type Fiber "0"
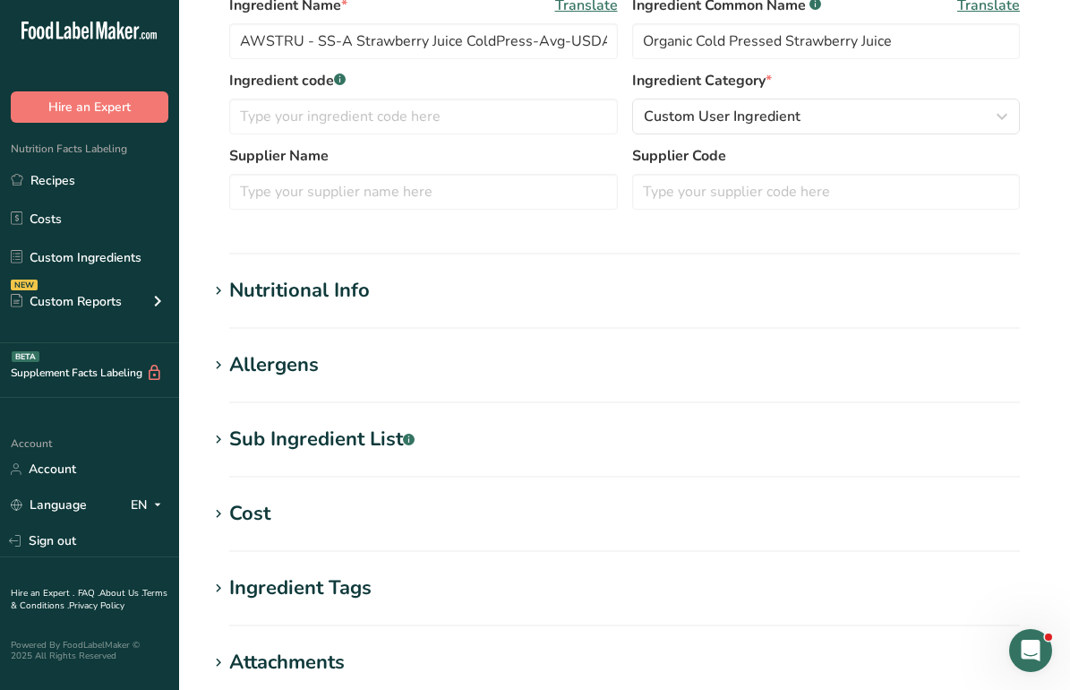
type Sugars "2.49"
type Sugars "0"
type input "1.35"
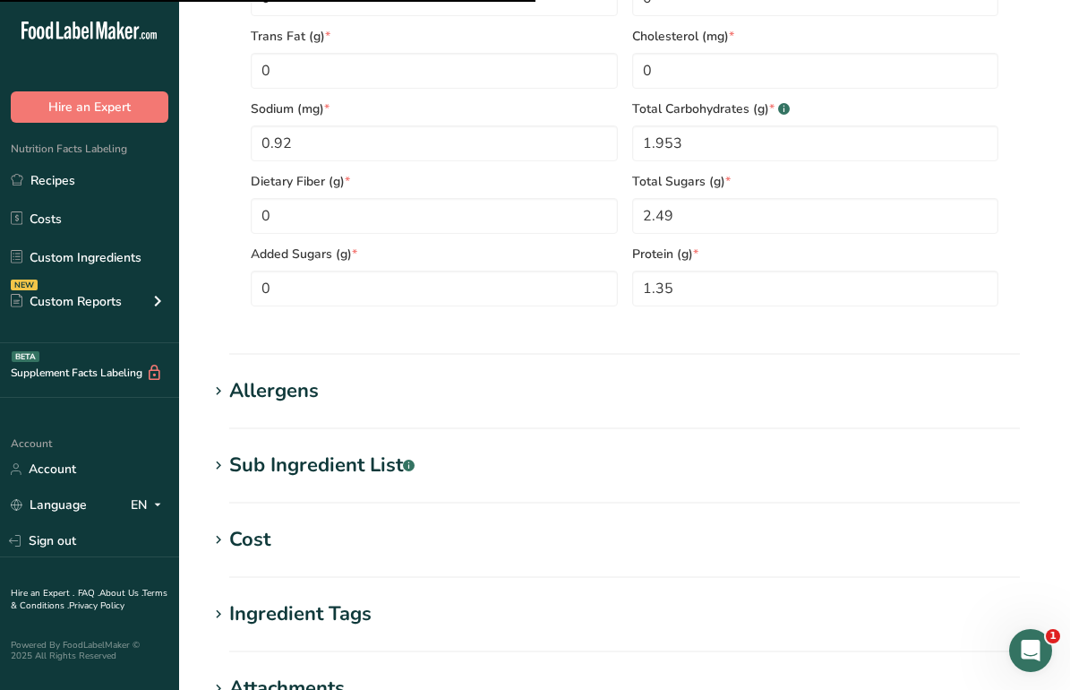
scroll to position [1337, 0]
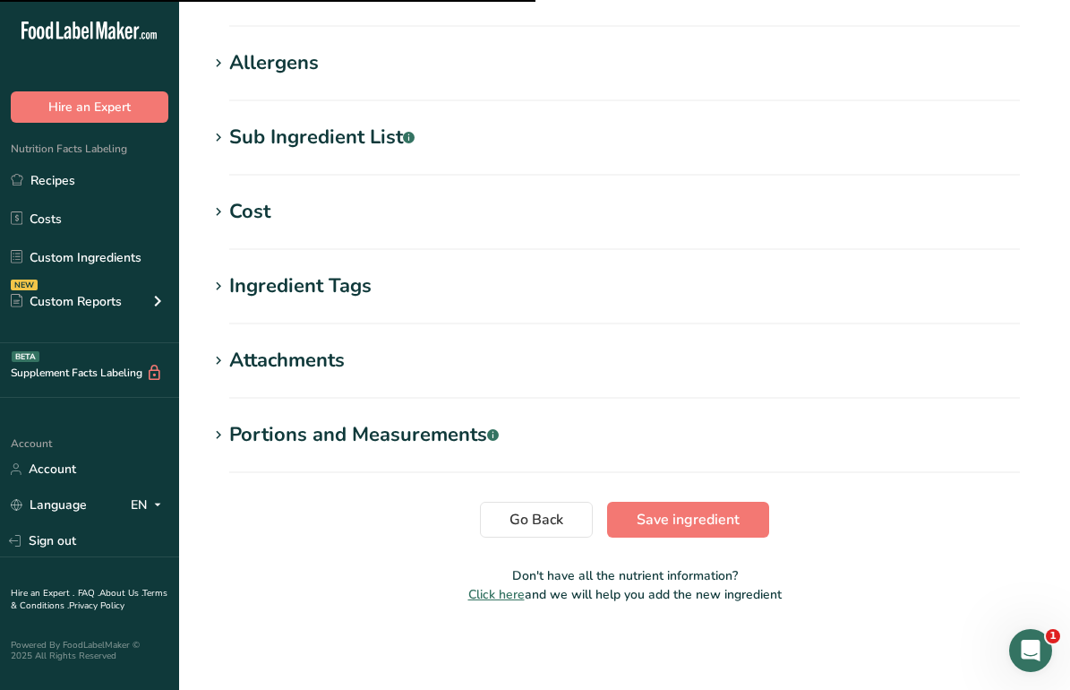
click at [333, 123] on div "Sub Ingredient List .a-a{fill:#347362;}.b-a{fill:#fff;}" at bounding box center [321, 138] width 185 height 30
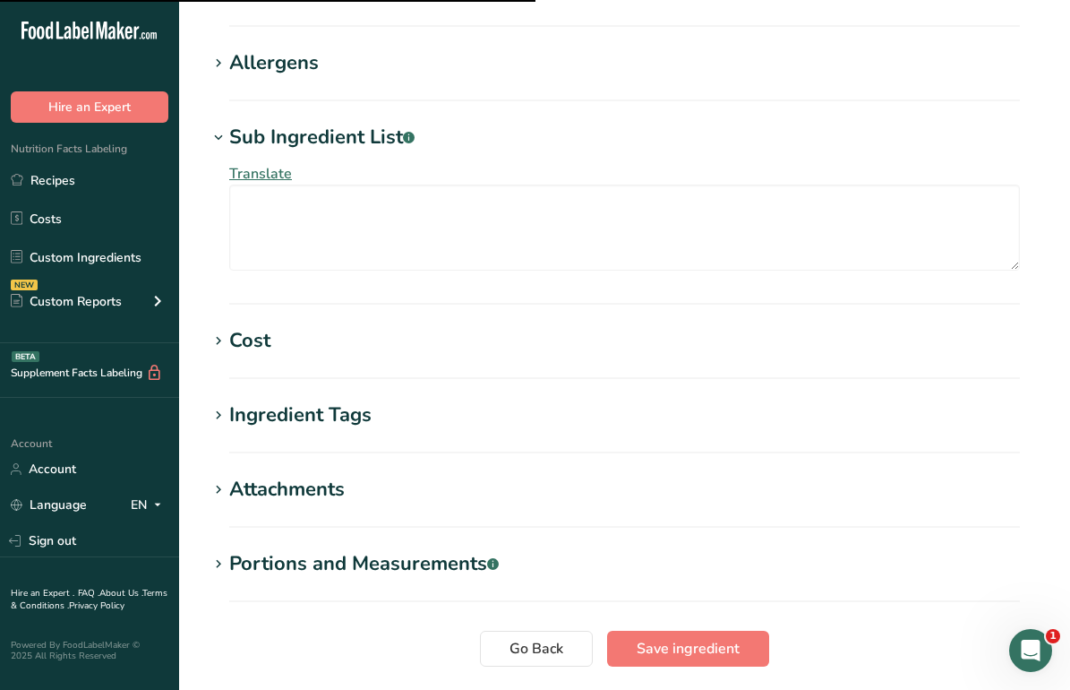
click at [284, 69] on div "Allergens" at bounding box center [274, 63] width 90 height 30
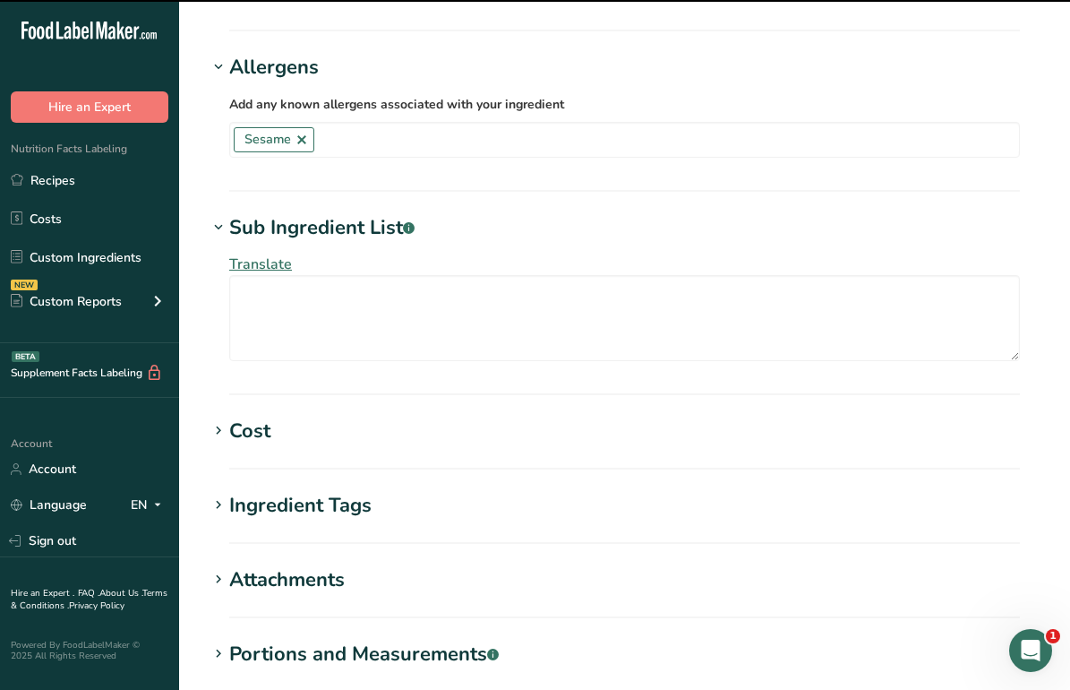
scroll to position [1436, 0]
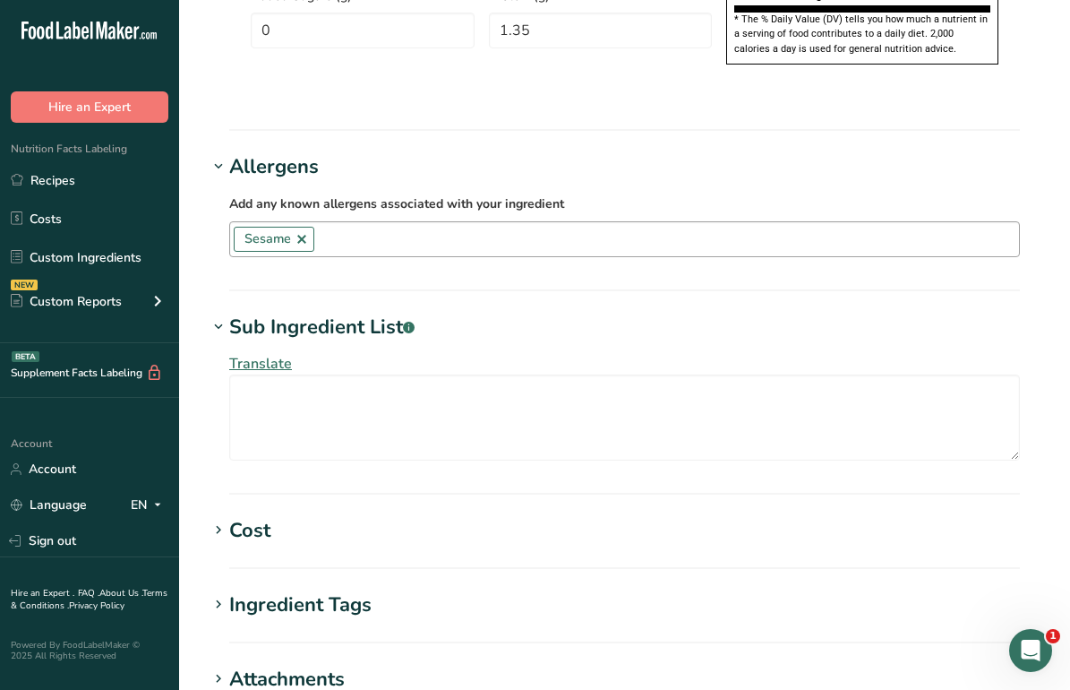
click at [303, 232] on link at bounding box center [302, 239] width 14 height 14
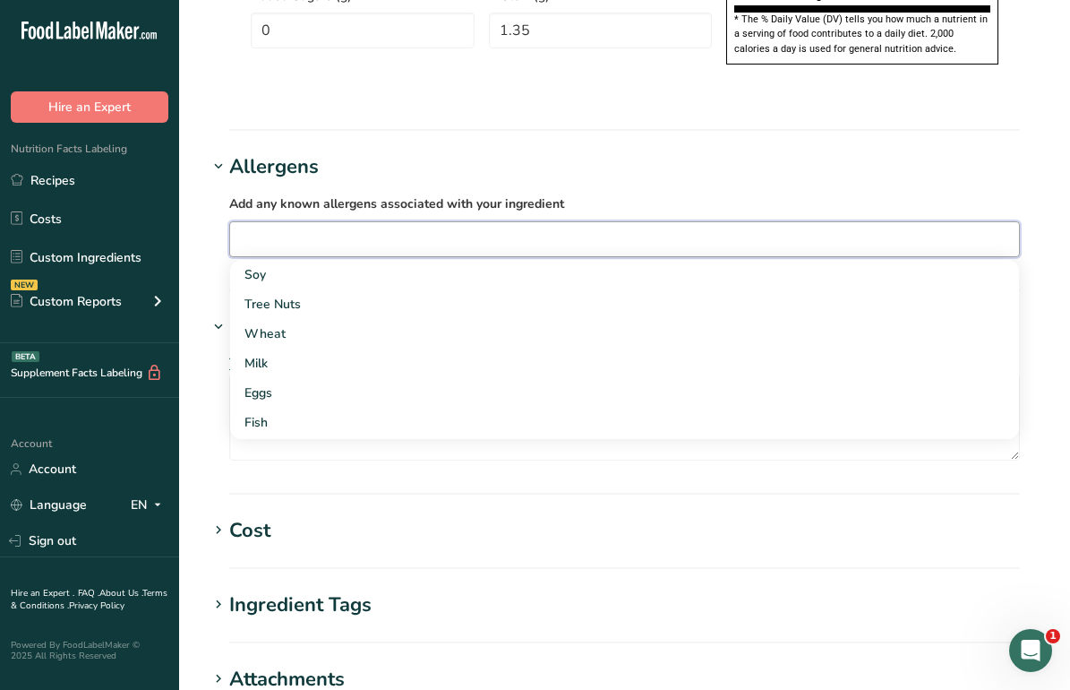
click at [625, 152] on h1 "Allergens" at bounding box center [625, 167] width 834 height 30
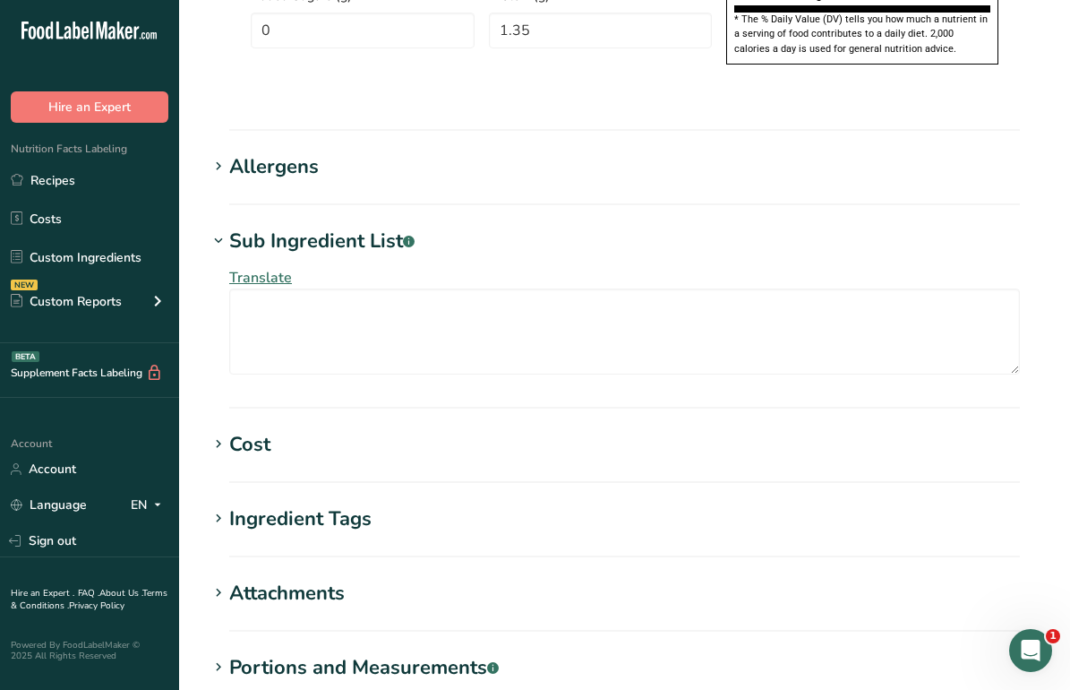
click at [614, 152] on section "Allergens Add any known allergens associated with your ingredient Soy Tree Nuts…" at bounding box center [625, 178] width 834 height 53
click at [531, 152] on h1 "Allergens" at bounding box center [625, 167] width 834 height 30
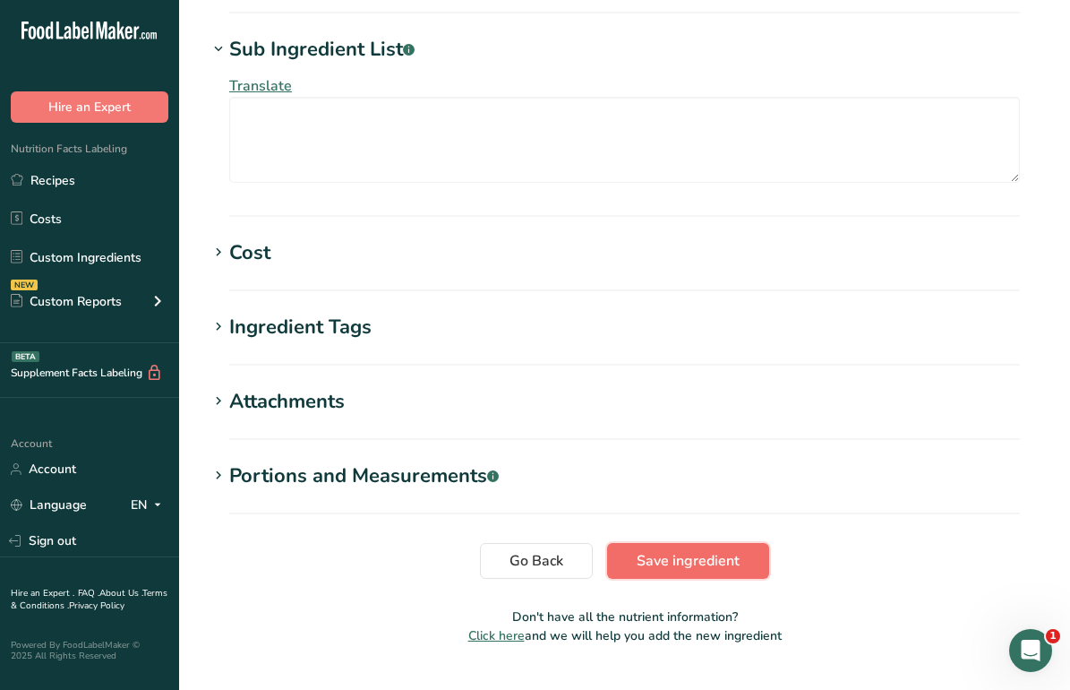
click at [721, 543] on button "Save ingredient" at bounding box center [688, 561] width 162 height 36
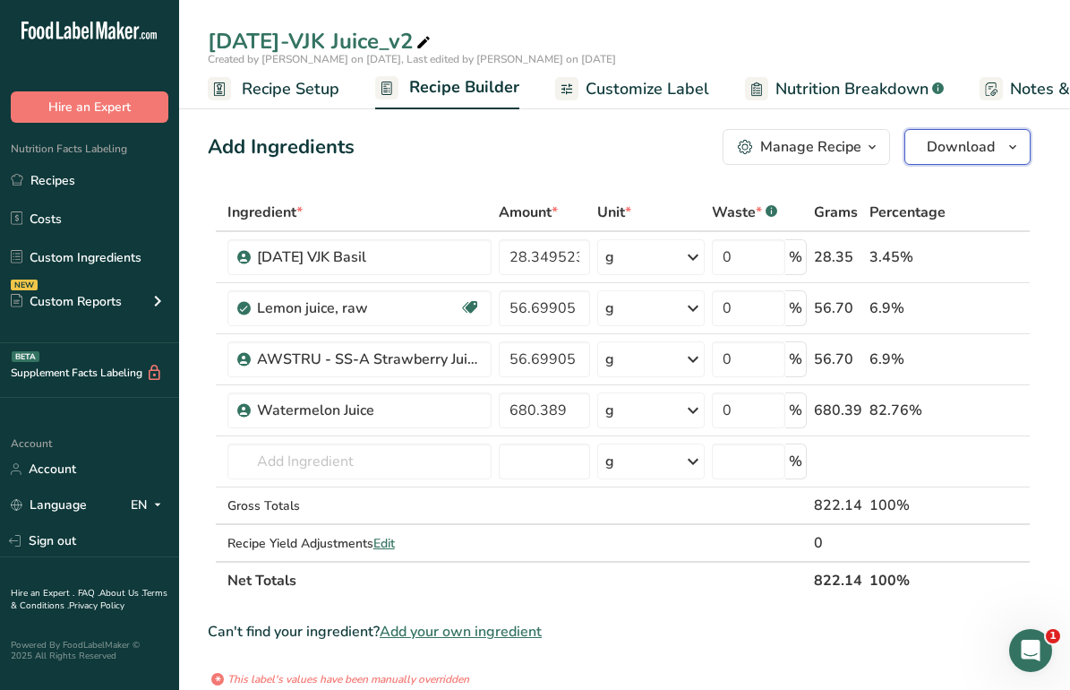
click at [956, 146] on span "Download" at bounding box center [961, 146] width 68 height 21
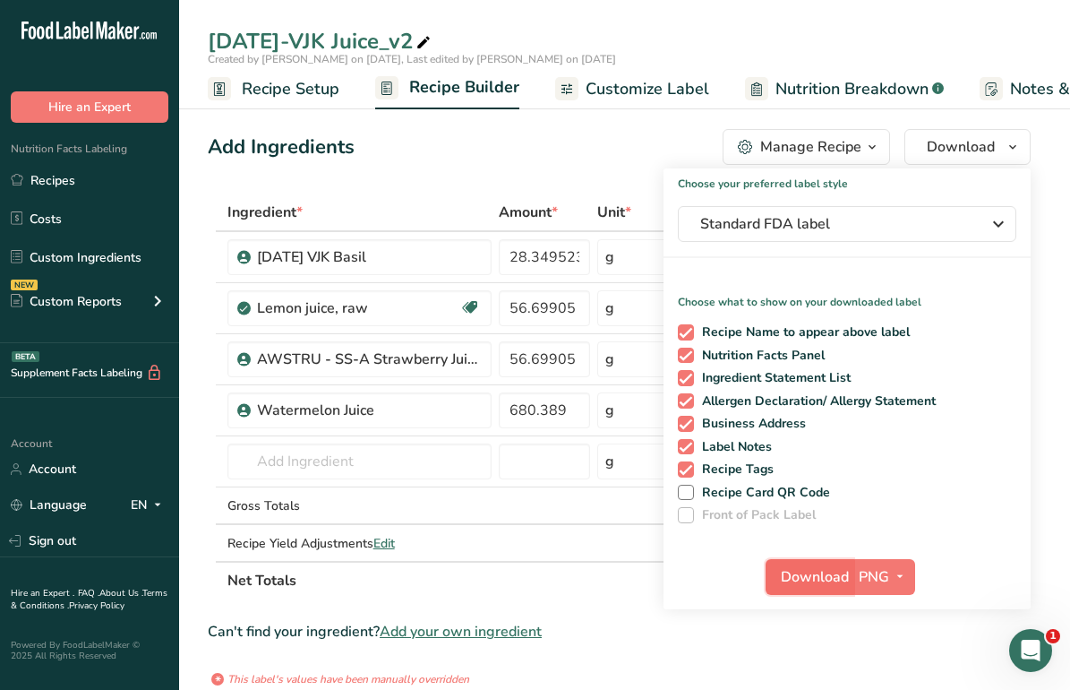
click at [808, 580] on span "Download" at bounding box center [815, 576] width 68 height 21
click at [619, 20] on div "8.6.25-VJK Juice_v2 Created by Amy Corsa on 2025-08-15, Last edited by Amy Cors…" at bounding box center [624, 54] width 891 height 109
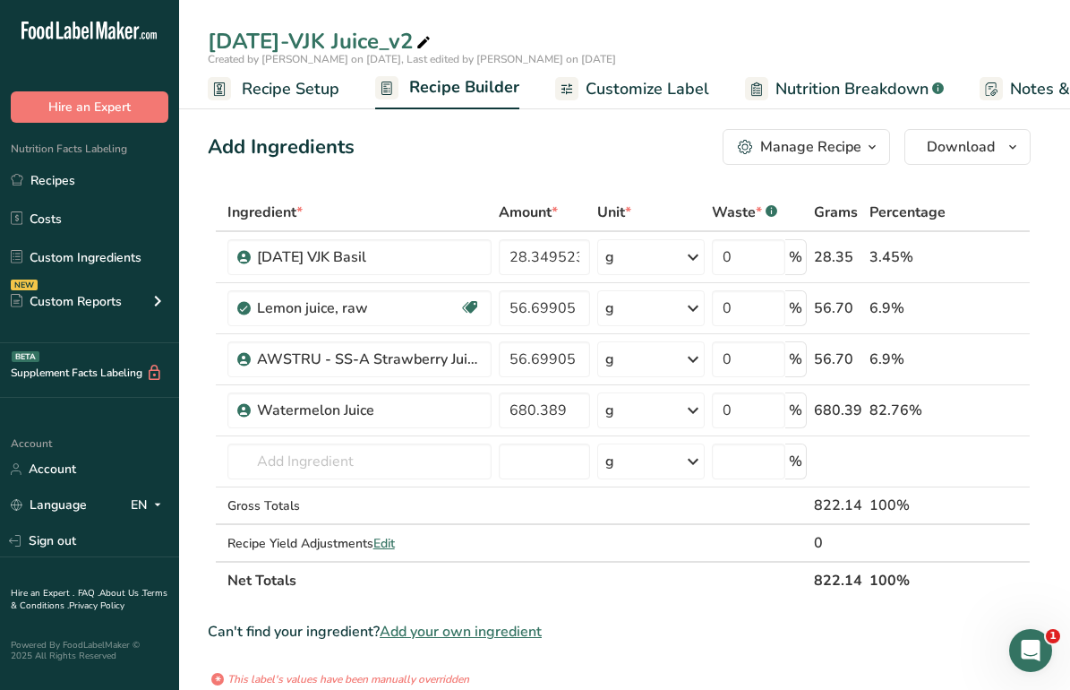
click at [831, 89] on span "Nutrition Breakdown" at bounding box center [852, 89] width 153 height 24
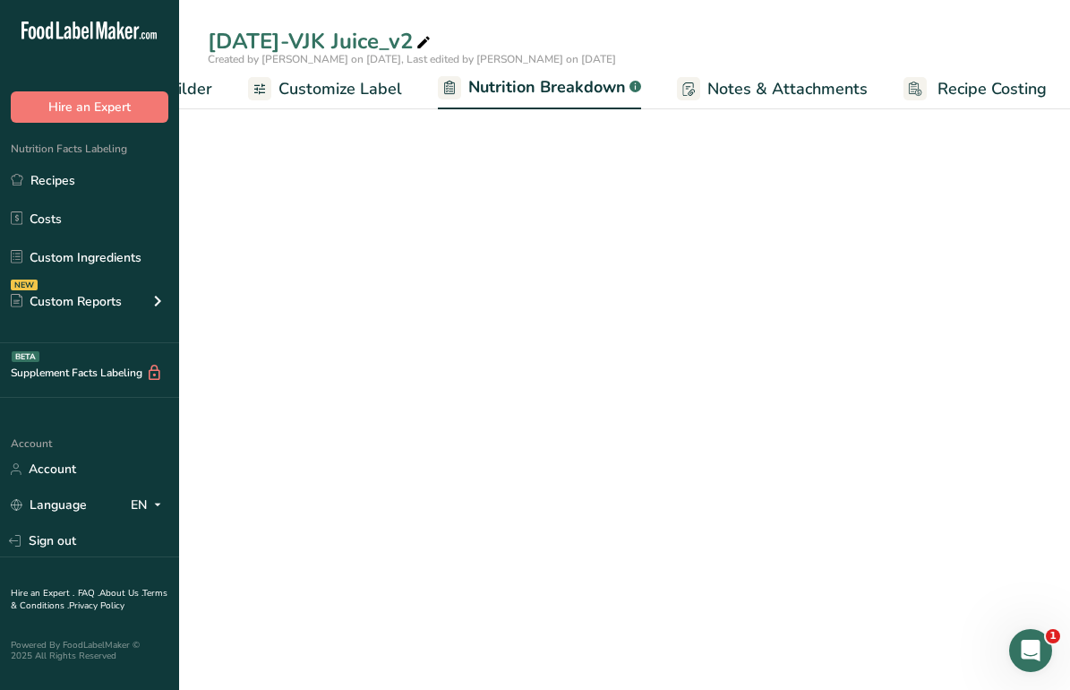
select select "Calories"
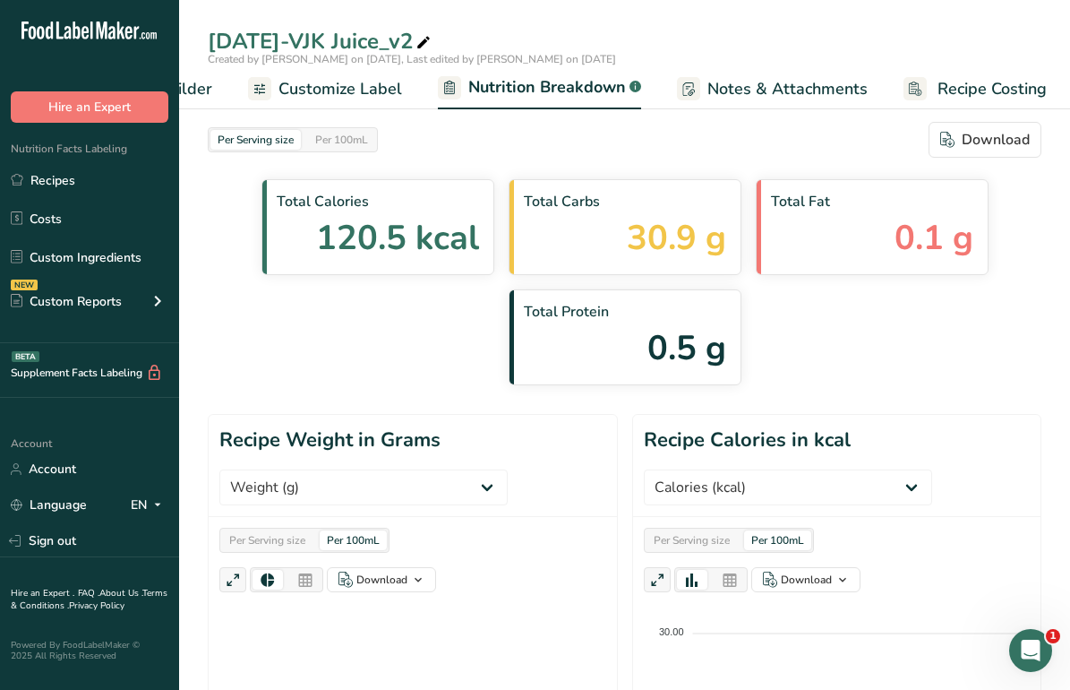
scroll to position [0, 309]
click at [962, 138] on div "Download" at bounding box center [985, 139] width 90 height 21
click at [973, 144] on div "Download" at bounding box center [985, 139] width 90 height 21
